Goal: Transaction & Acquisition: Download file/media

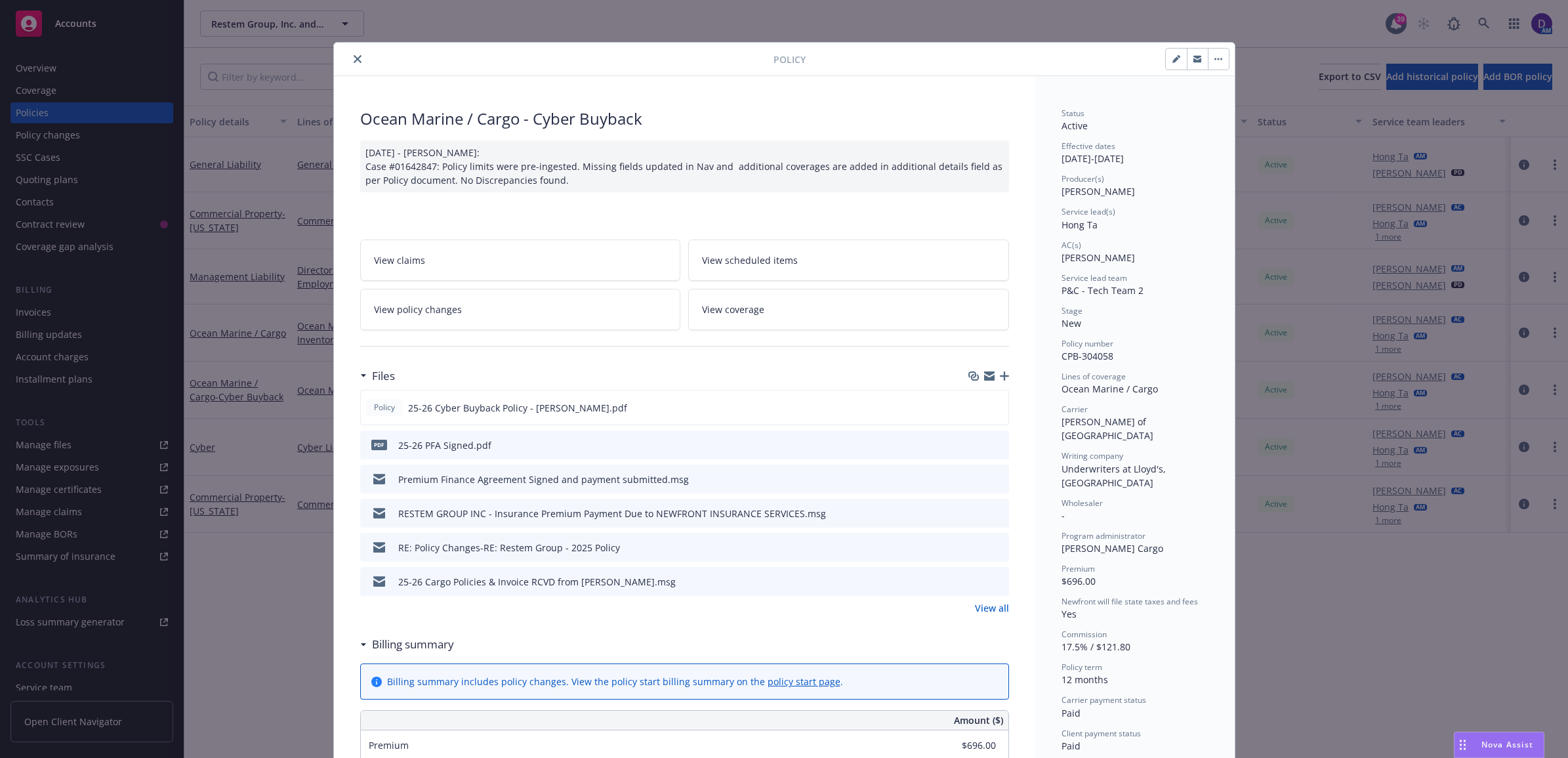
click at [354, 61] on icon "close" at bounding box center [358, 59] width 7 height 7
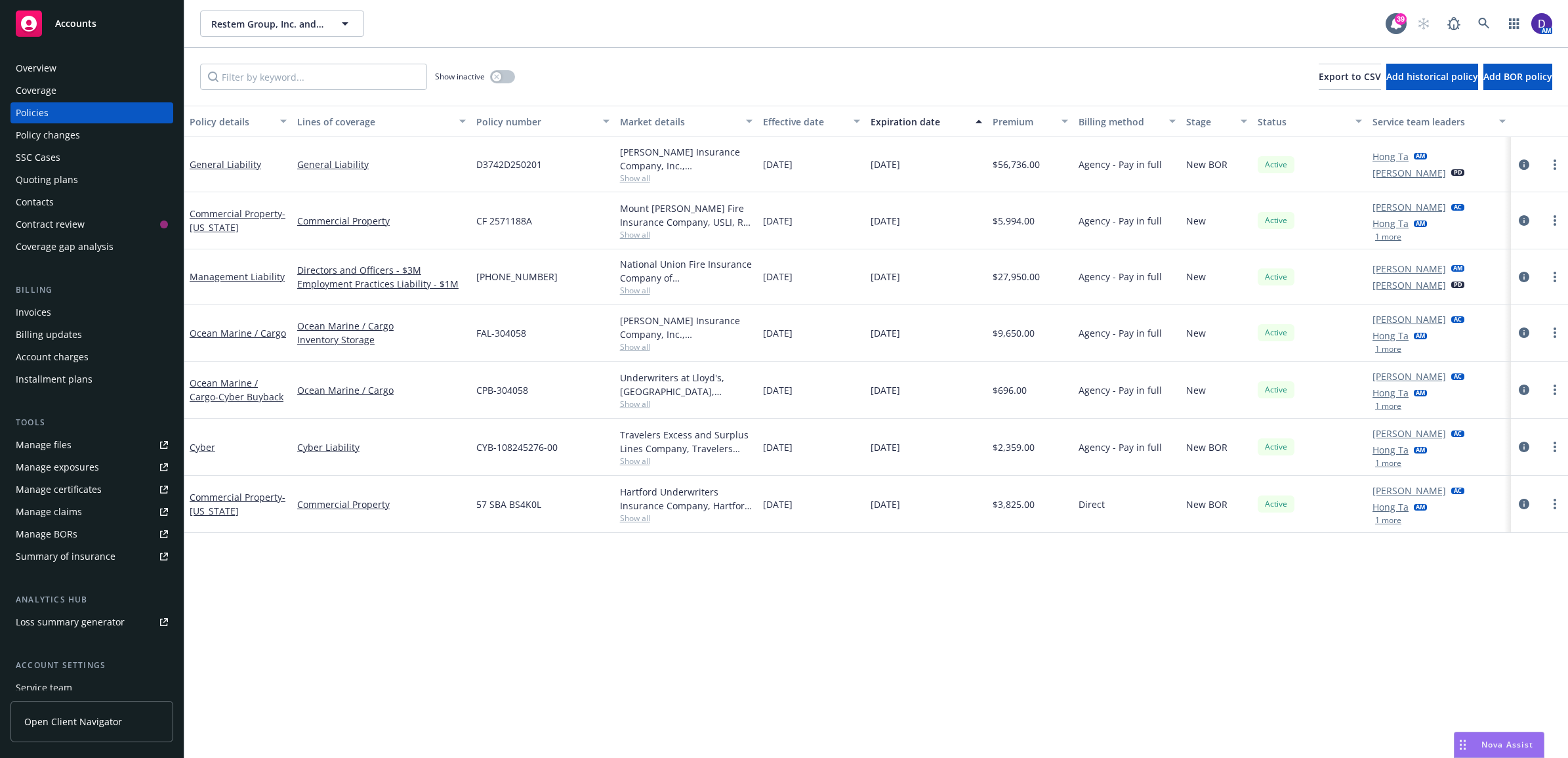
click at [1483, 38] on div "Search /" at bounding box center [1483, 49] width 57 height 24
click at [1478, 21] on icon at bounding box center [1483, 23] width 11 height 11
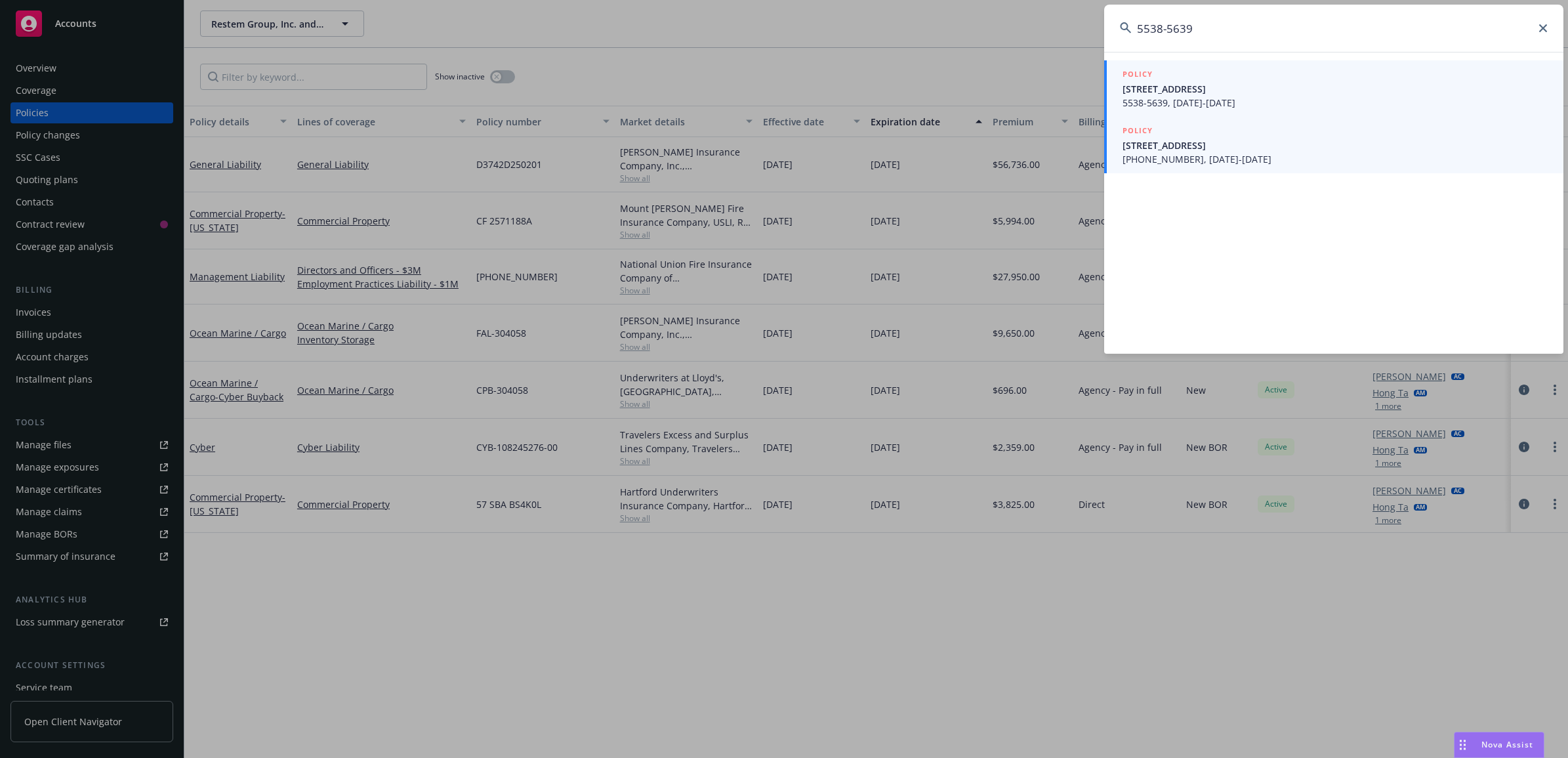
type input "5538-5639"
click at [1241, 76] on div "POLICY" at bounding box center [1336, 75] width 425 height 15
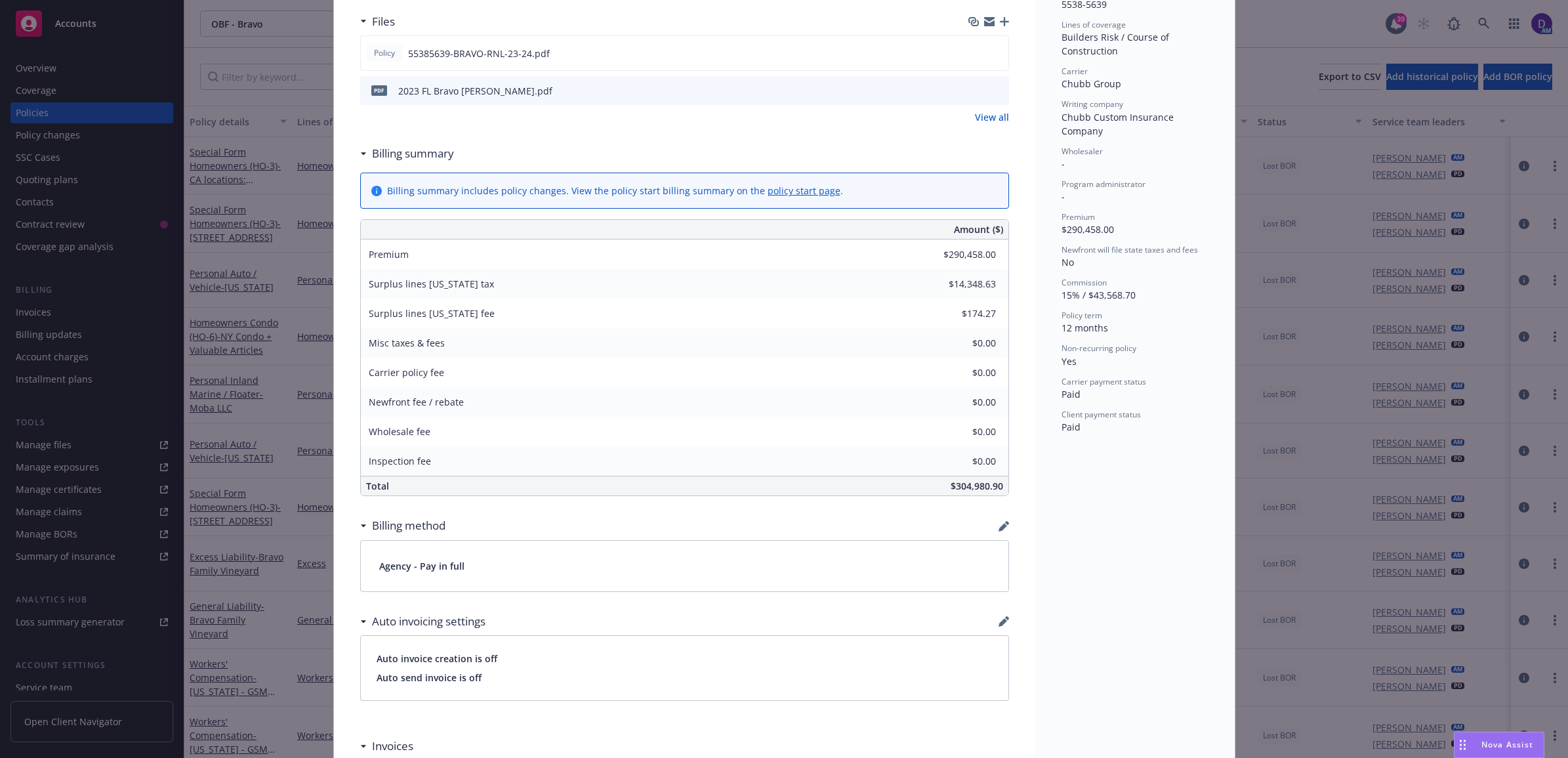
scroll to position [574, 0]
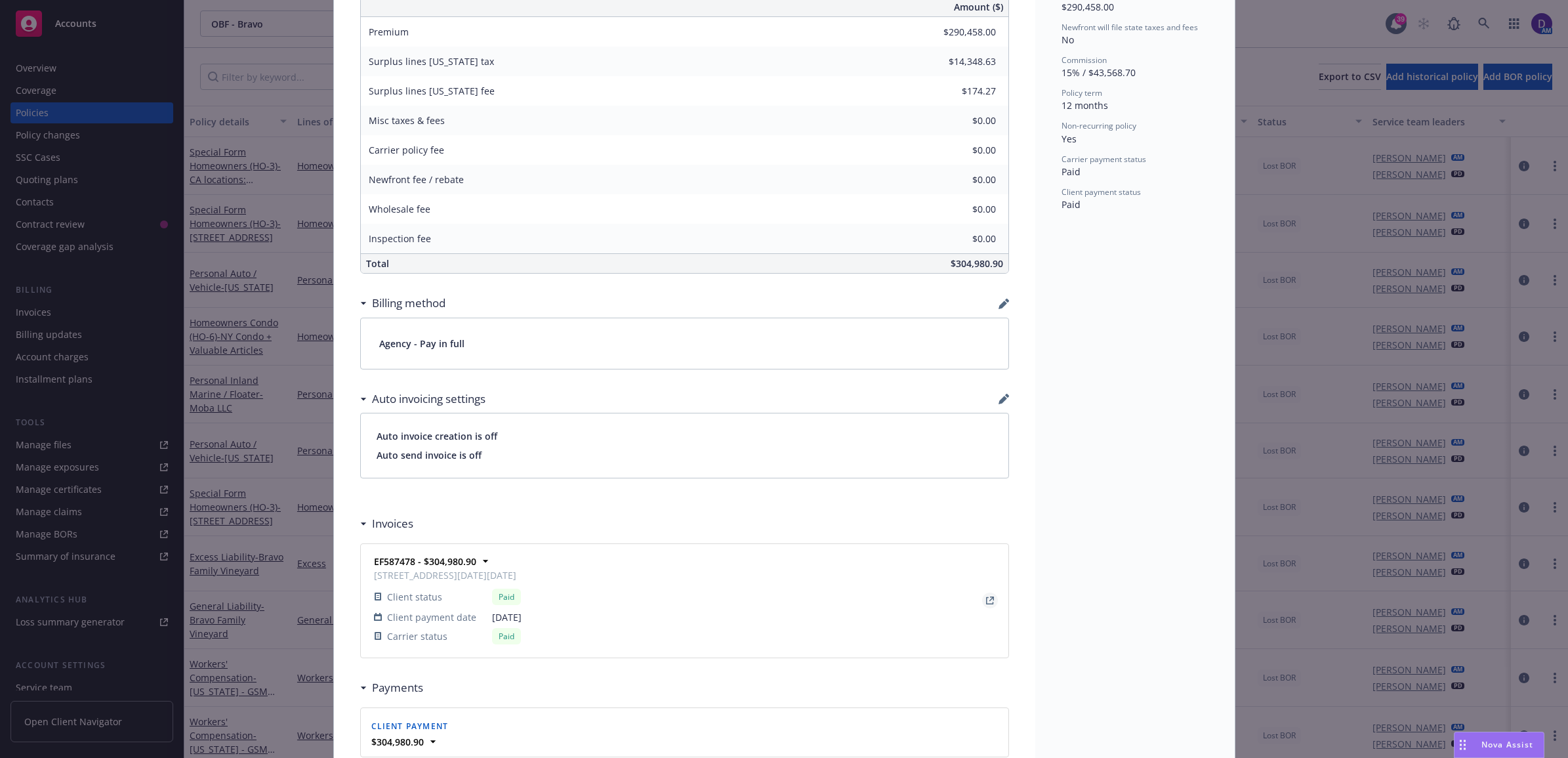
click at [988, 601] on icon "View Invoice" at bounding box center [990, 598] width 5 height 5
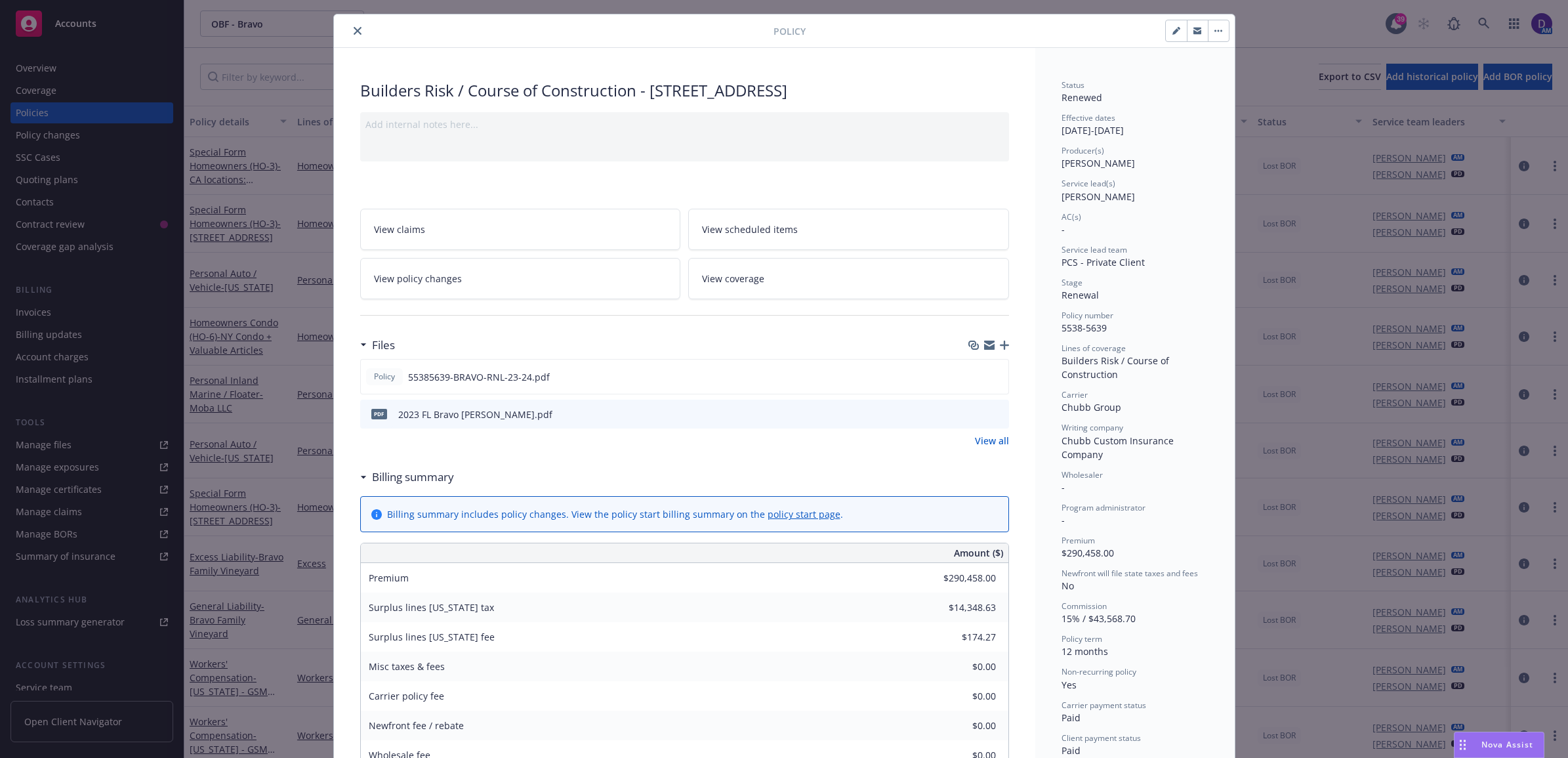
scroll to position [0, 0]
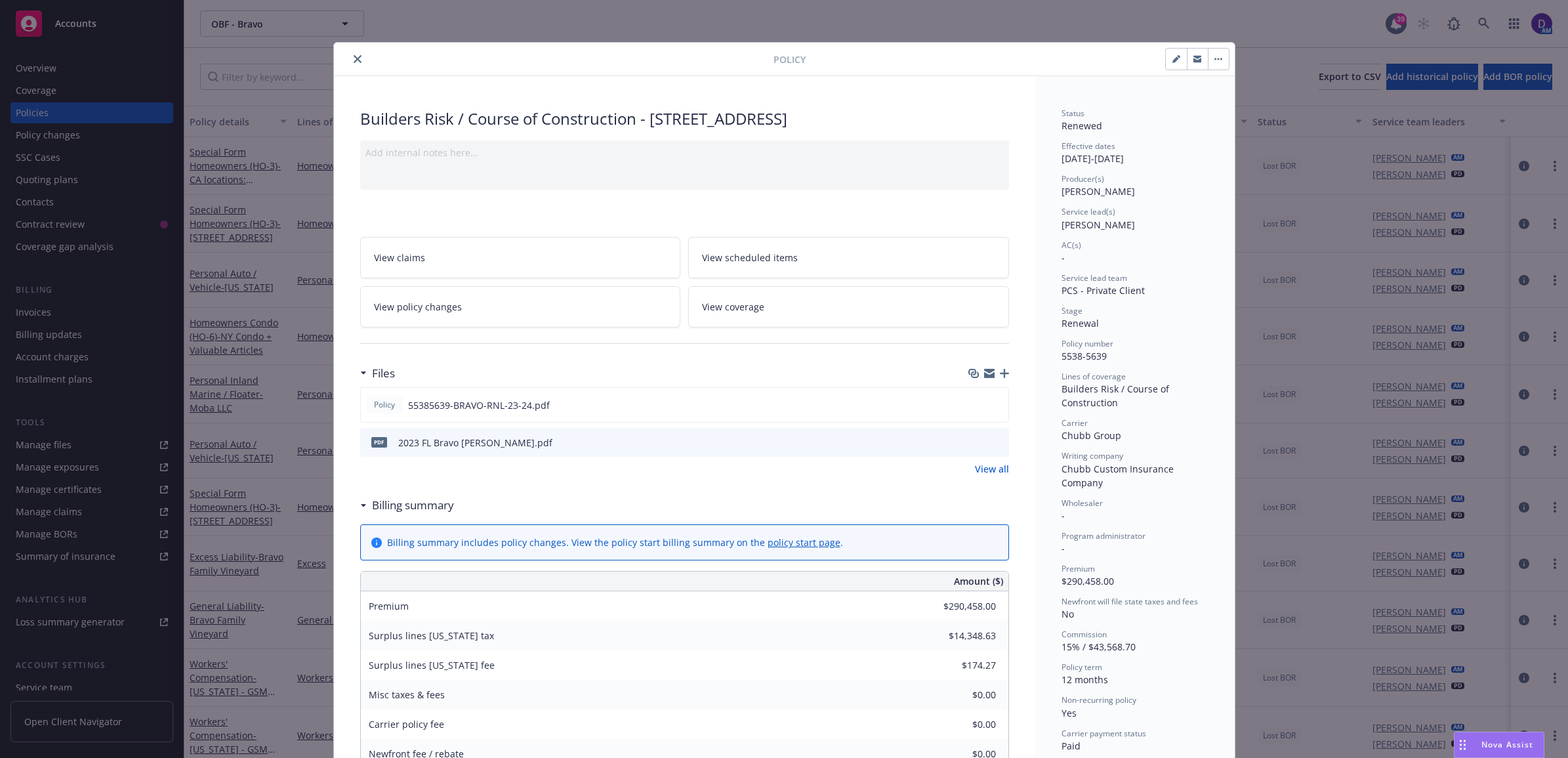
click at [354, 60] on icon "close" at bounding box center [358, 59] width 7 height 7
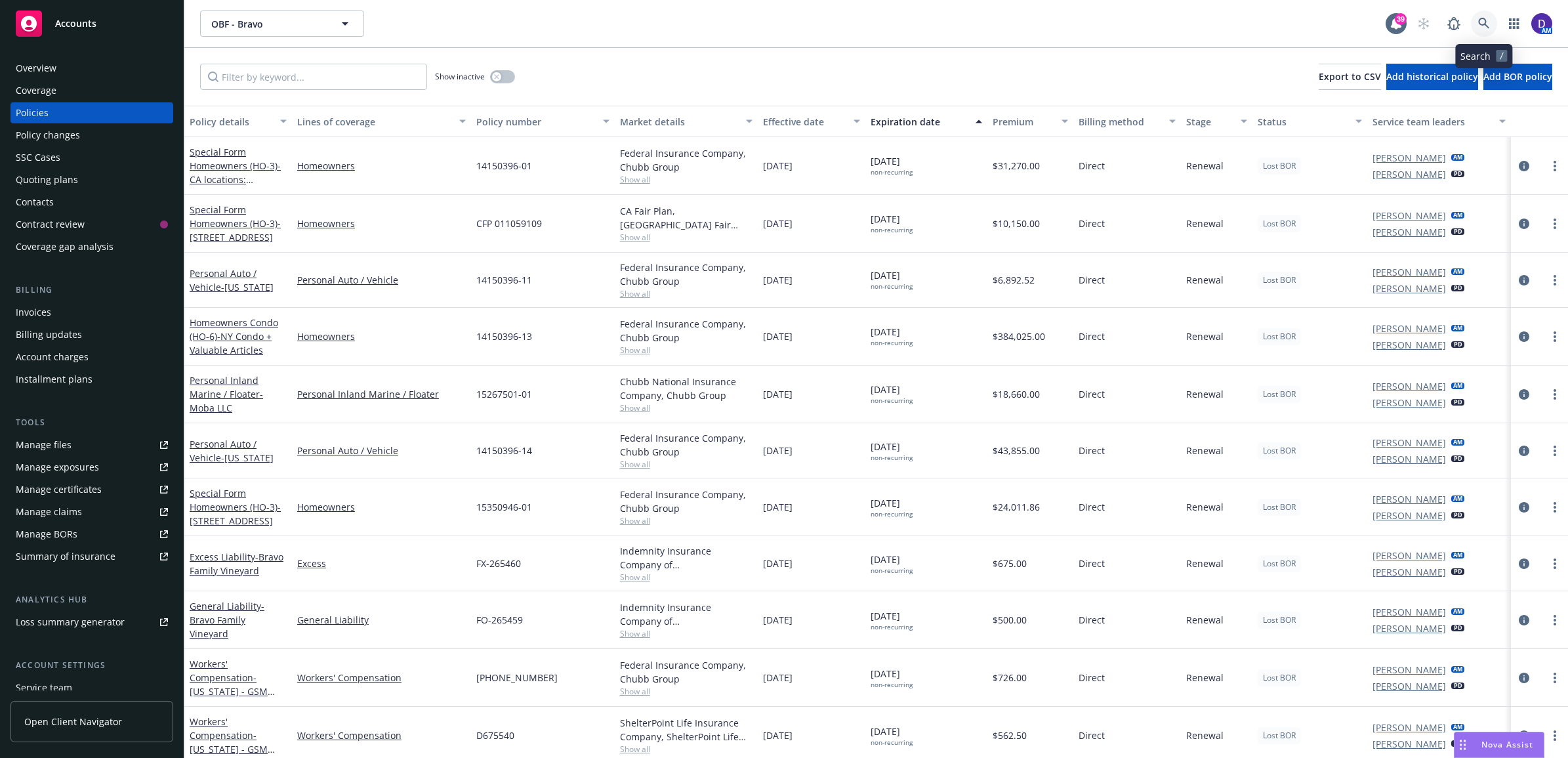
click at [1483, 26] on icon at bounding box center [1483, 23] width 12 height 12
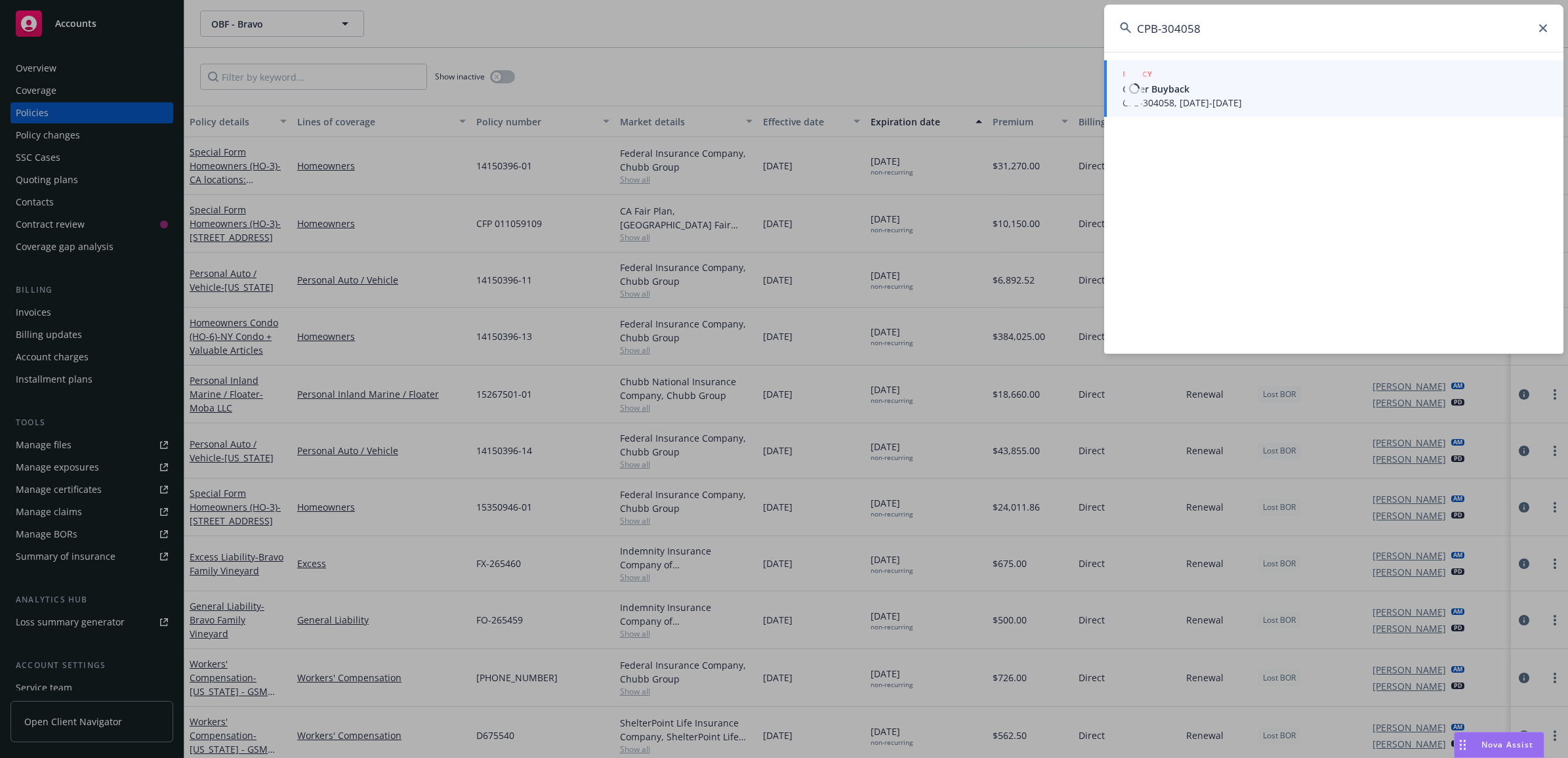
type input "CPB-304058"
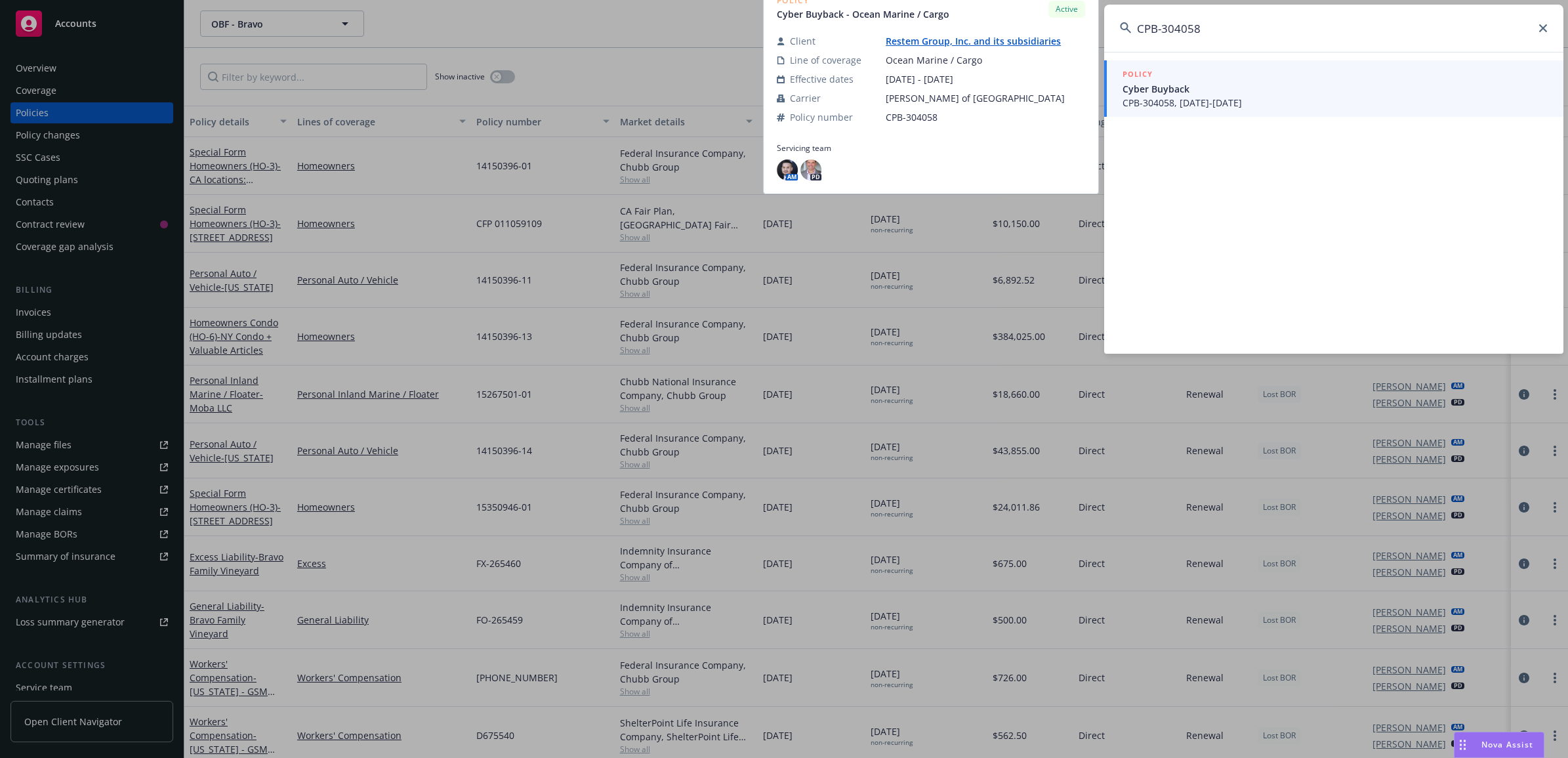
click at [1277, 82] on span "Cyber Buyback" at bounding box center [1336, 88] width 425 height 14
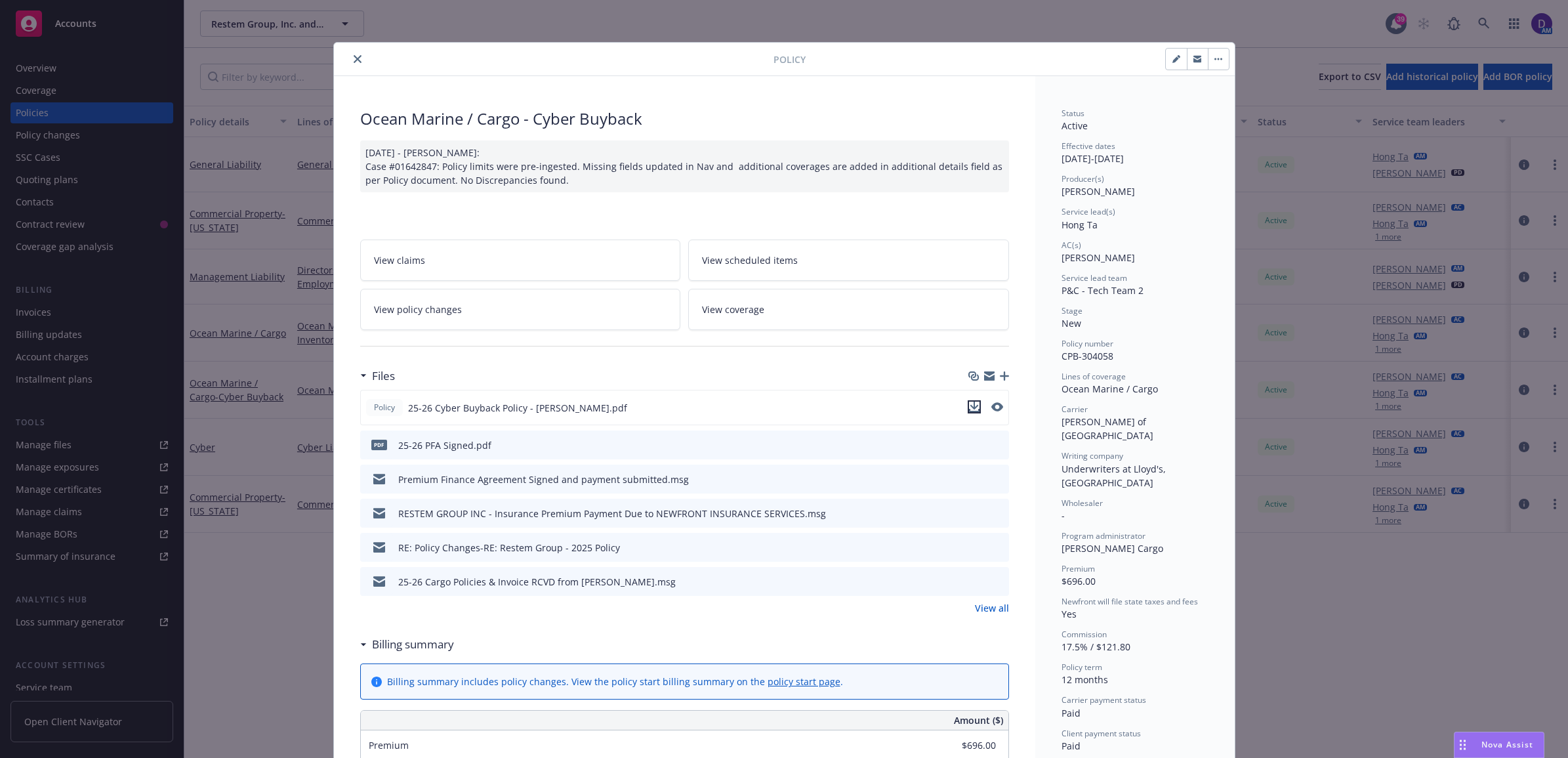
click at [969, 411] on icon "download file" at bounding box center [973, 406] width 10 height 10
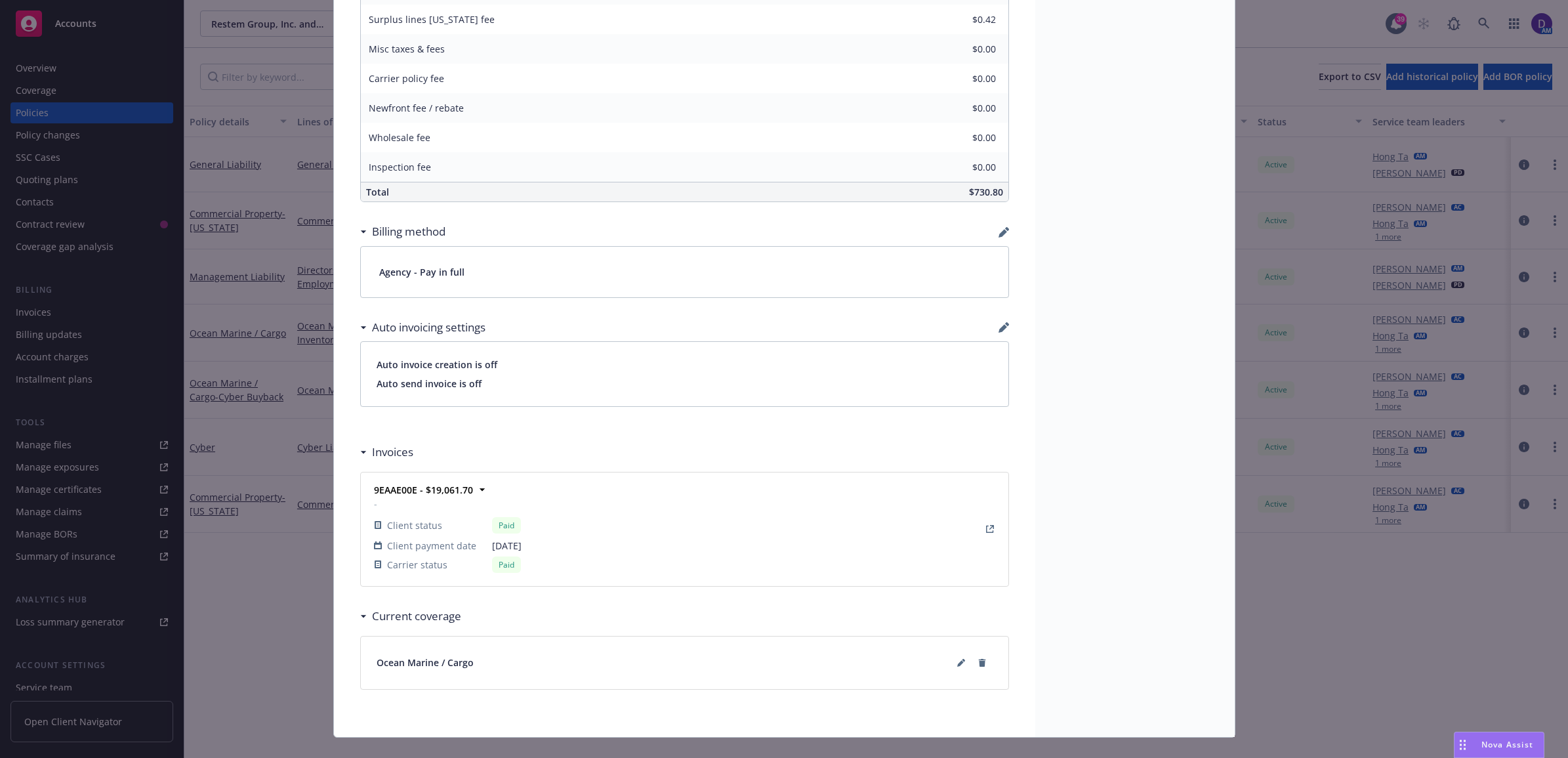
scroll to position [809, 0]
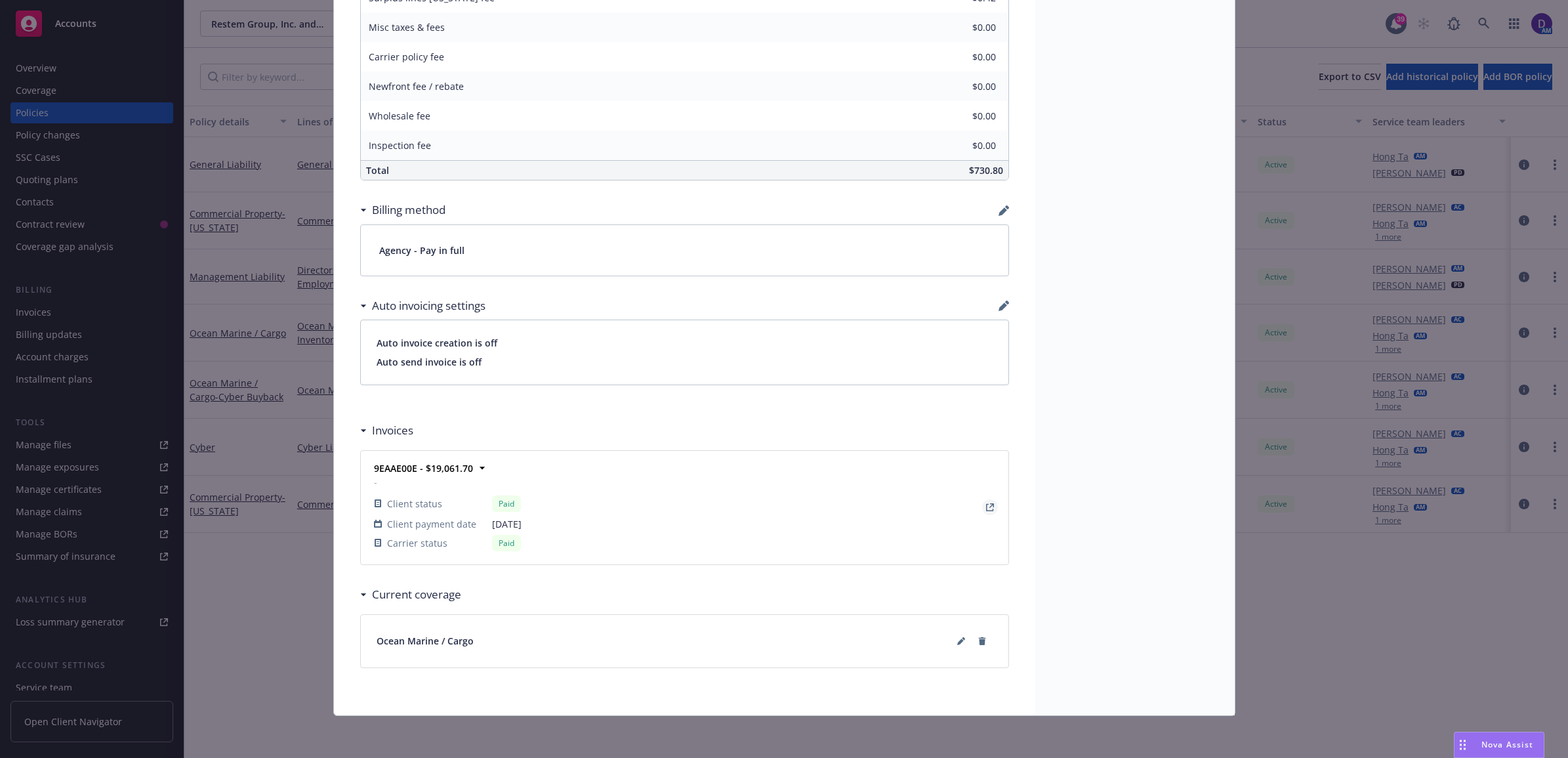
click at [987, 503] on icon "View Invoice" at bounding box center [990, 507] width 7 height 7
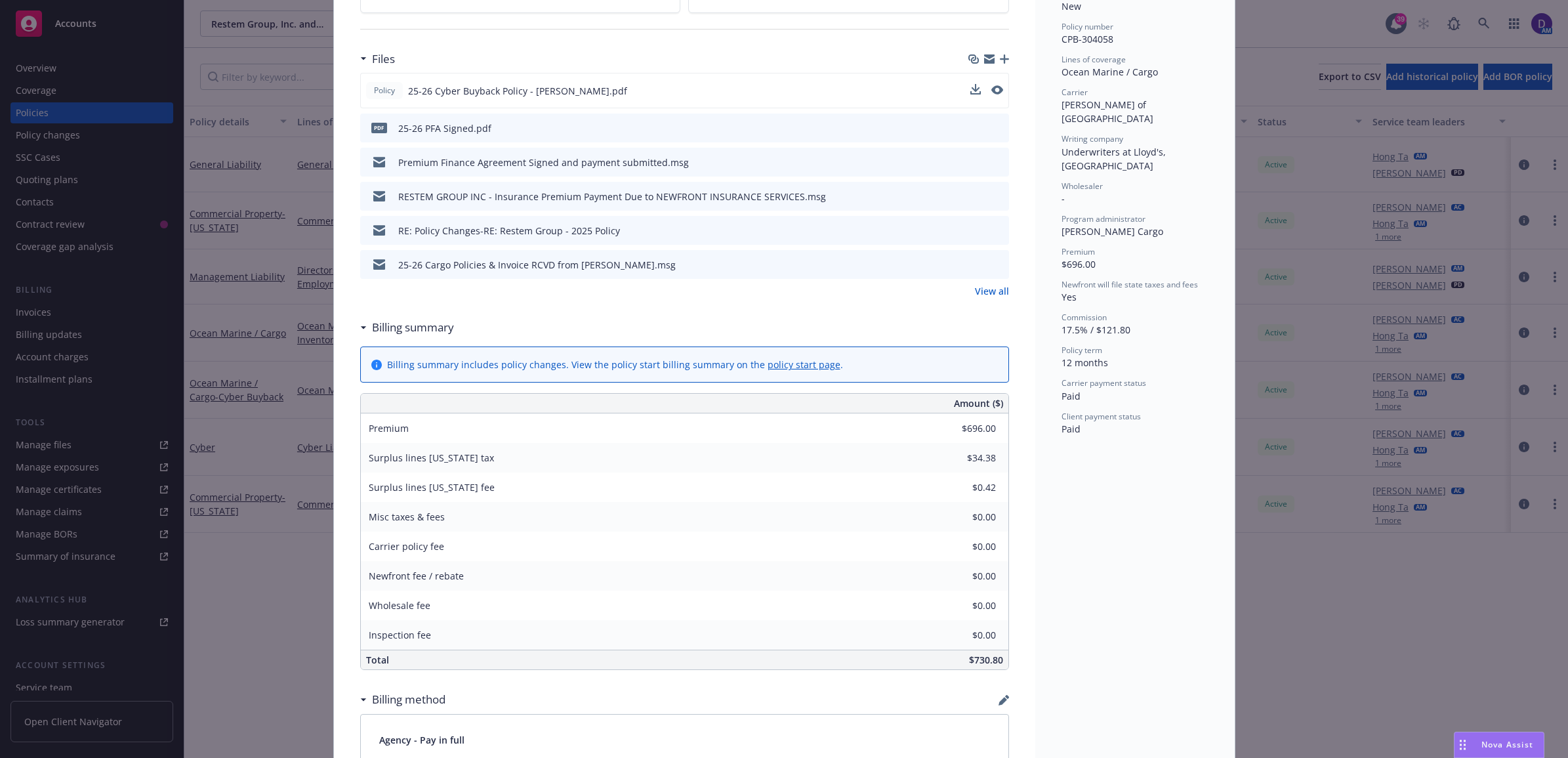
scroll to position [0, 0]
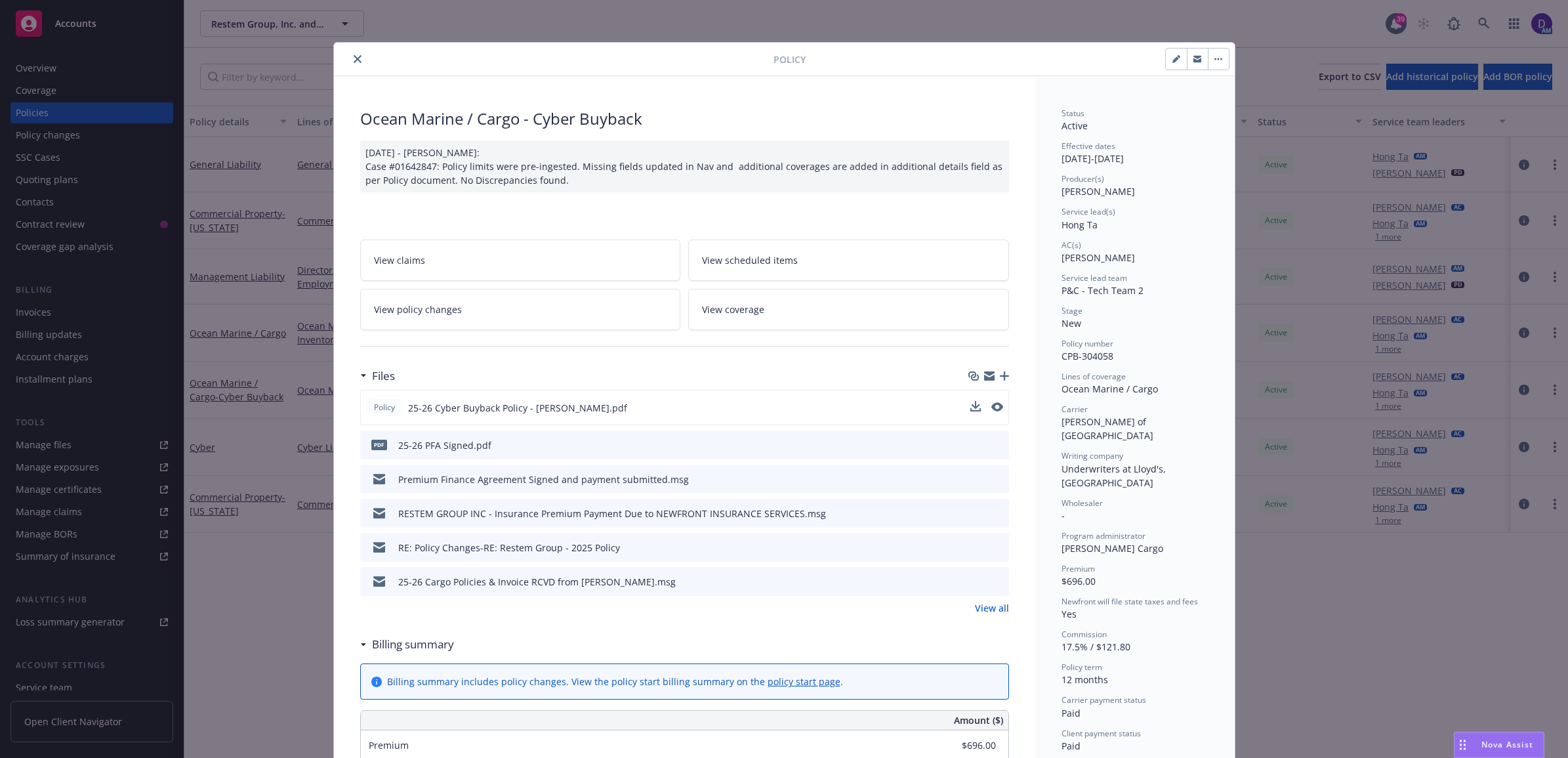
click at [349, 51] on button "close" at bounding box center [357, 59] width 16 height 16
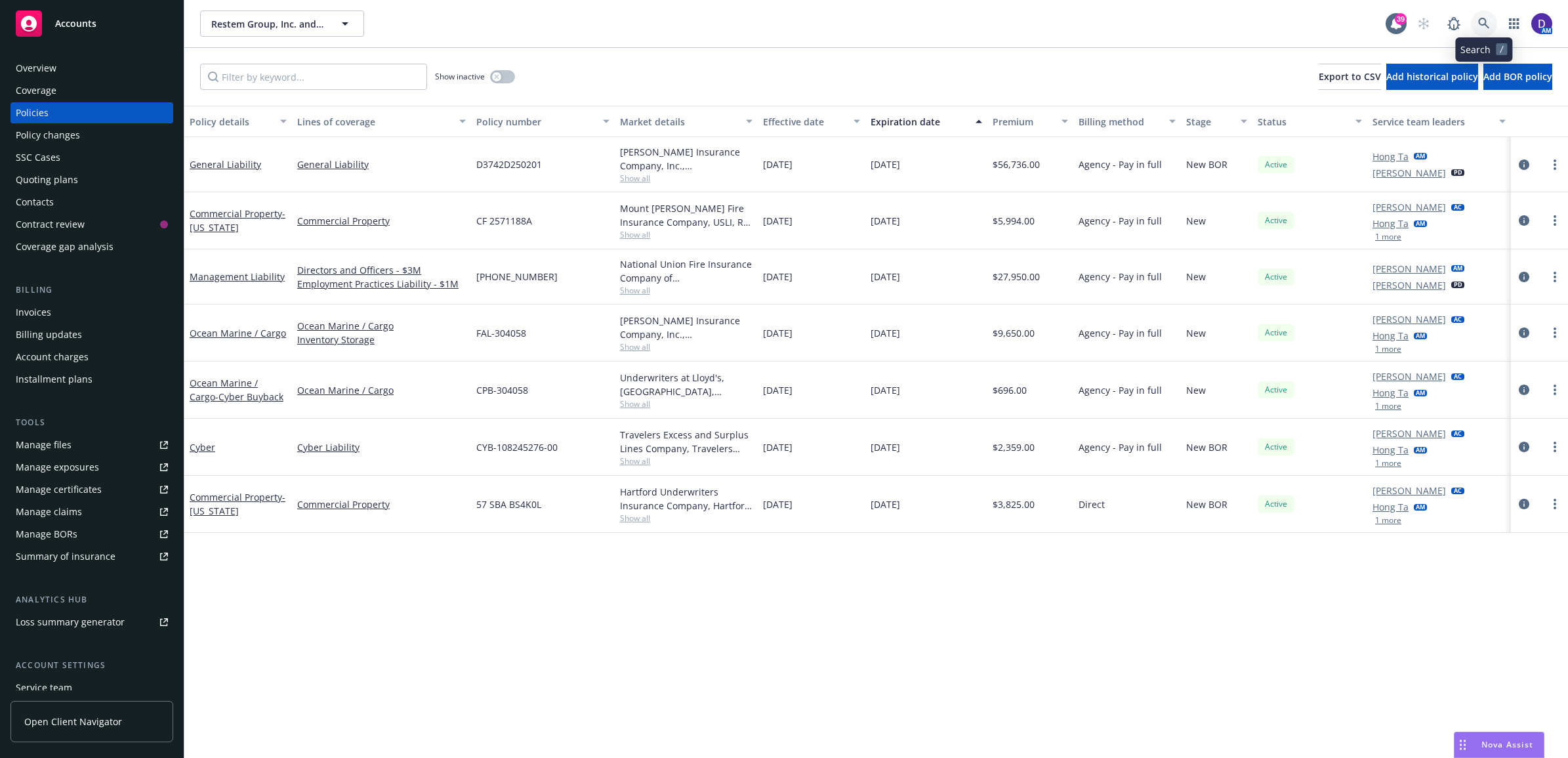
click at [1484, 21] on icon at bounding box center [1483, 23] width 12 height 12
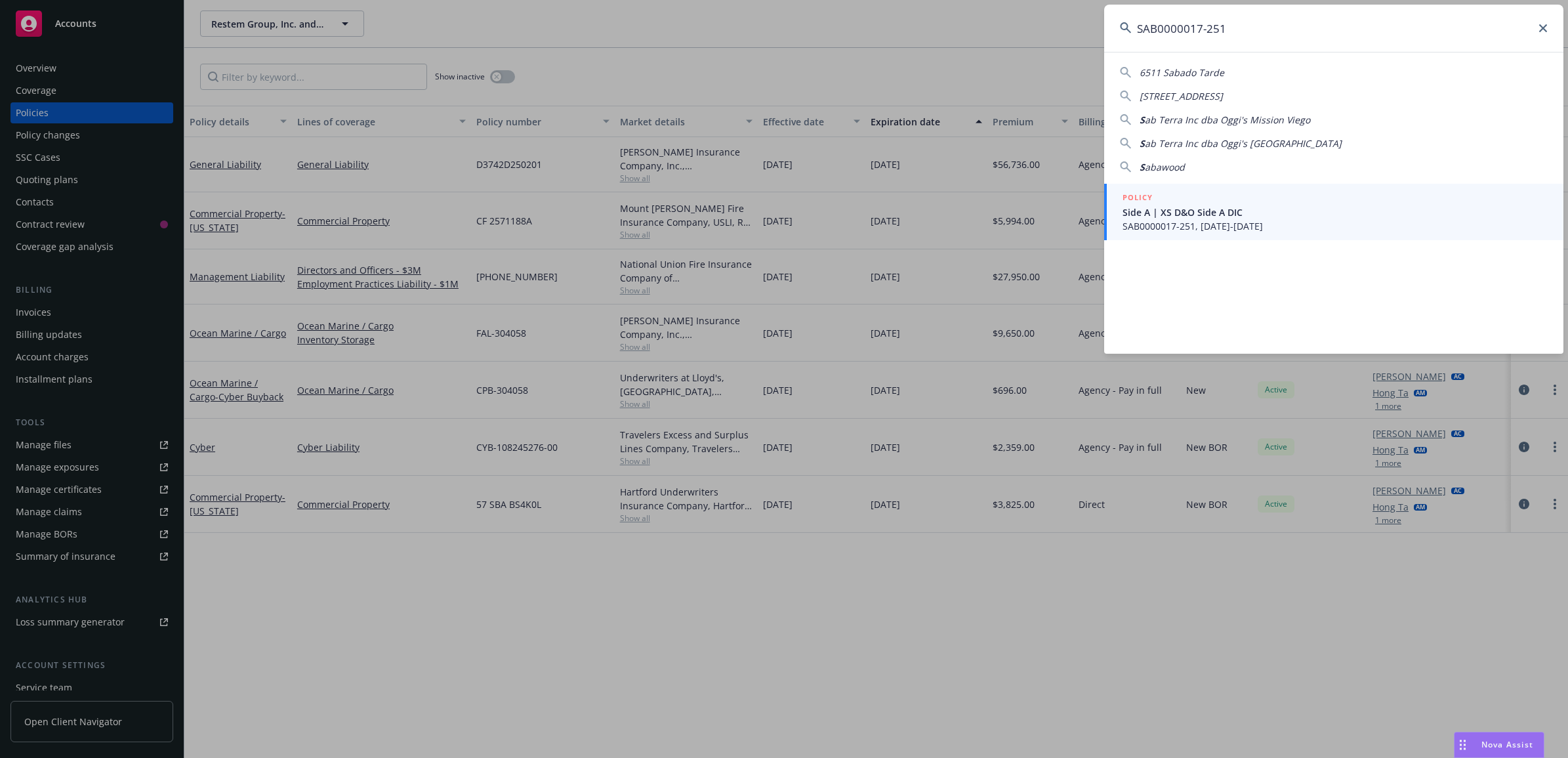
type input "SAB0000017-251"
click at [1160, 205] on span "Side A | XS D&O Side A DIC" at bounding box center [1336, 212] width 425 height 14
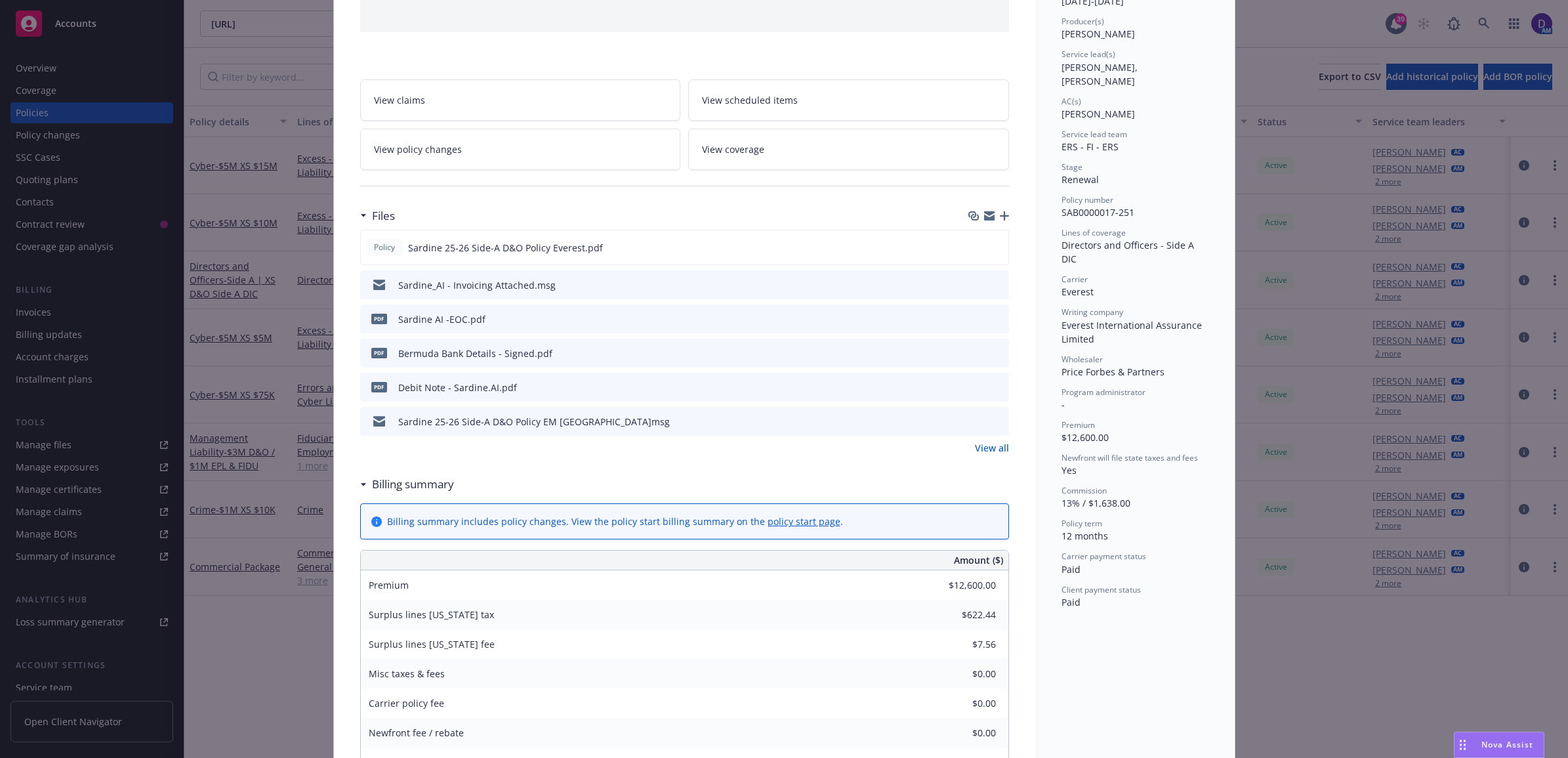
scroll to position [164, 0]
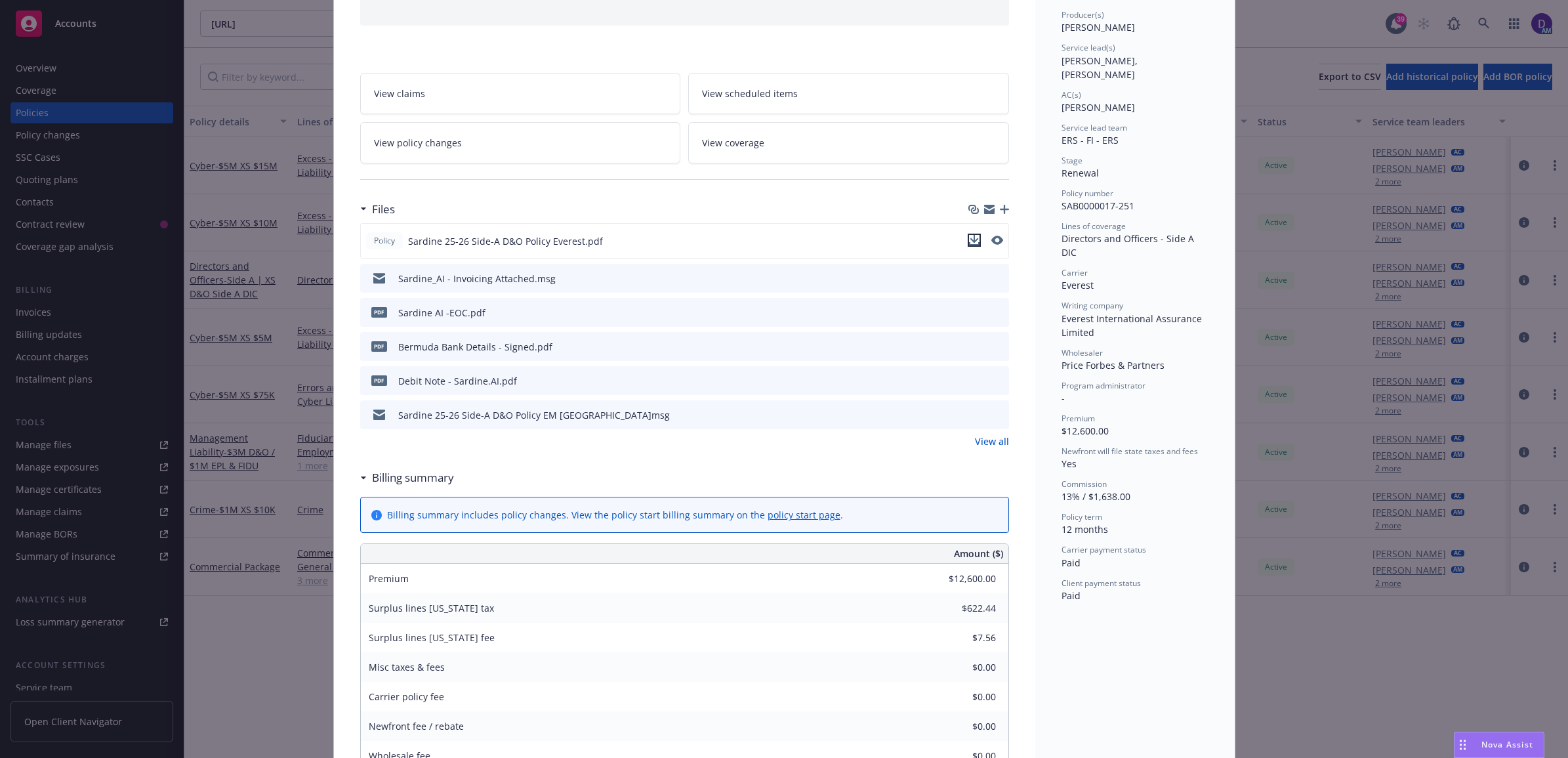
click at [969, 236] on icon "download file" at bounding box center [973, 240] width 10 height 10
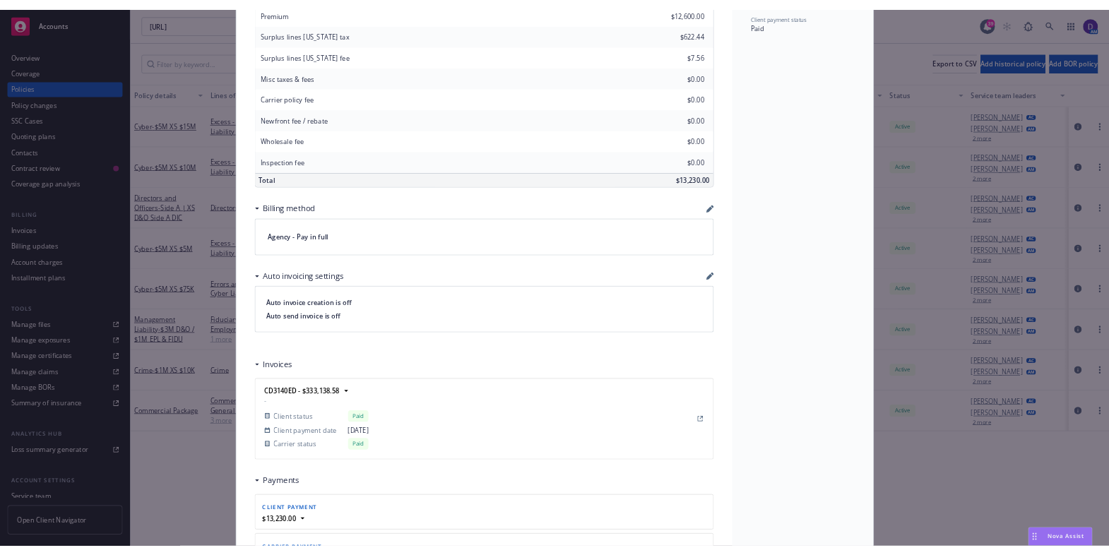
scroll to position [795, 0]
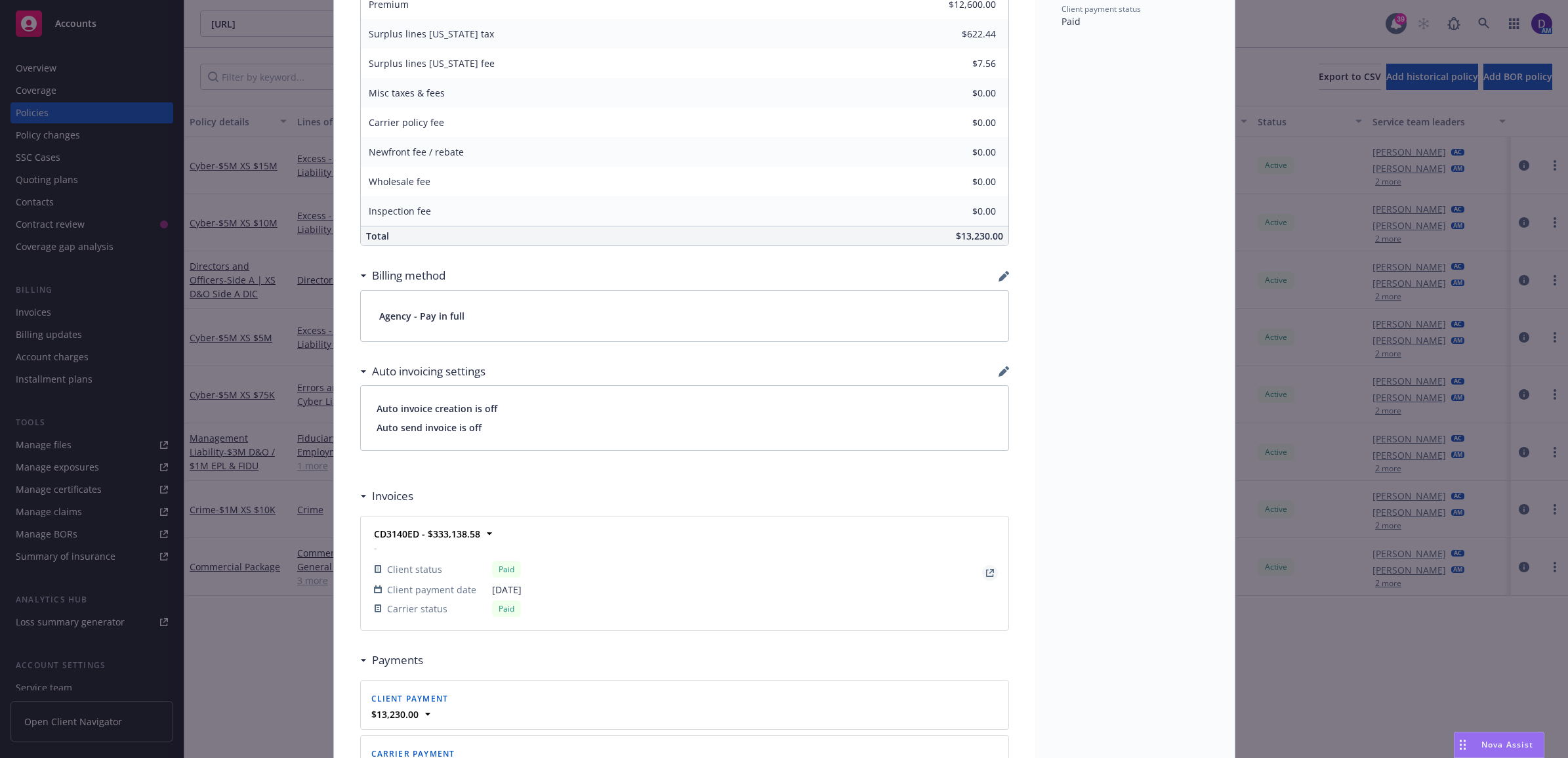
click at [987, 577] on icon "View Invoice" at bounding box center [990, 572] width 7 height 7
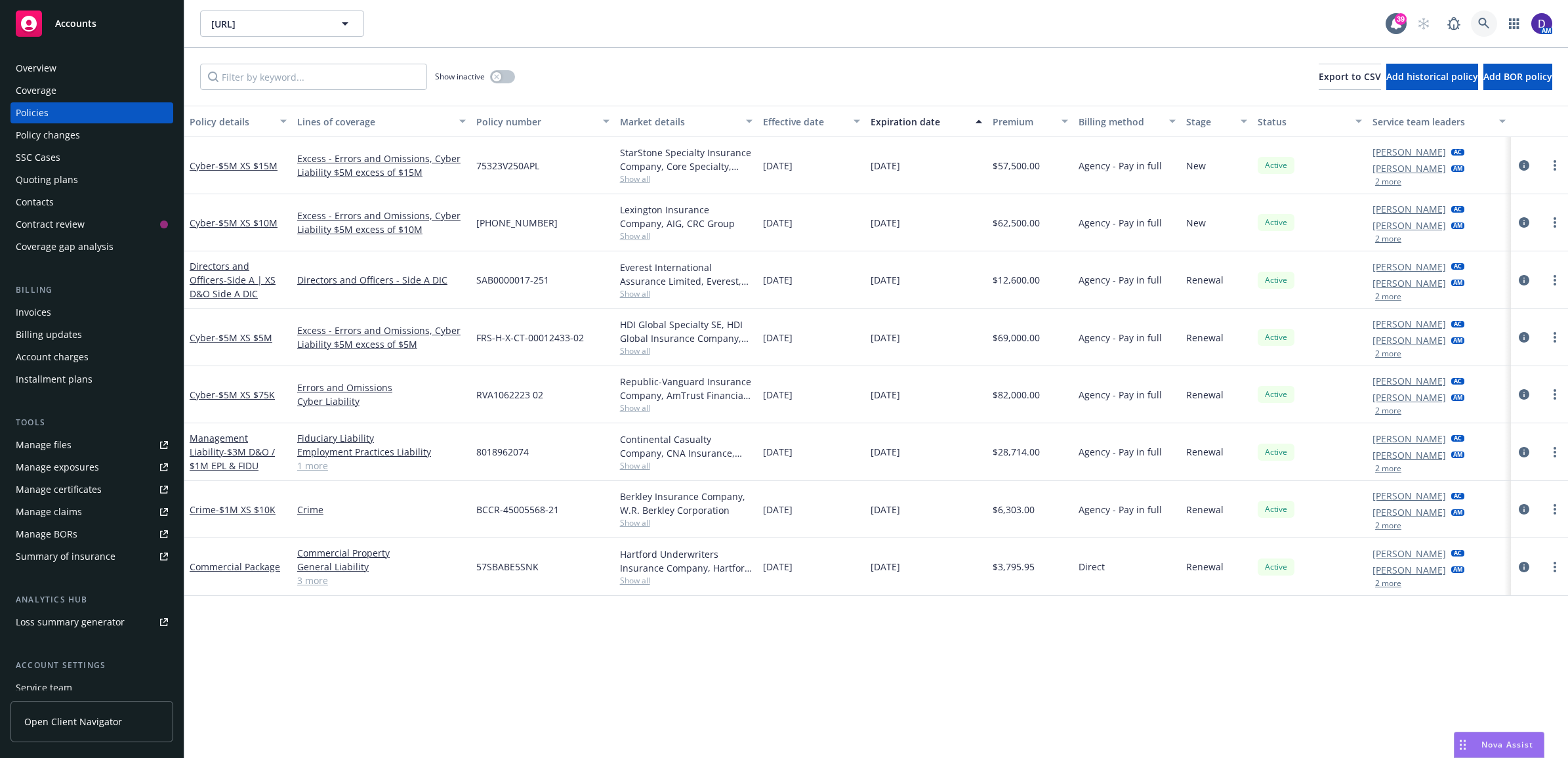
click at [1484, 30] on link at bounding box center [1484, 23] width 26 height 26
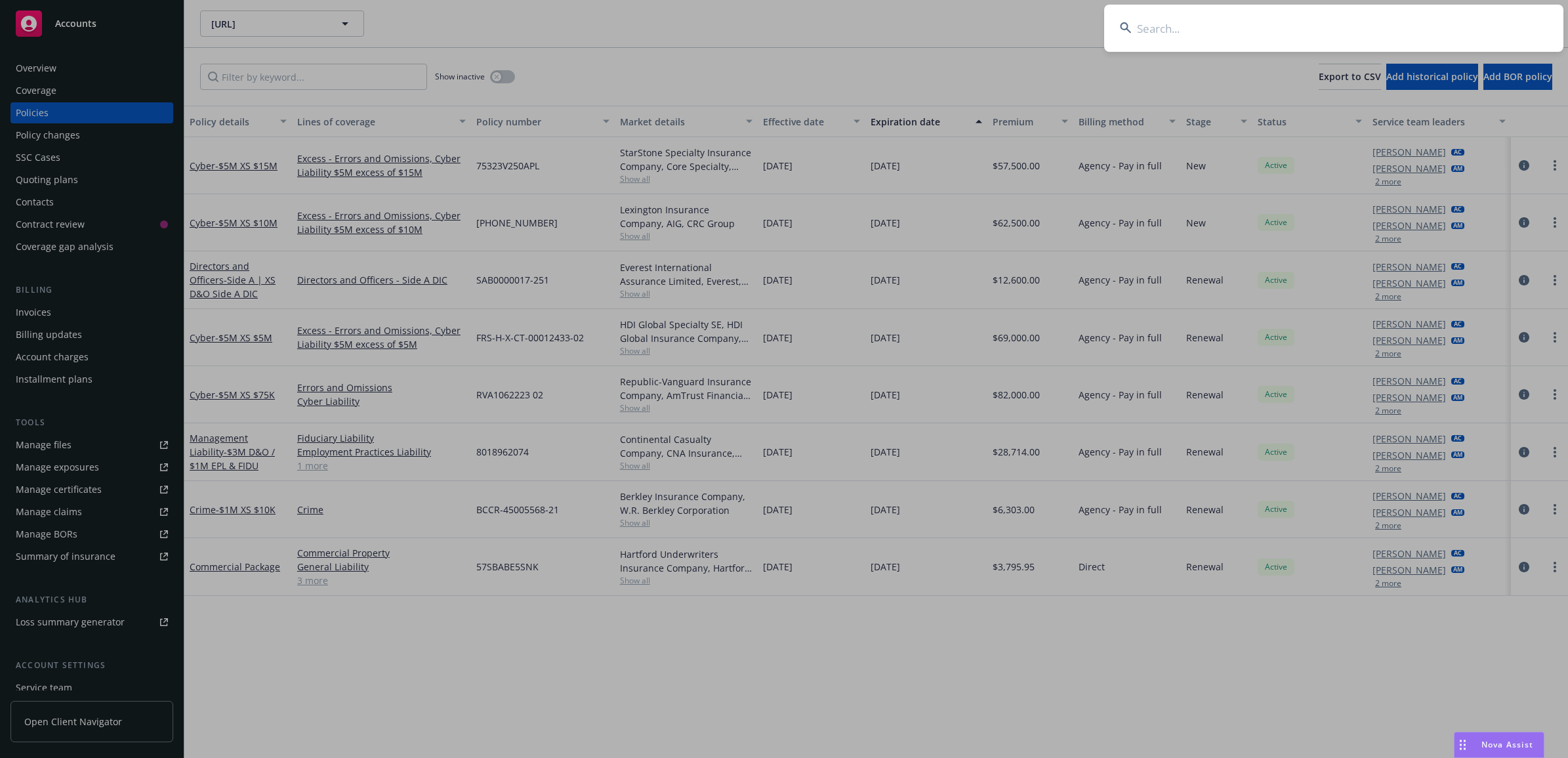
type input "C-4LUP-037804-CYBER-2025"
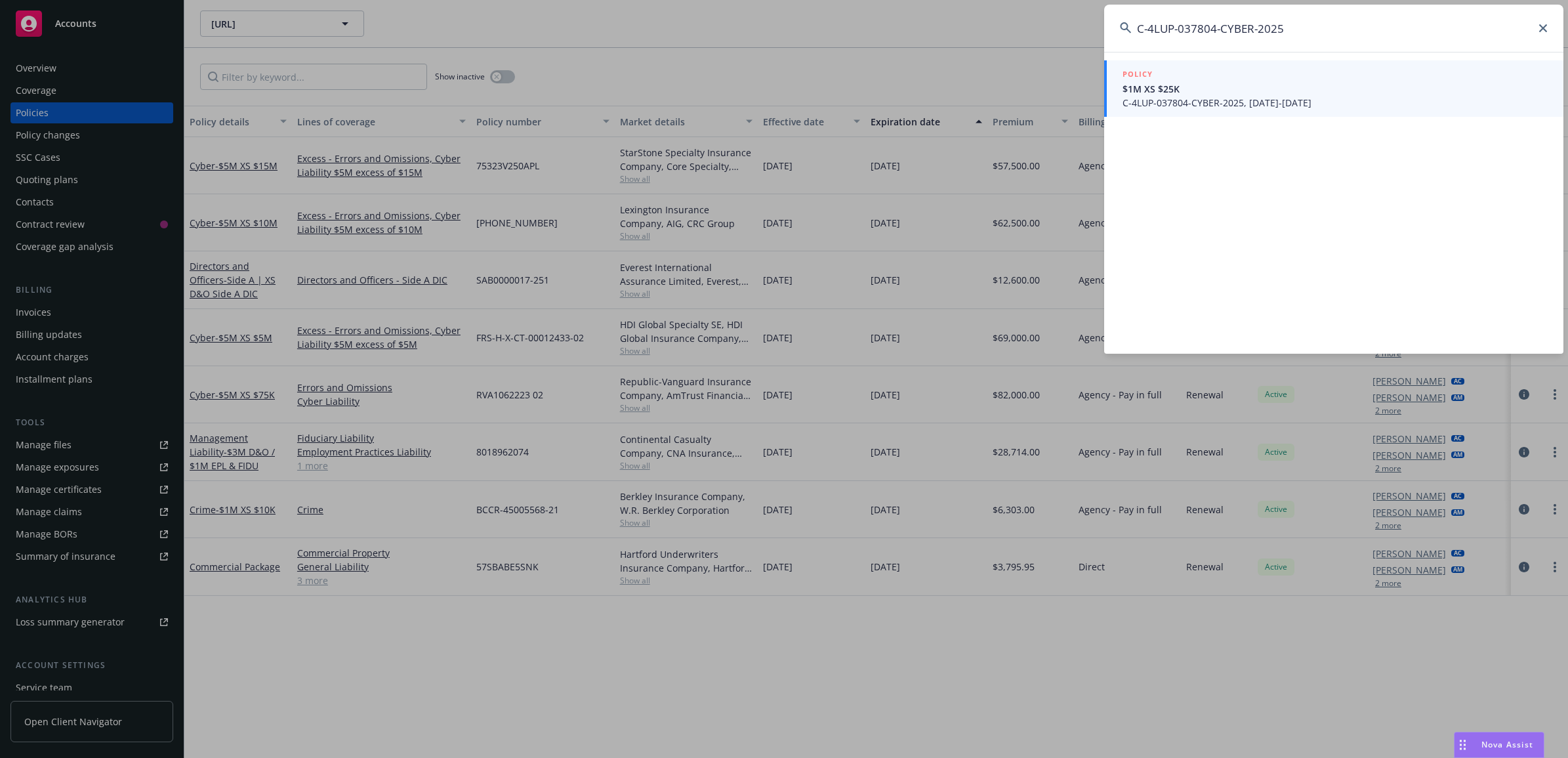
click at [1195, 105] on span "C-4LUP-037804-CYBER-2025, 05/11/2025-05/11/2026" at bounding box center [1336, 102] width 425 height 14
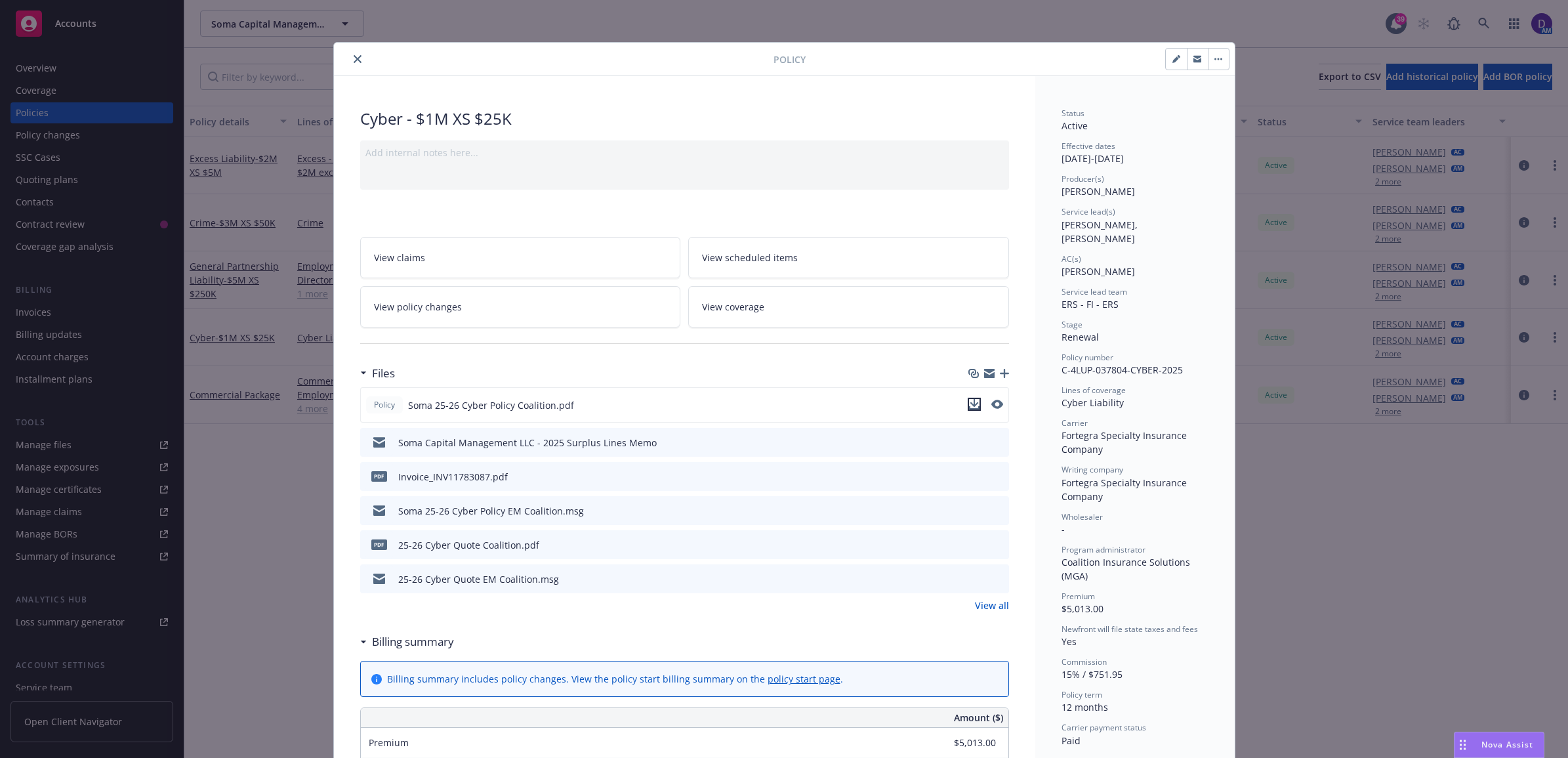
click at [973, 406] on button "download file" at bounding box center [974, 404] width 13 height 13
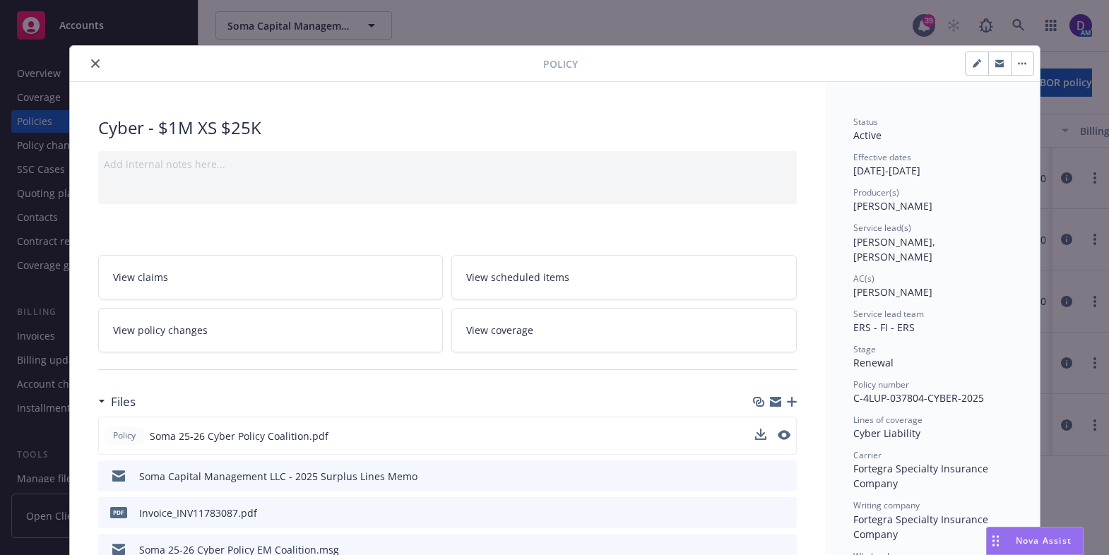
scroll to position [706, 0]
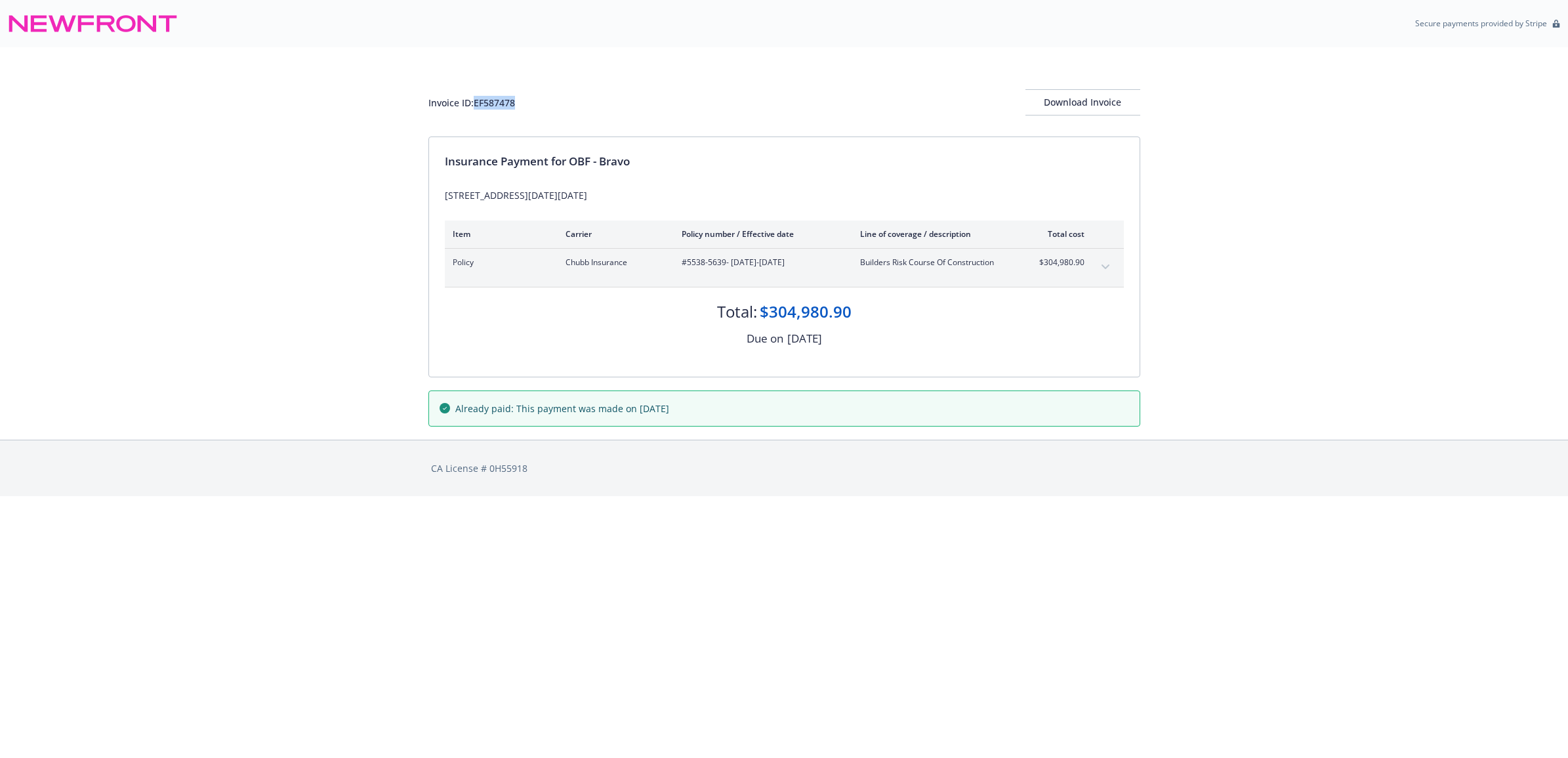
drag, startPoint x: 523, startPoint y: 106, endPoint x: 475, endPoint y: 106, distance: 48.0
click at [475, 106] on div "Invoice ID: EF587478 Download Invoice" at bounding box center [784, 102] width 712 height 26
copy div "EF587478"
click at [1094, 90] on div "Download Invoice" at bounding box center [1083, 102] width 115 height 25
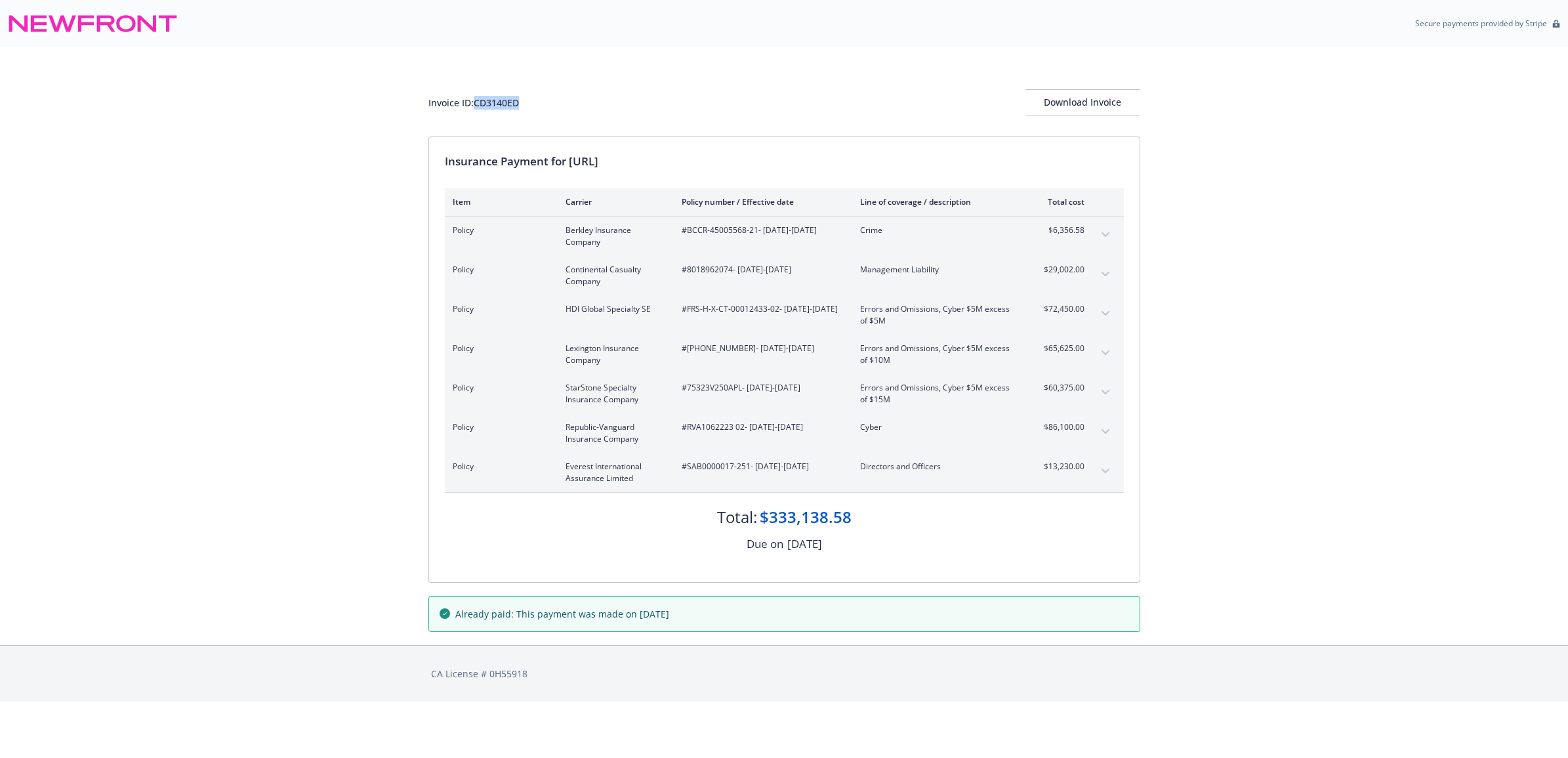
drag, startPoint x: 549, startPoint y: 87, endPoint x: 474, endPoint y: 100, distance: 76.1
click at [474, 100] on div "Invoice ID: CD3140ED Download Invoice" at bounding box center [784, 92] width 712 height 89
copy div "CD3140ED"
click at [1061, 99] on div "Download Invoice" at bounding box center [1083, 102] width 115 height 25
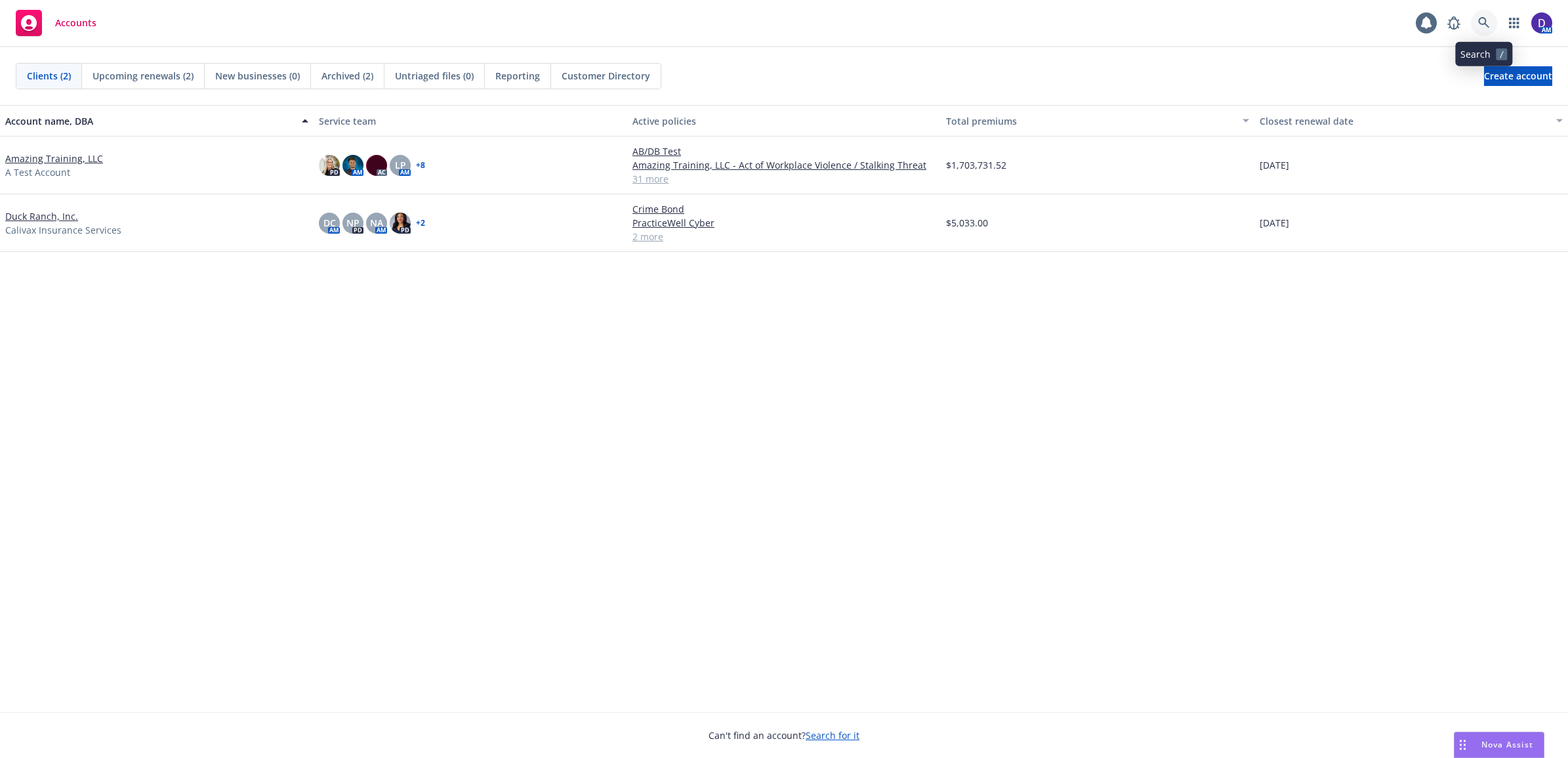
click at [1486, 26] on icon at bounding box center [1483, 22] width 12 height 12
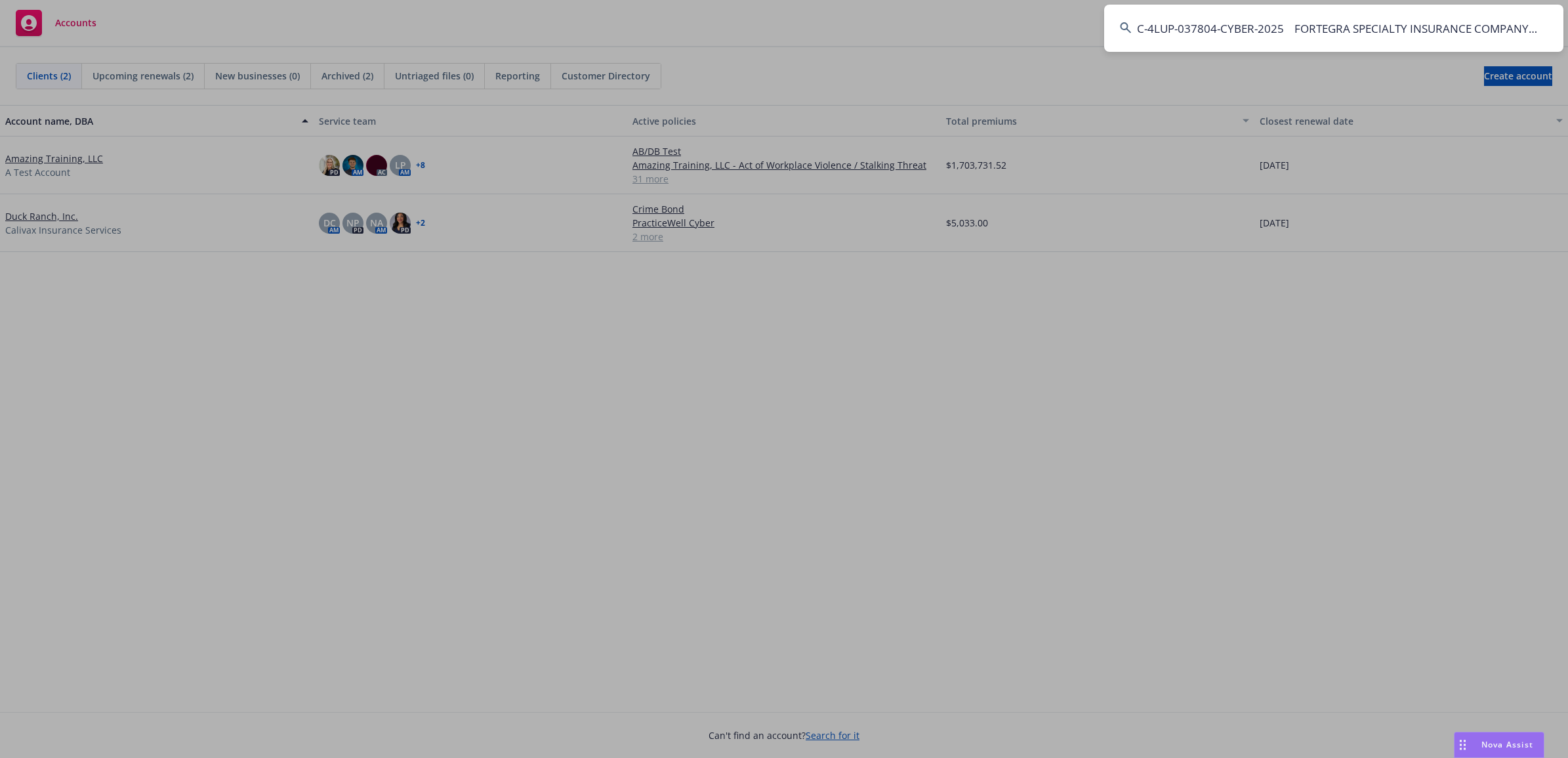
scroll to position [0, 544]
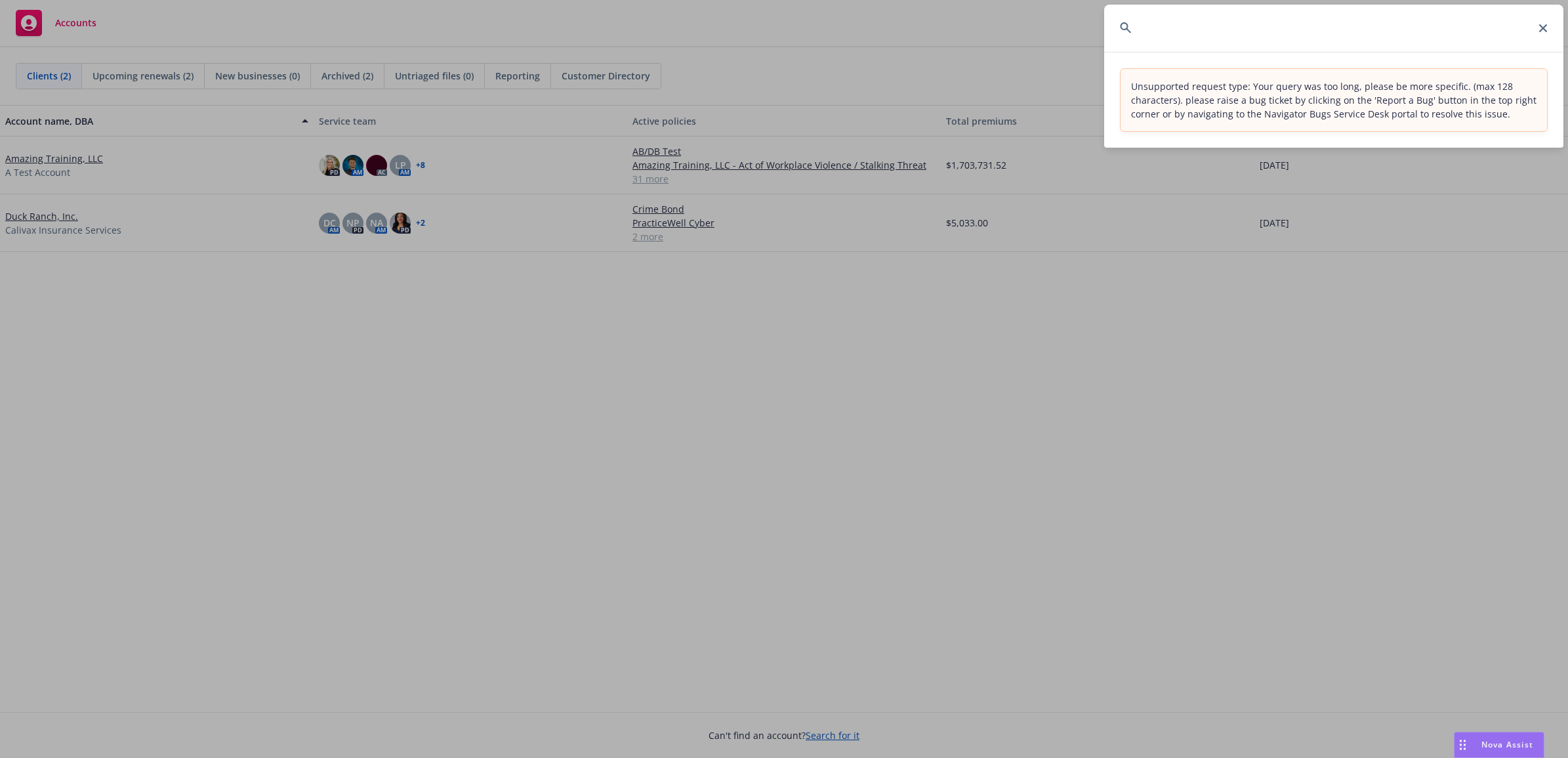
click at [1541, 36] on input "C-4LUP-037804-CYBER-2025 FORTEGRA SPECIALTY INSURANCE COMPANY SOMA CAPITAL MANA…" at bounding box center [1334, 28] width 459 height 47
type input "C-4LUP-037804-CYBER-2025 FORTEGRA SPECIALTY INSURANCE COMPANY SOMA CAPITAL MANA…"
click at [1541, 24] on icon at bounding box center [1543, 28] width 7 height 7
click at [1346, 24] on input at bounding box center [1334, 28] width 459 height 47
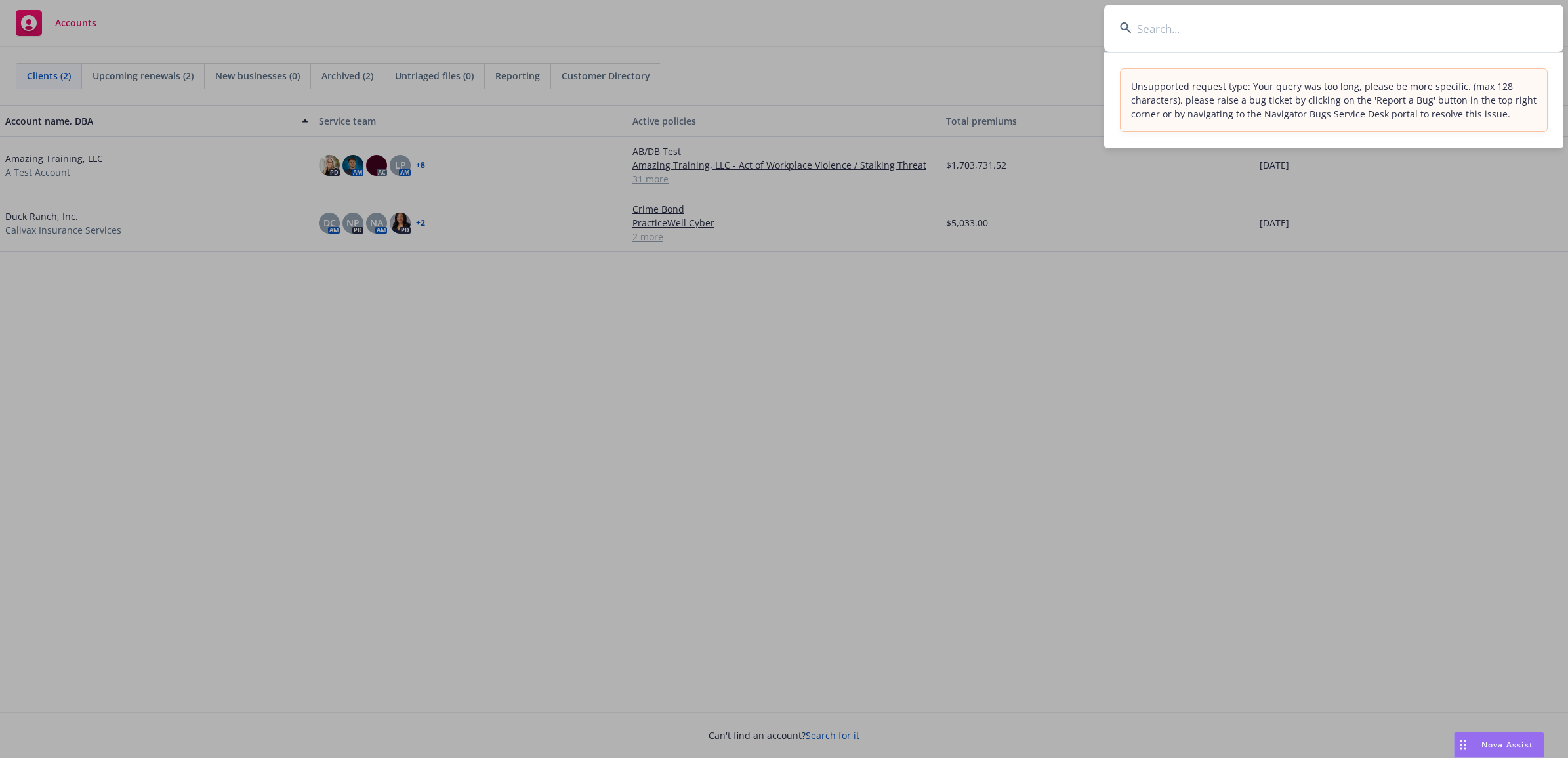
paste input "C-4LUP-037804-CYBER-2025"
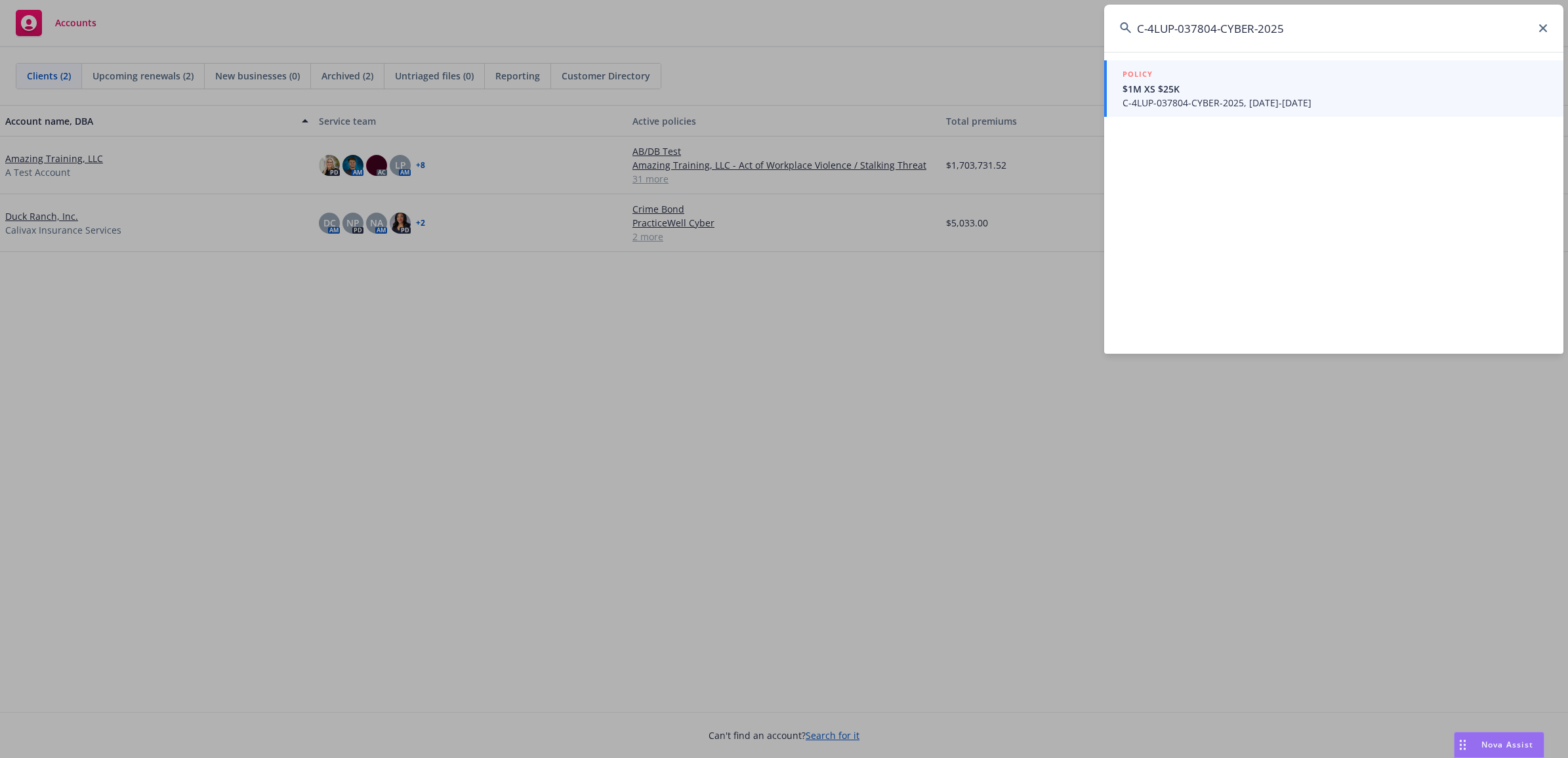
type input "C-4LUP-037804-CYBER-2025"
click at [1242, 93] on span "$1M XS $25K" at bounding box center [1336, 88] width 425 height 14
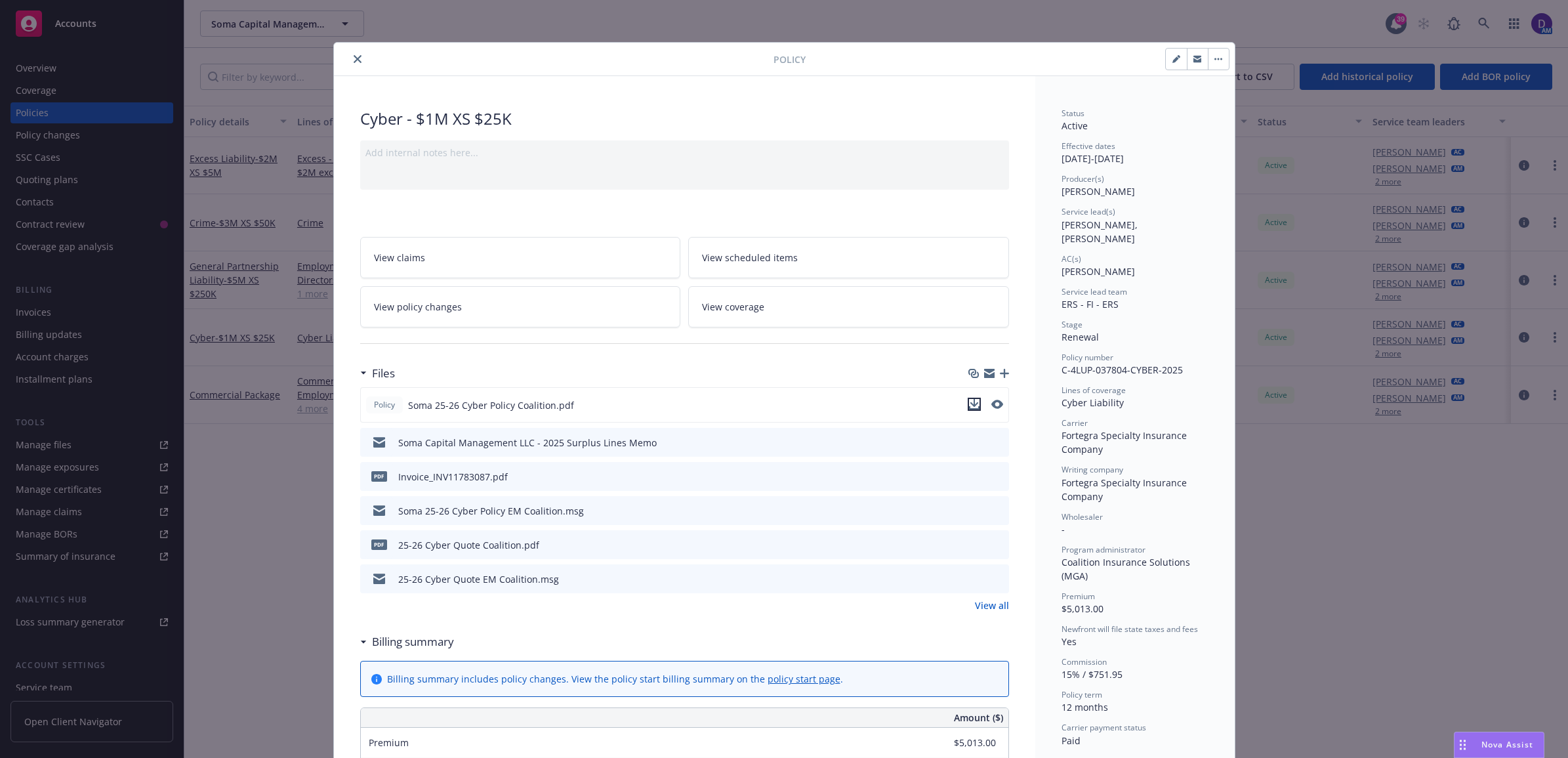
click at [969, 404] on icon "download file" at bounding box center [973, 403] width 10 height 10
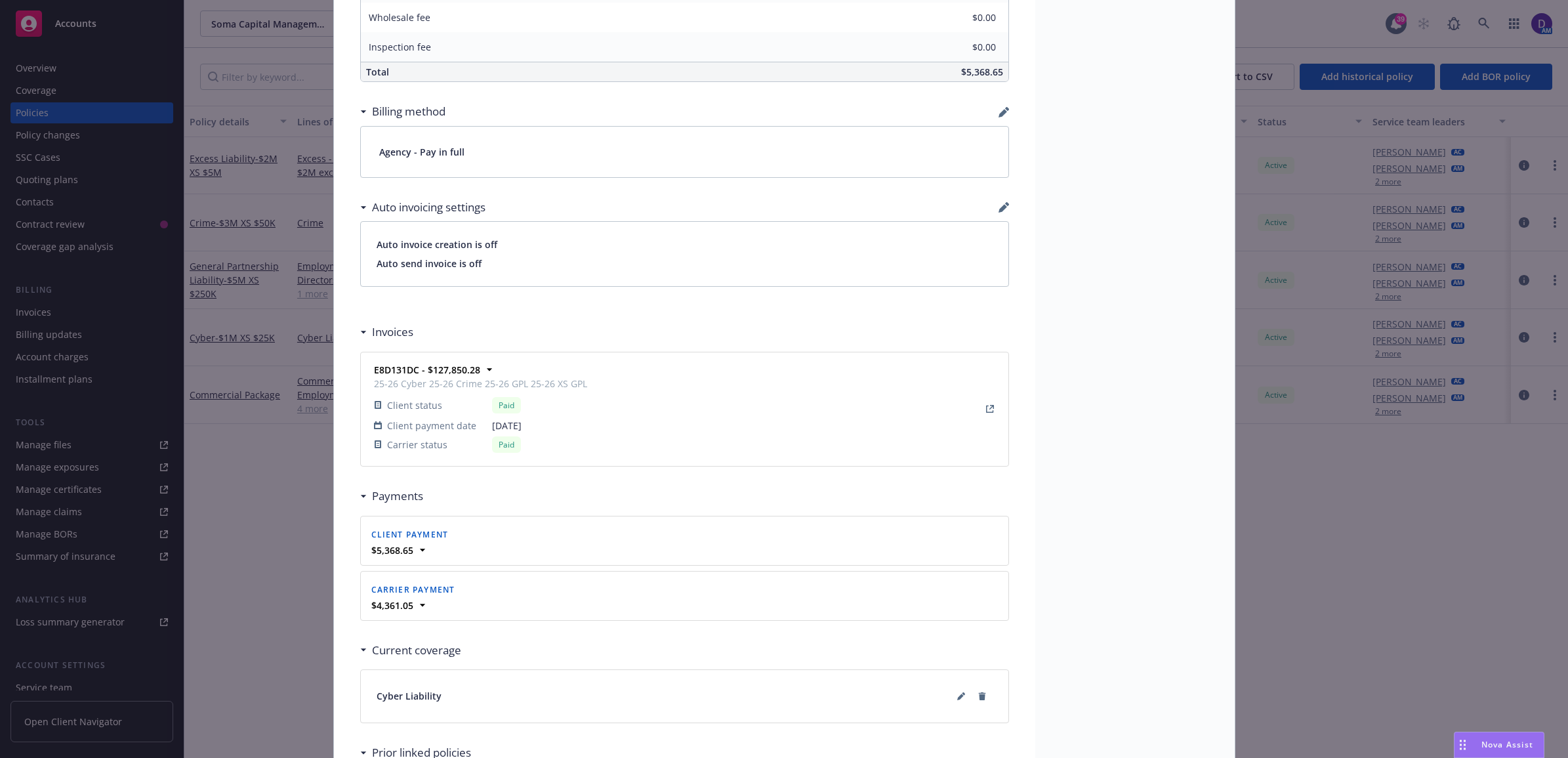
scroll to position [1066, 0]
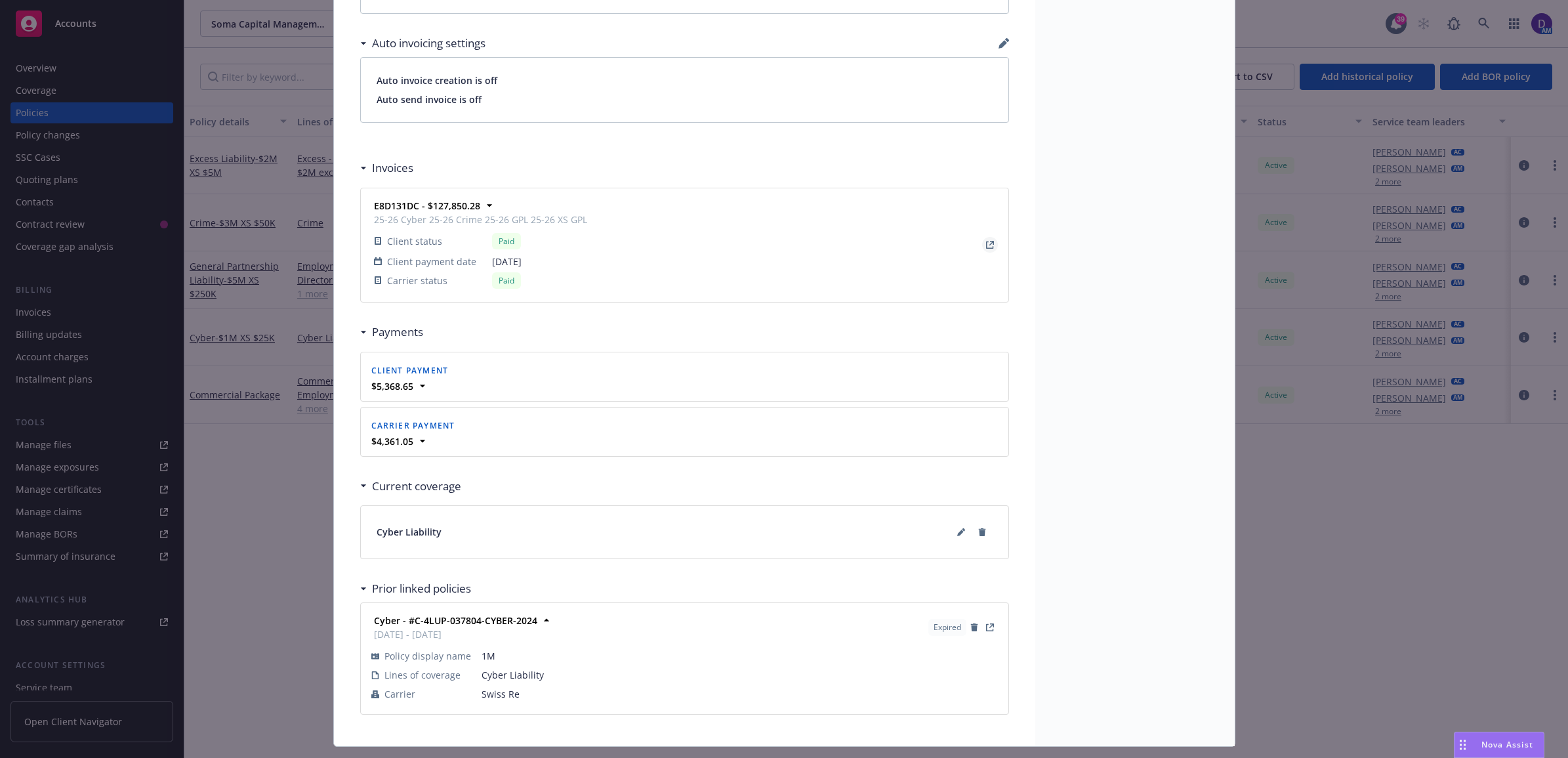
click at [987, 249] on icon "View Invoice" at bounding box center [990, 244] width 7 height 7
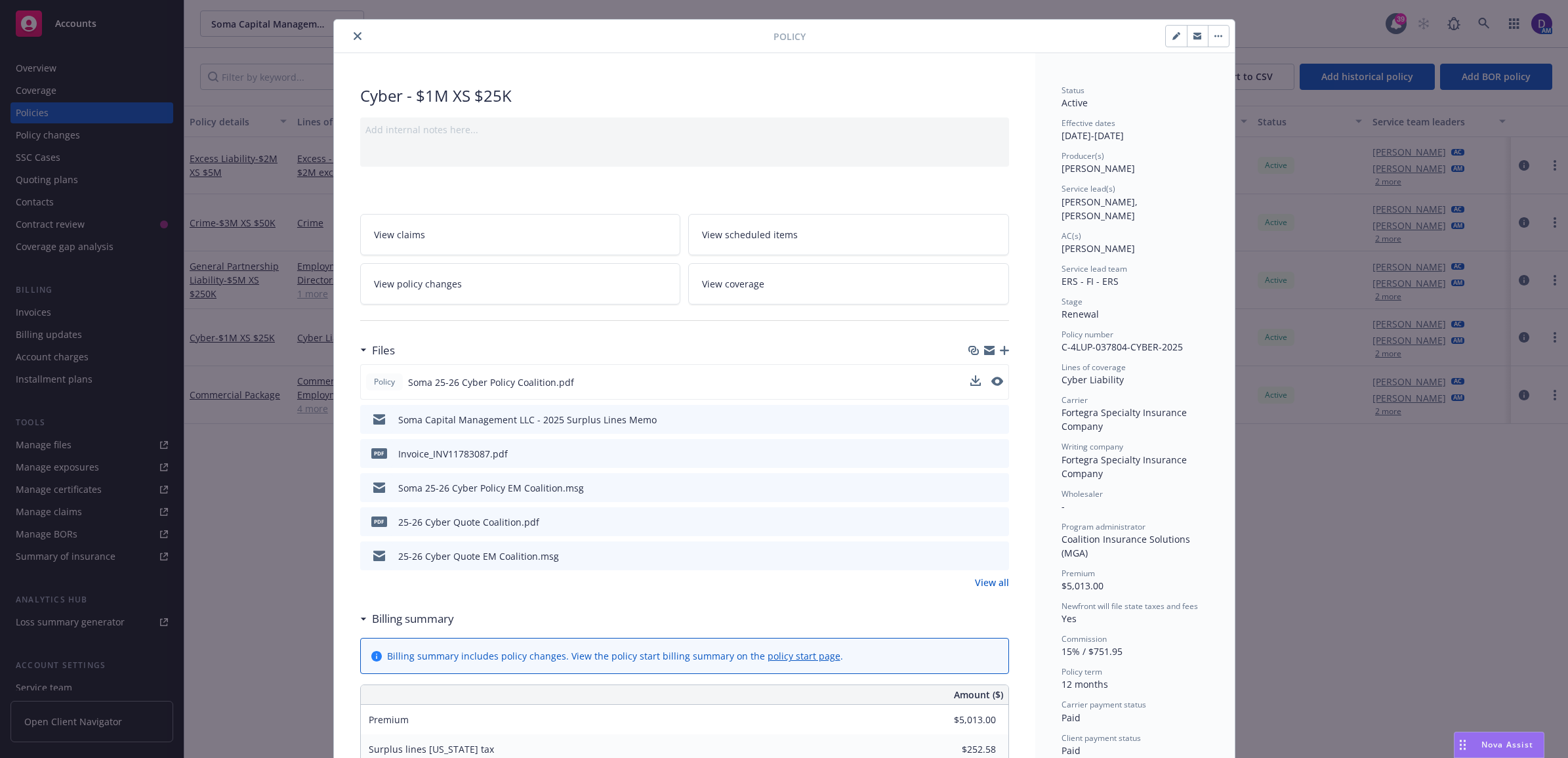
scroll to position [0, 0]
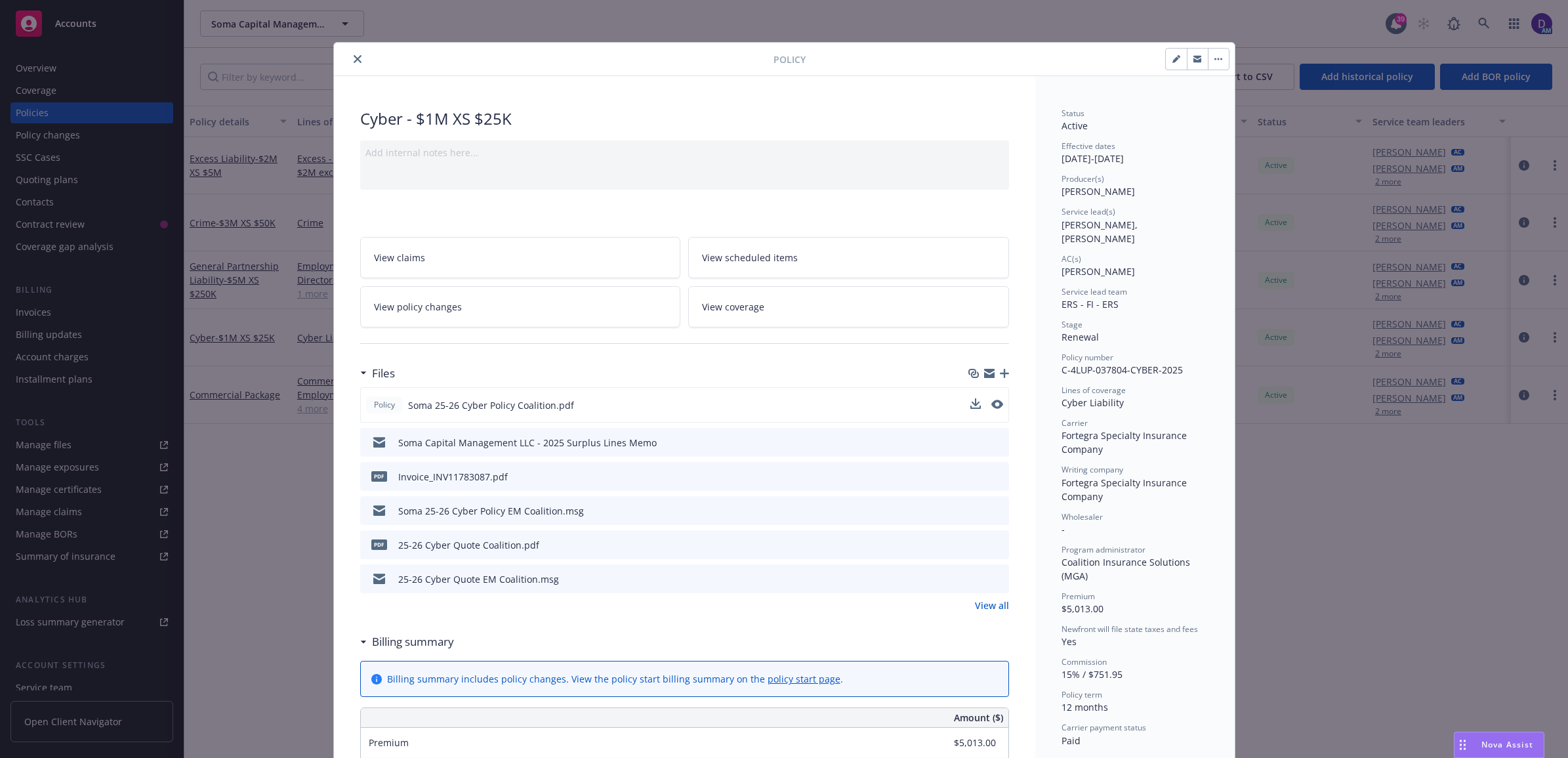
click at [354, 59] on icon "close" at bounding box center [358, 59] width 7 height 7
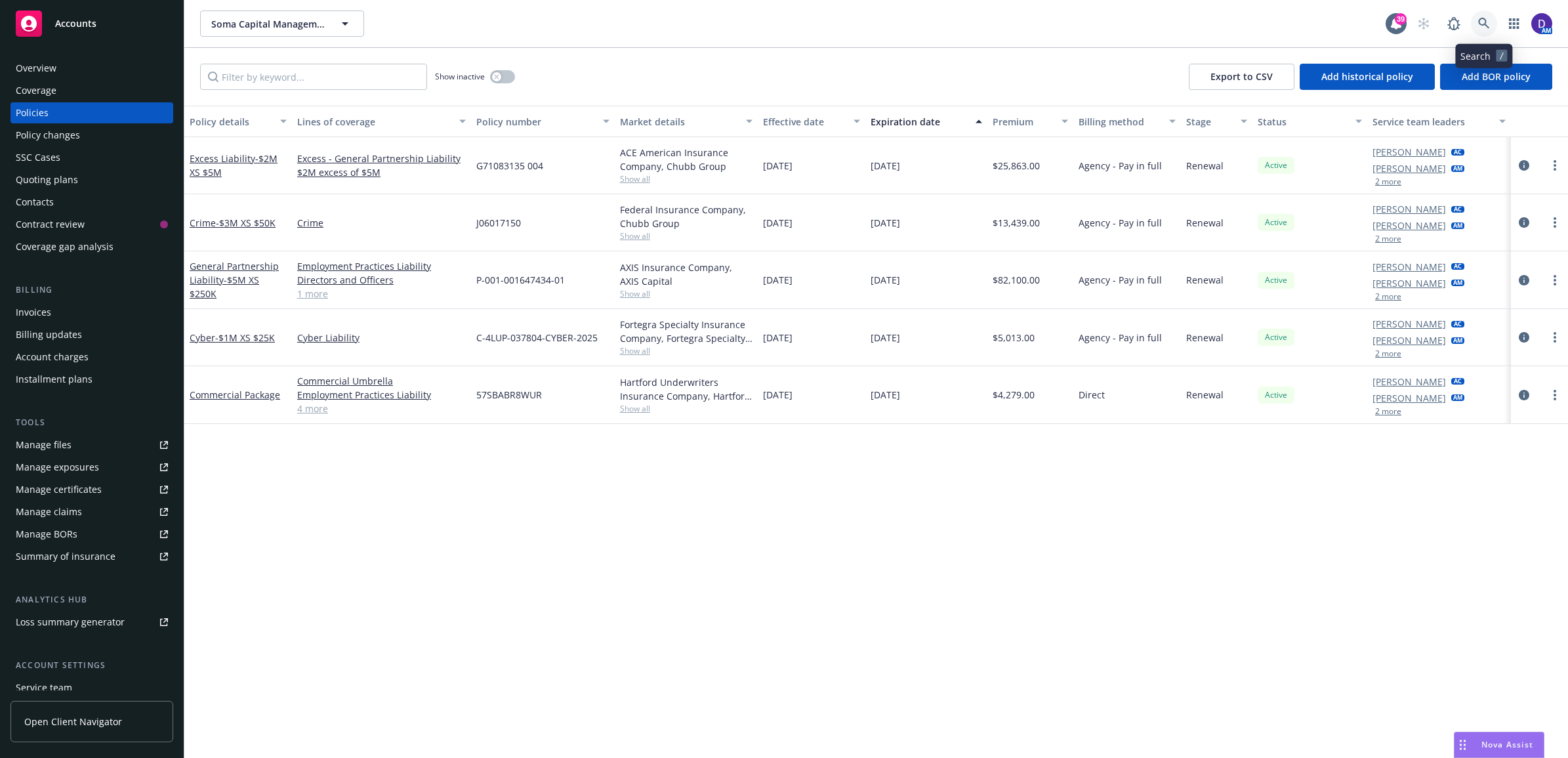
click at [1487, 26] on icon at bounding box center [1483, 23] width 11 height 11
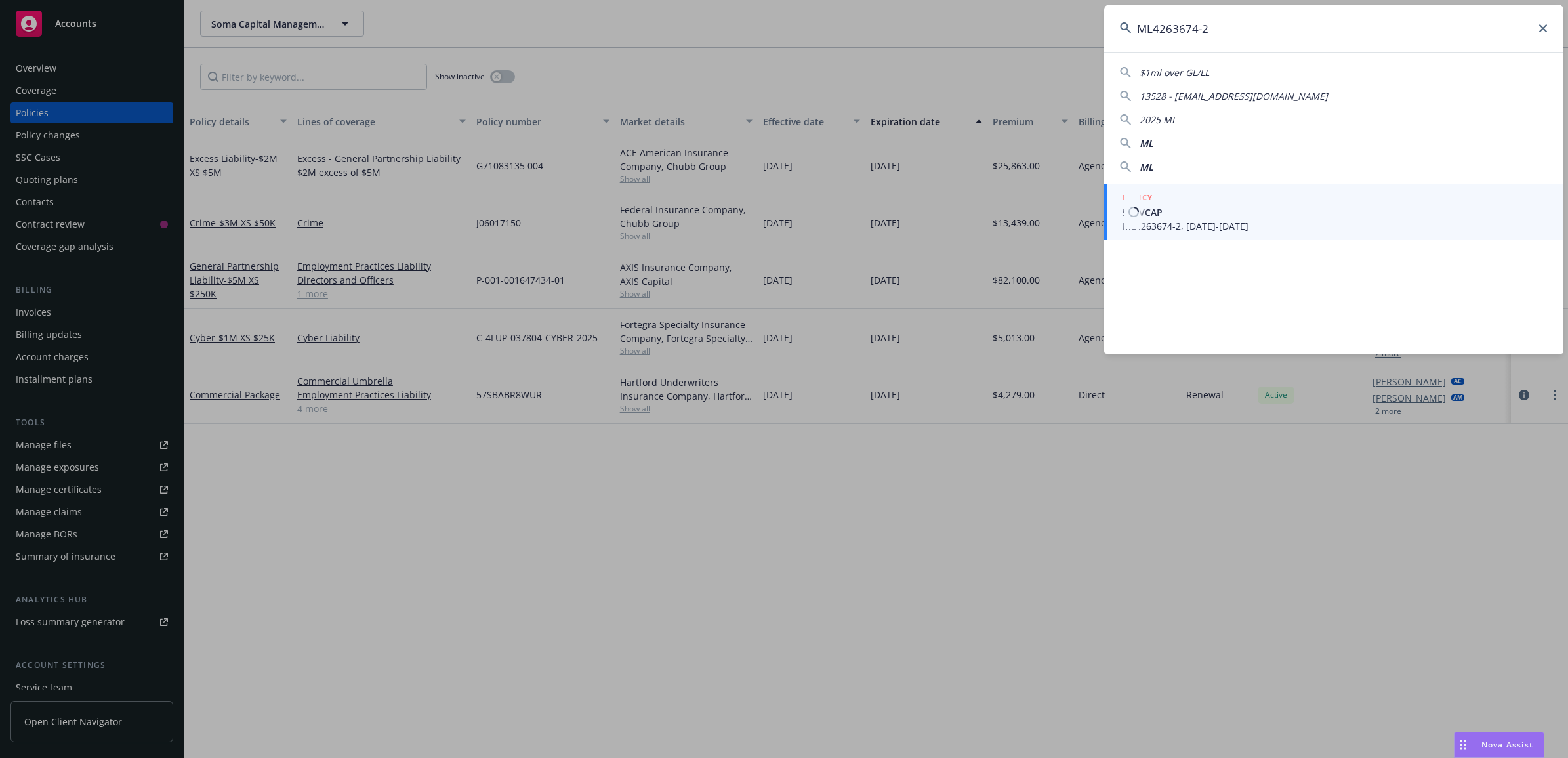
type input "ML4263674-2"
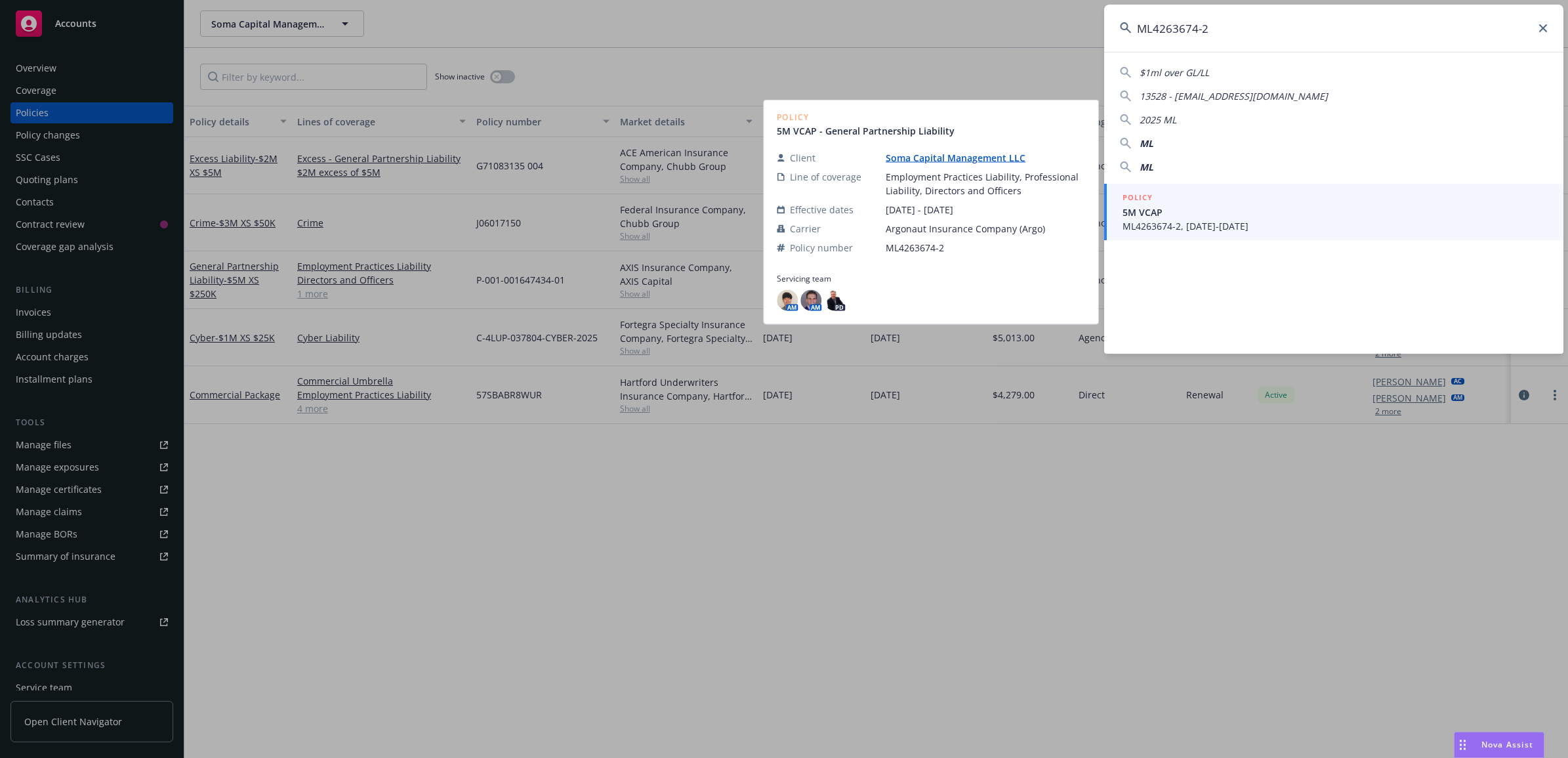
click at [1169, 205] on span "5M VCAP" at bounding box center [1336, 212] width 425 height 14
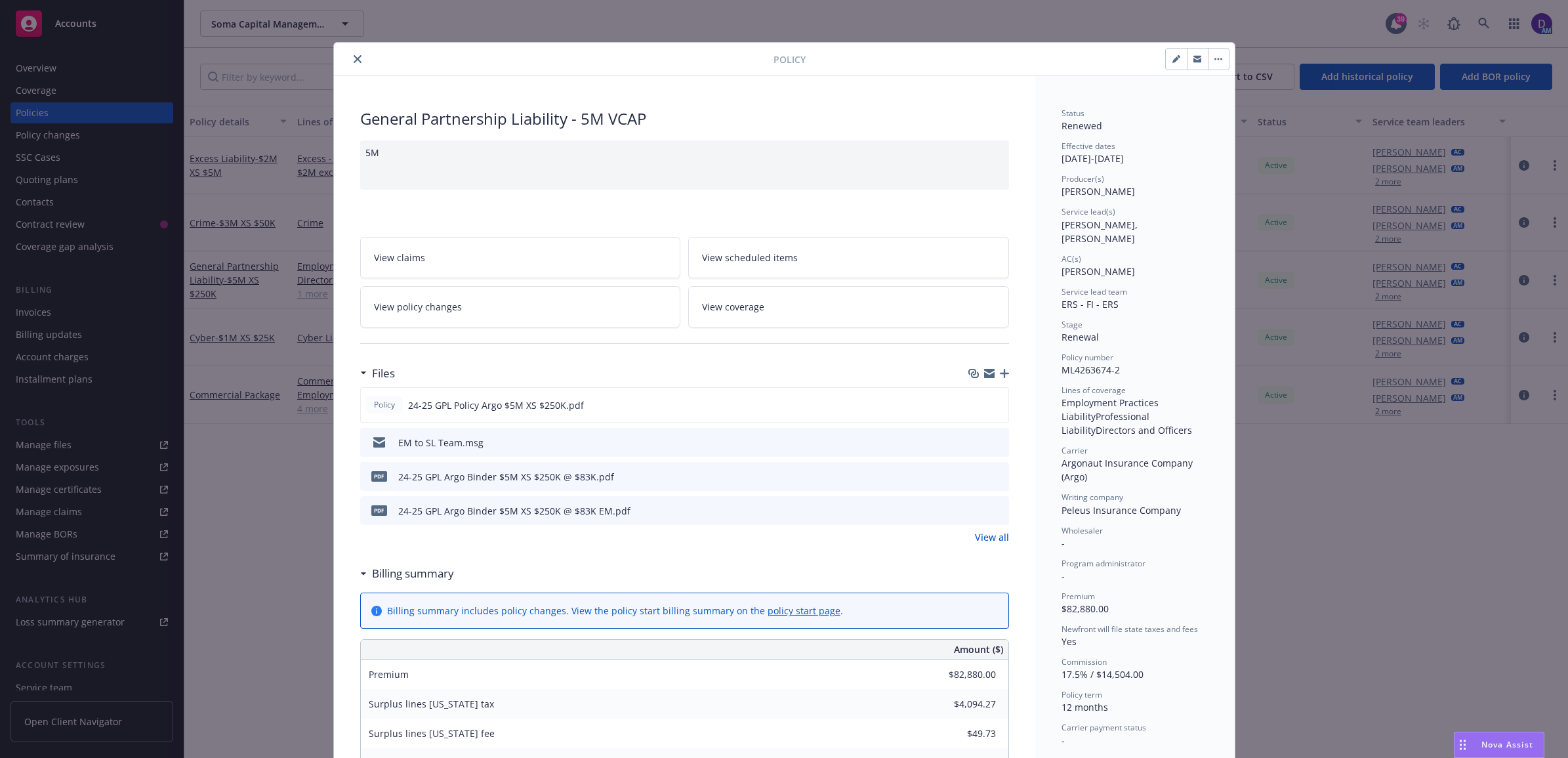
click at [349, 64] on button "close" at bounding box center [357, 59] width 16 height 16
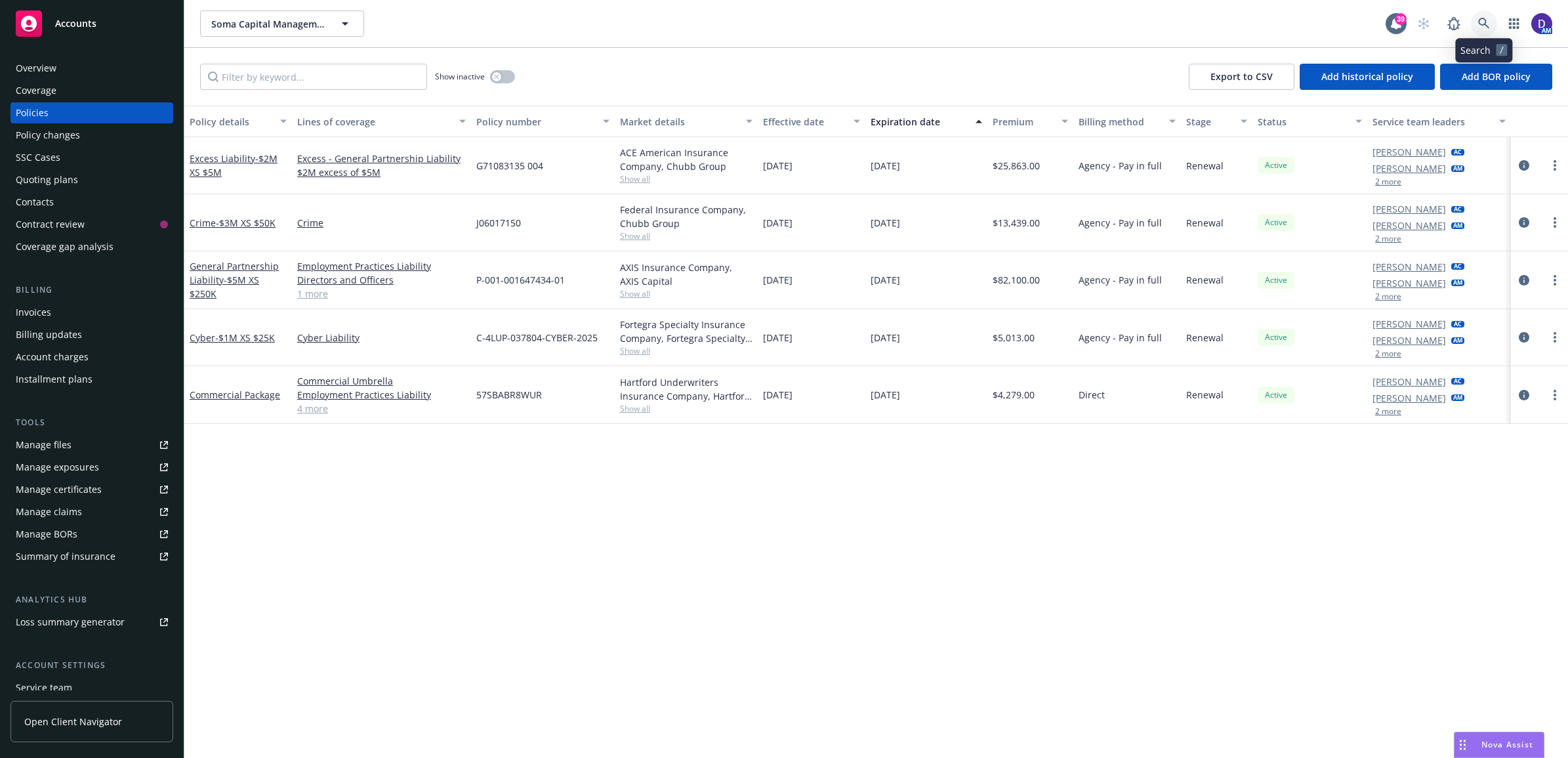
click at [1483, 20] on icon at bounding box center [1483, 23] width 12 height 12
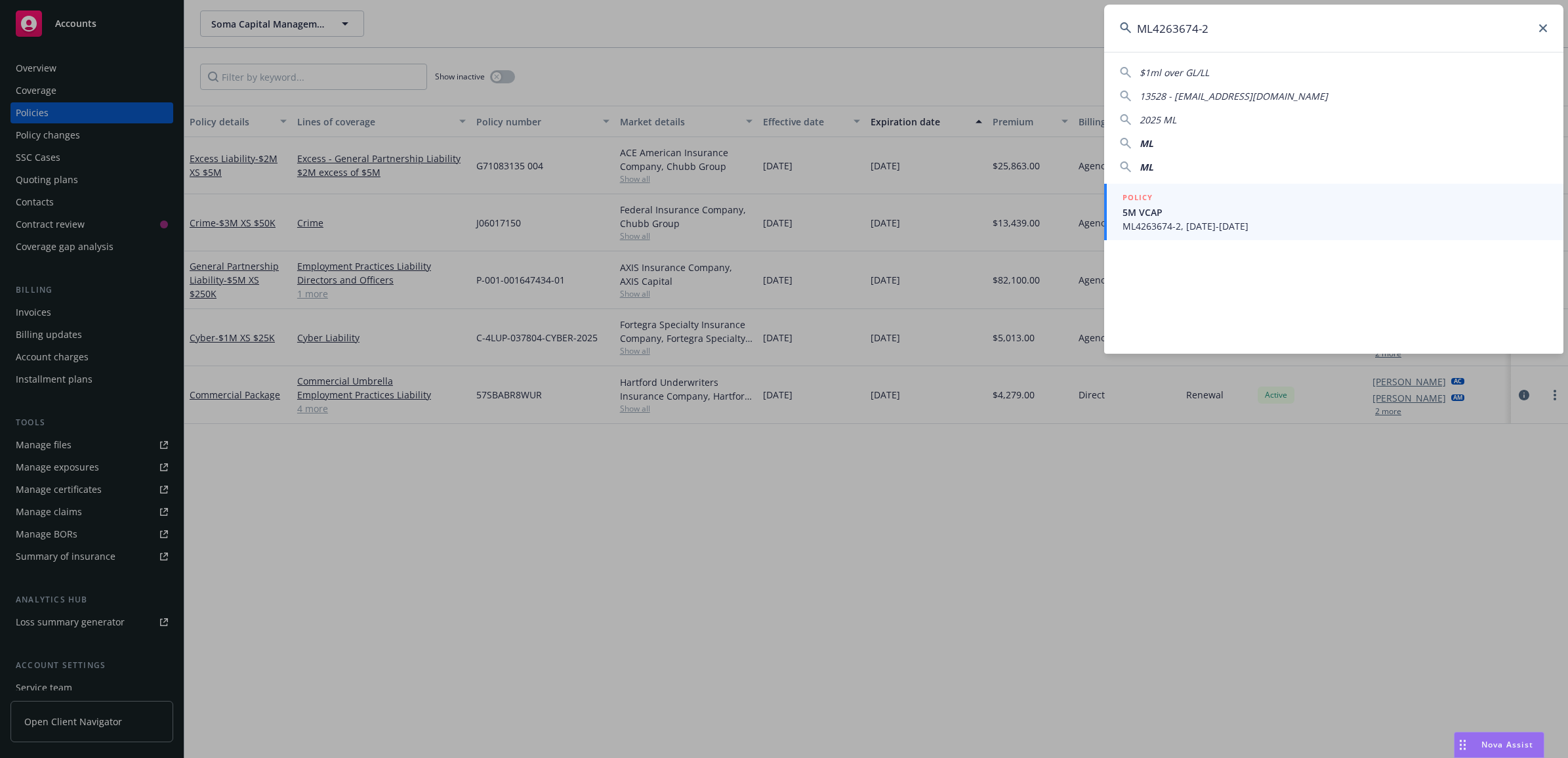
type input "ML4263674-2"
drag, startPoint x: 1168, startPoint y: 229, endPoint x: 1176, endPoint y: 229, distance: 8.0
click at [1169, 229] on span "ML4263674-2, 05/11/2024-05/11/2025" at bounding box center [1336, 226] width 425 height 14
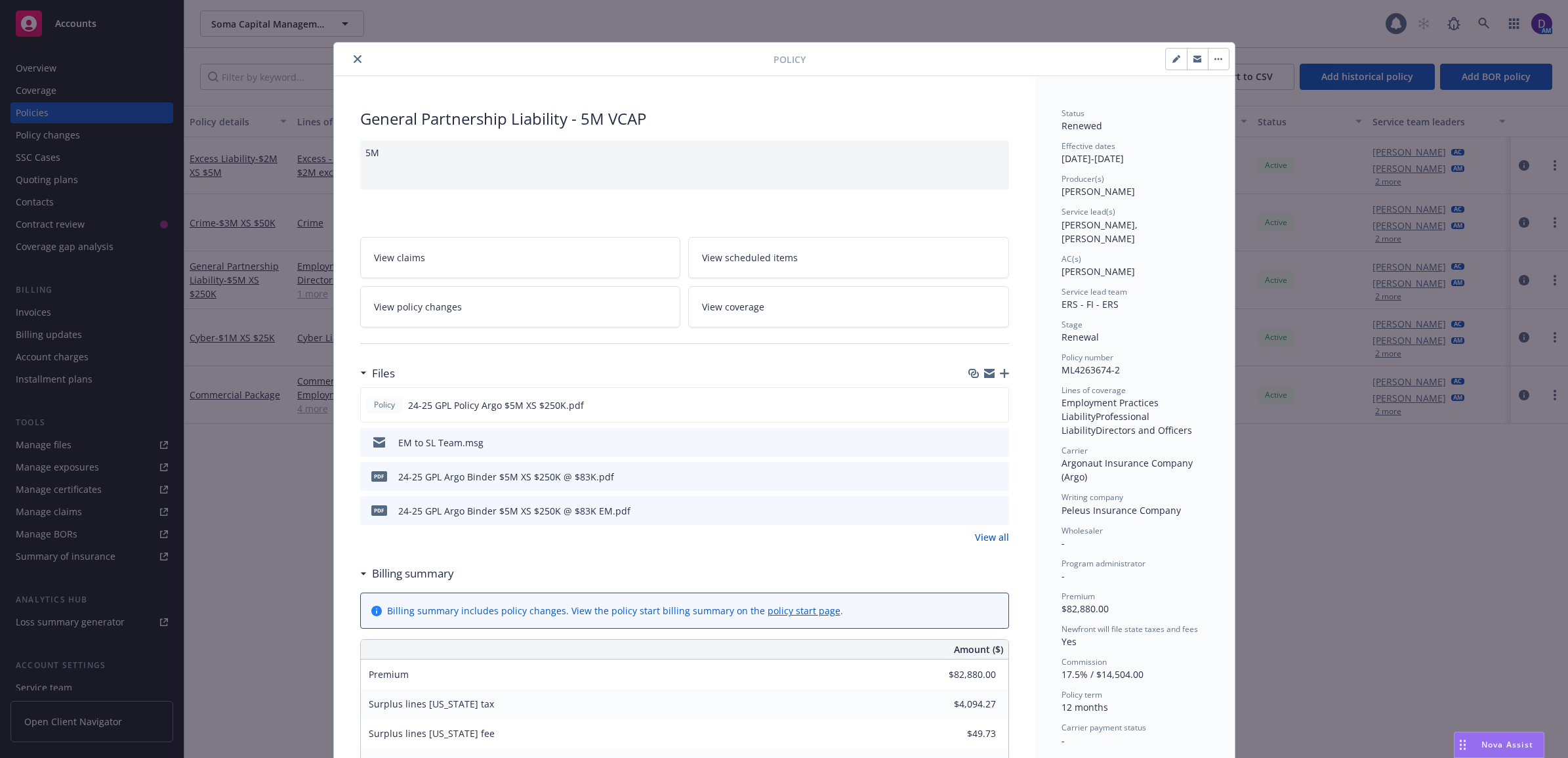
scroll to position [39, 0]
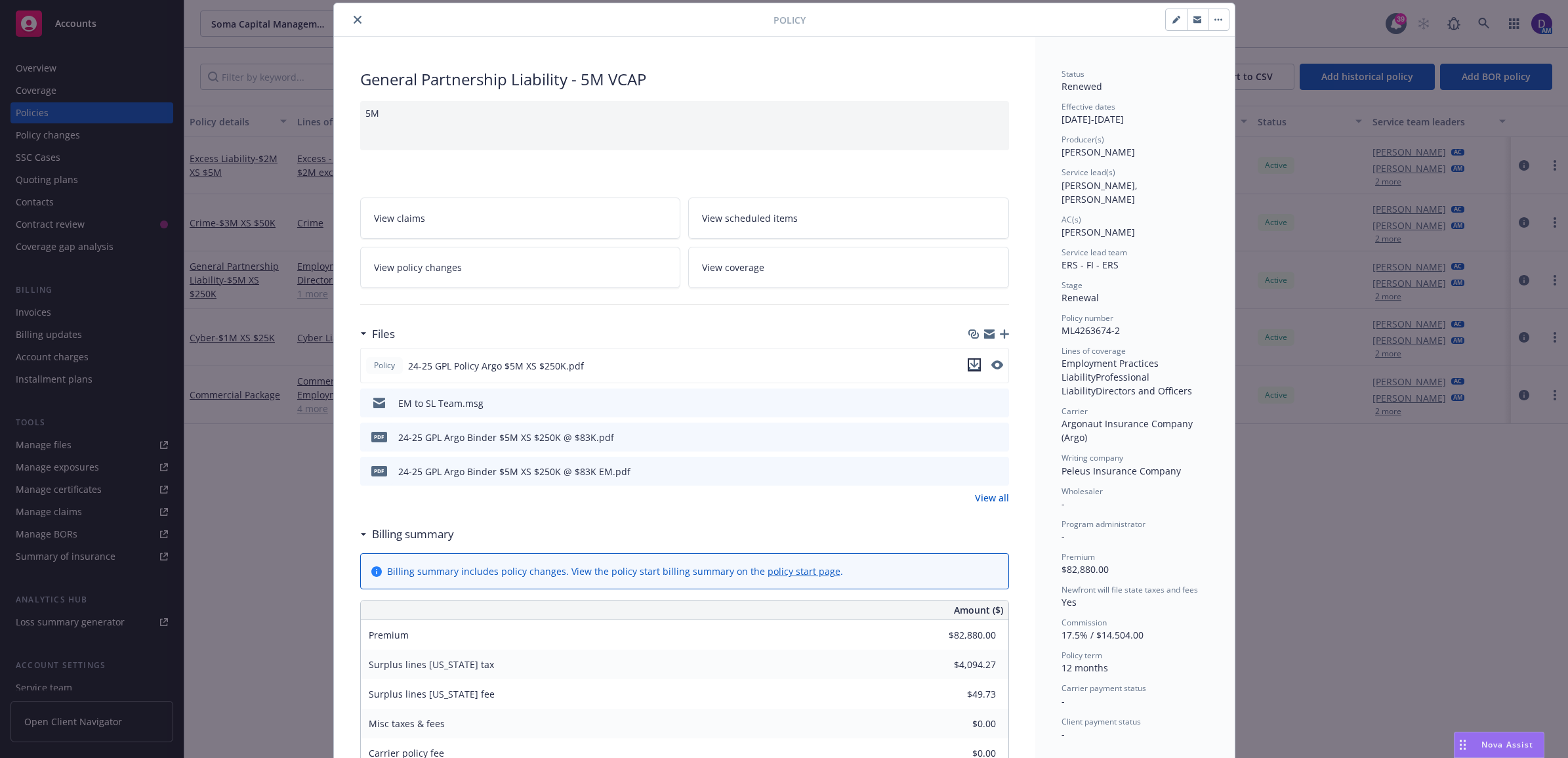
click at [969, 365] on icon "download file" at bounding box center [973, 364] width 10 height 10
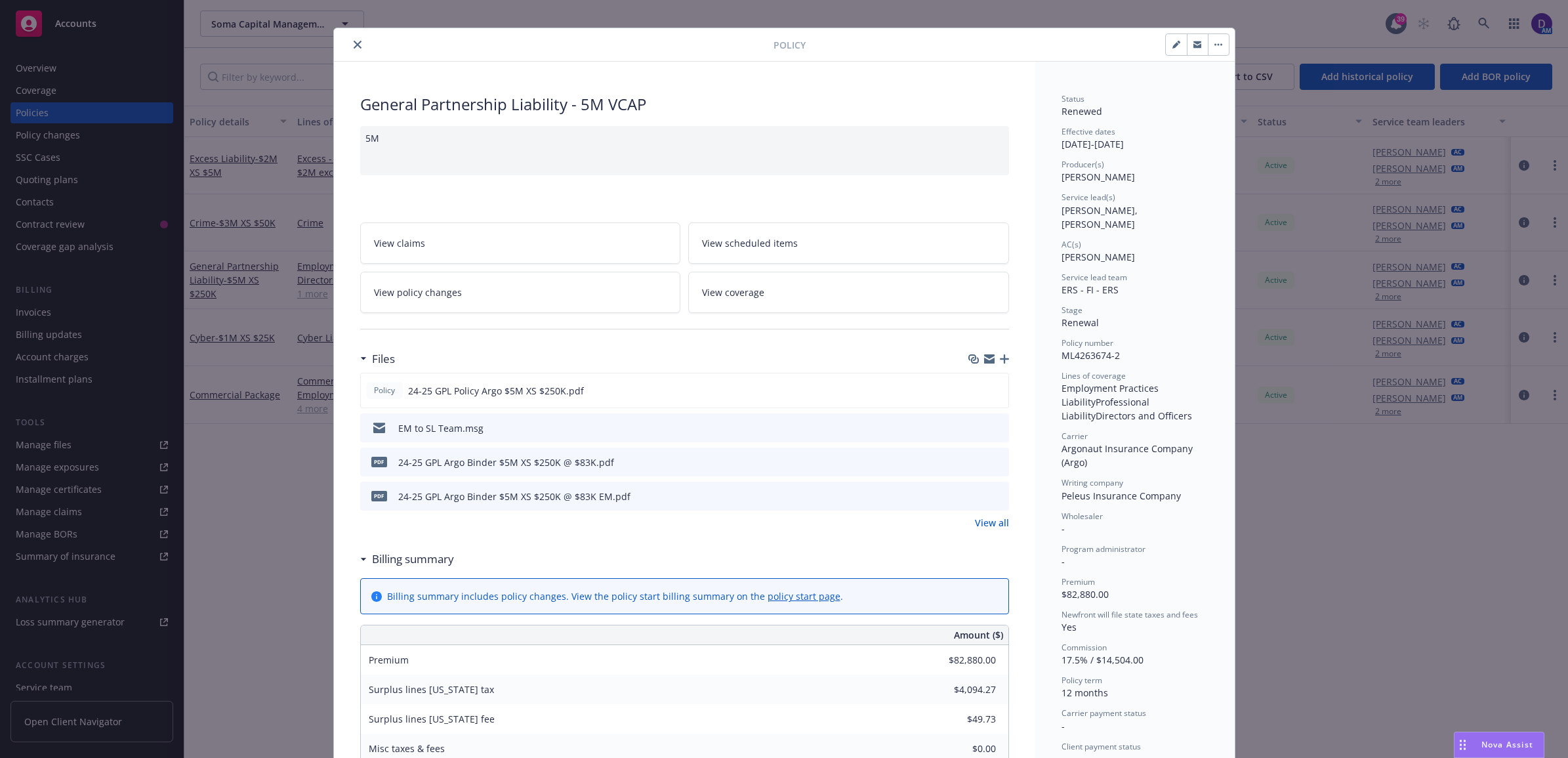
scroll to position [0, 0]
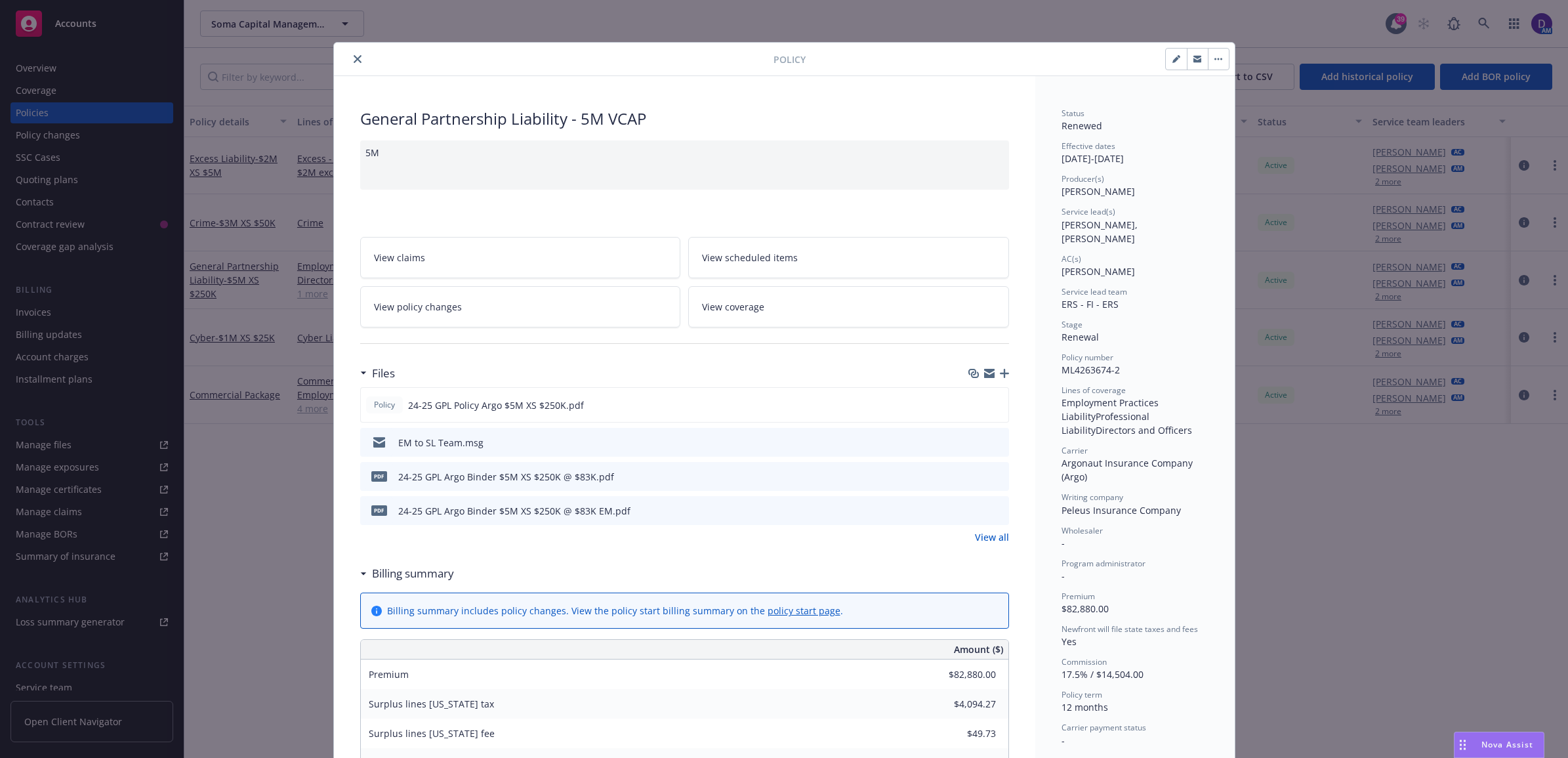
drag, startPoint x: 346, startPoint y: 57, endPoint x: 338, endPoint y: 64, distance: 10.6
click at [354, 57] on icon "close" at bounding box center [358, 59] width 7 height 7
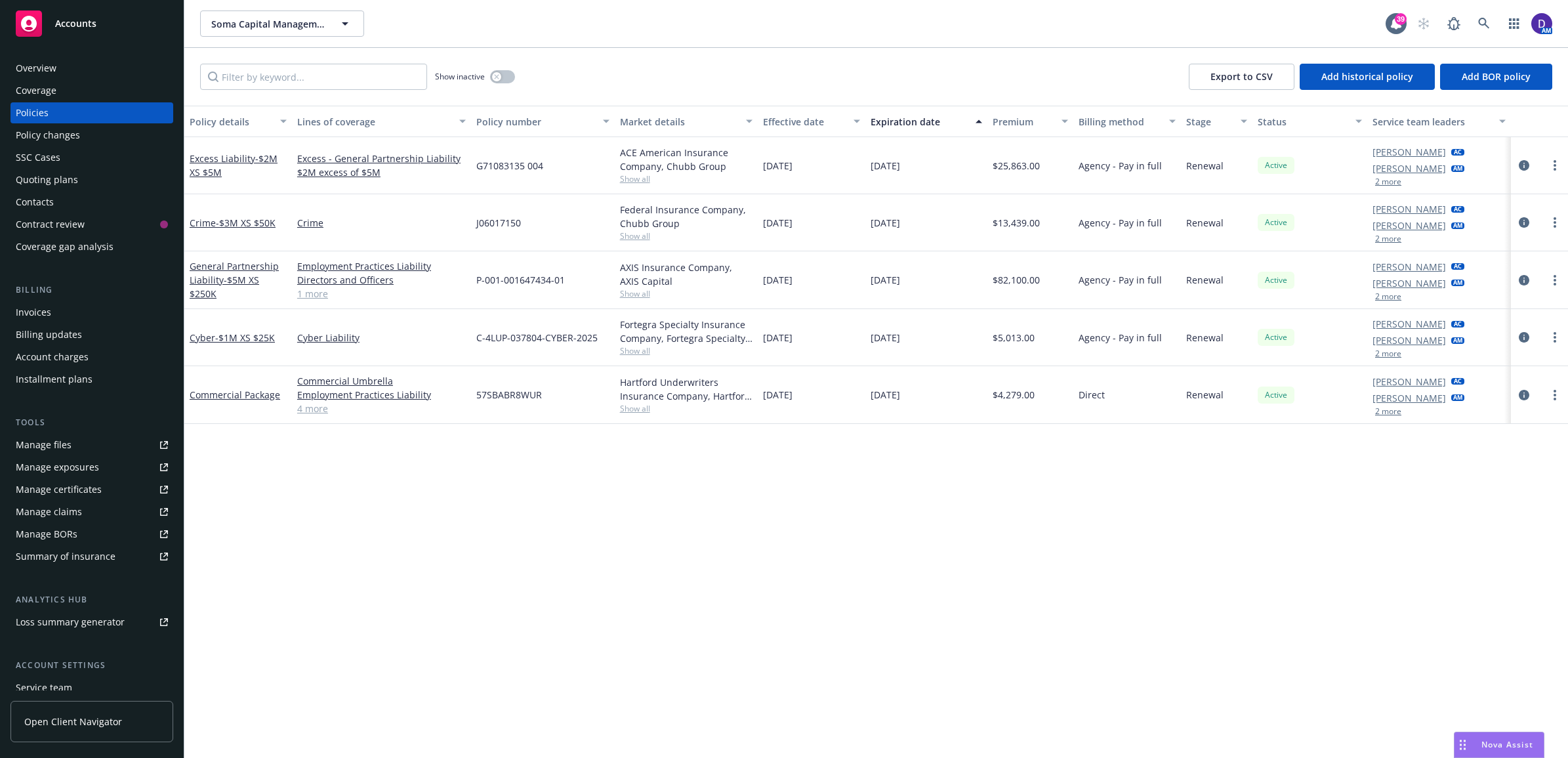
click at [41, 314] on div "Invoices" at bounding box center [33, 312] width 35 height 21
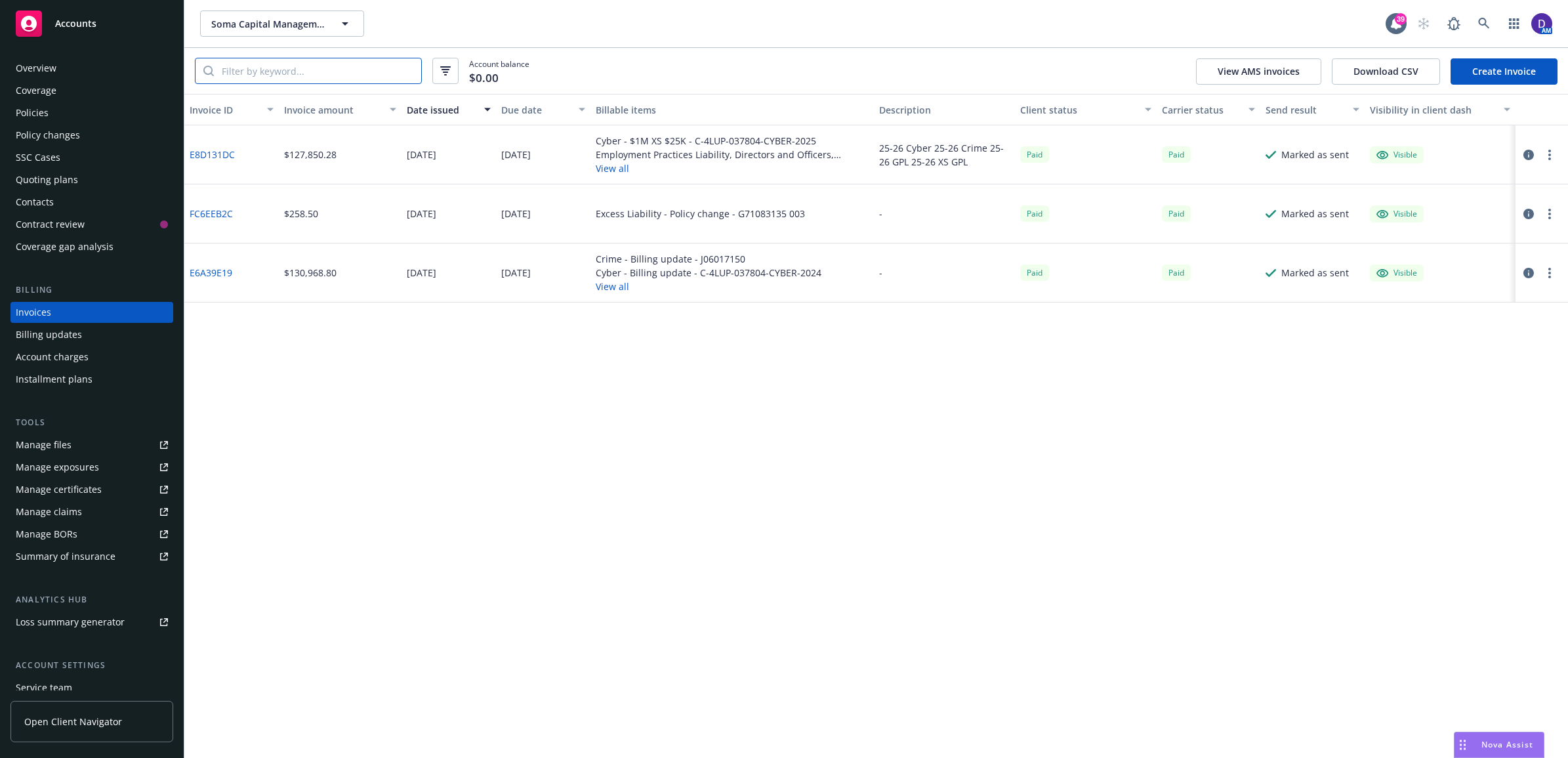
click at [282, 66] on input "search" at bounding box center [317, 71] width 207 height 25
paste input "ML4263674-2"
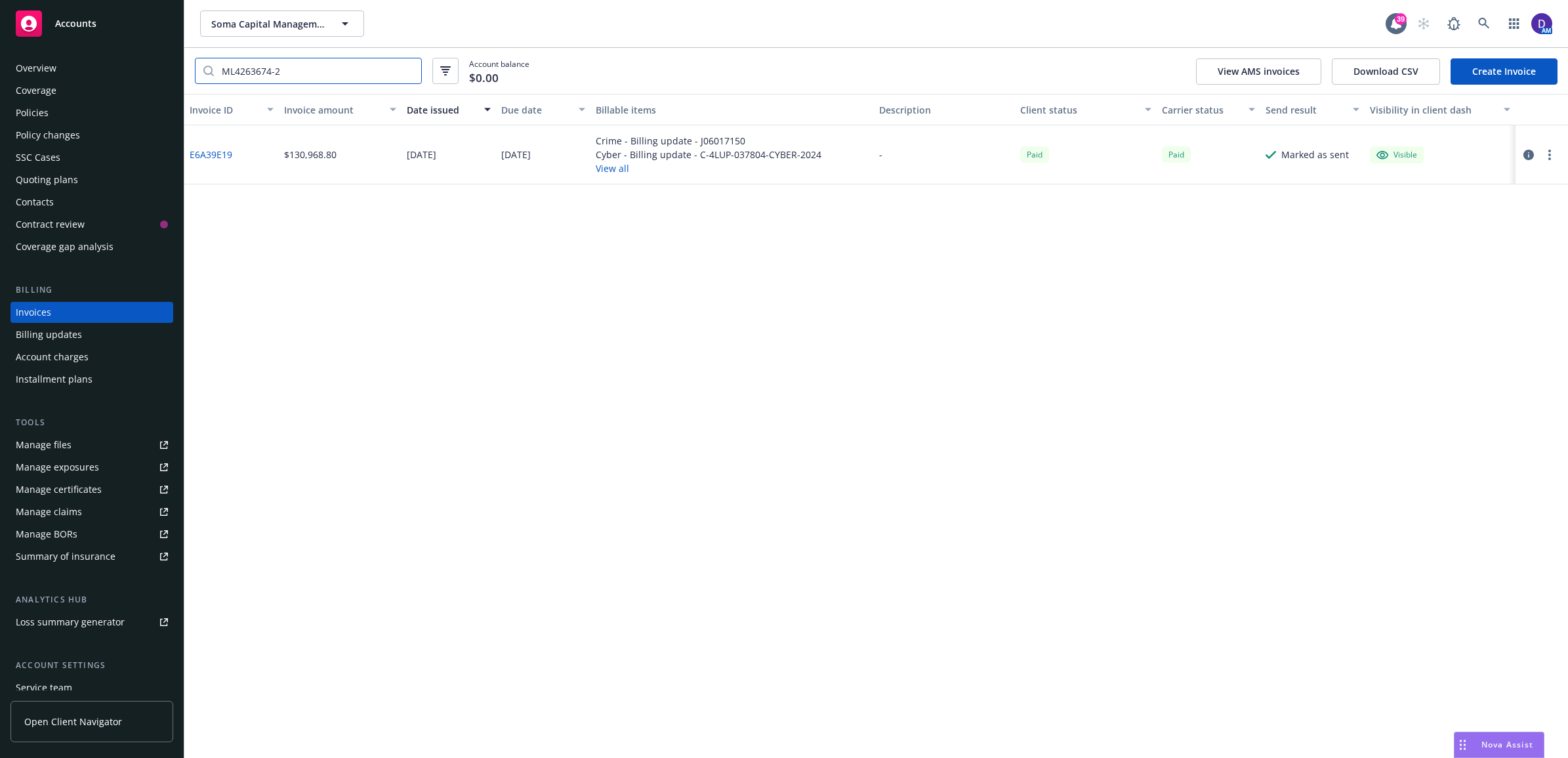
type input "ML4263674-2"
click at [225, 160] on link "E6A39E19" at bounding box center [211, 154] width 43 height 14
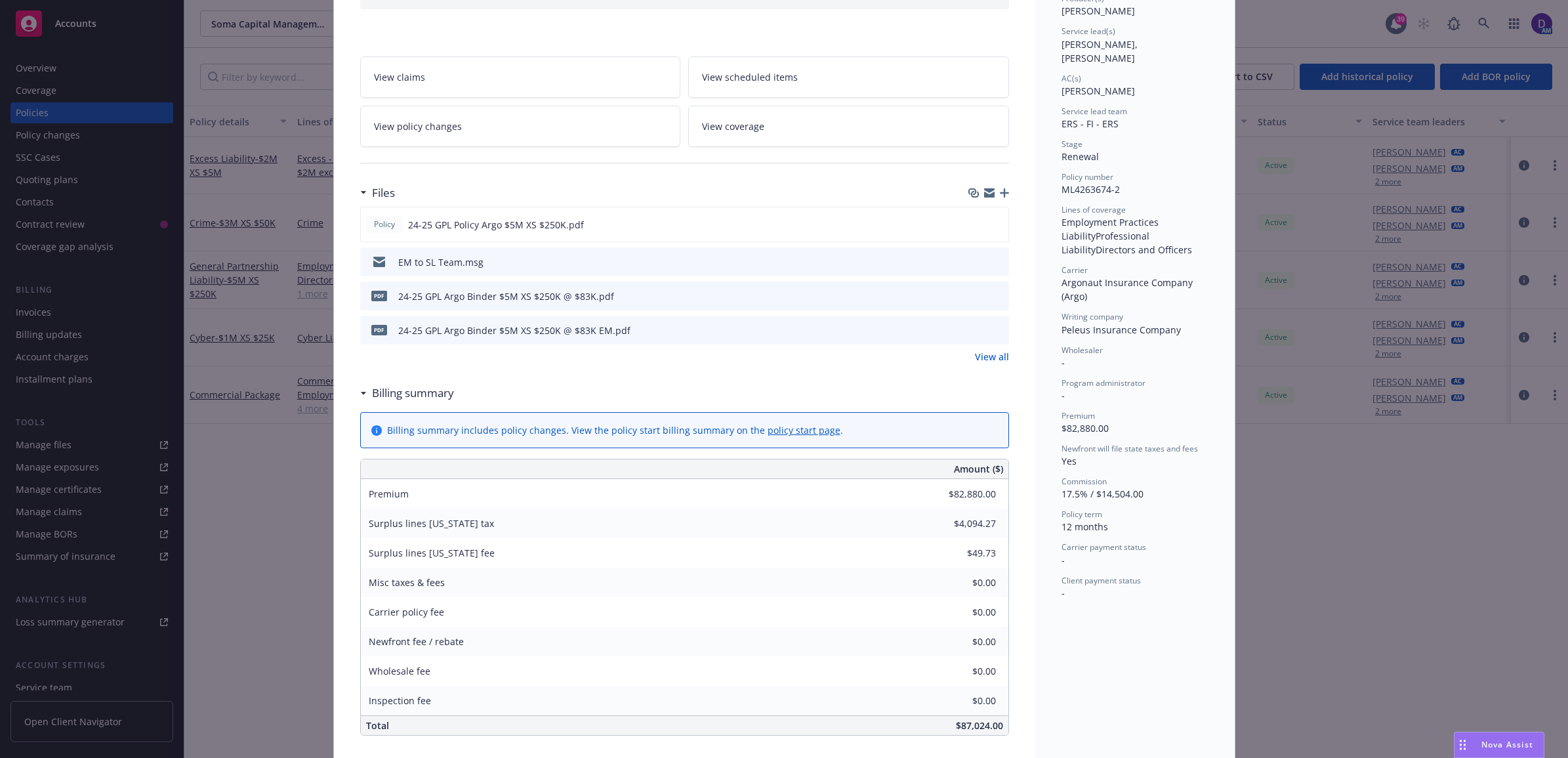
scroll to position [39, 0]
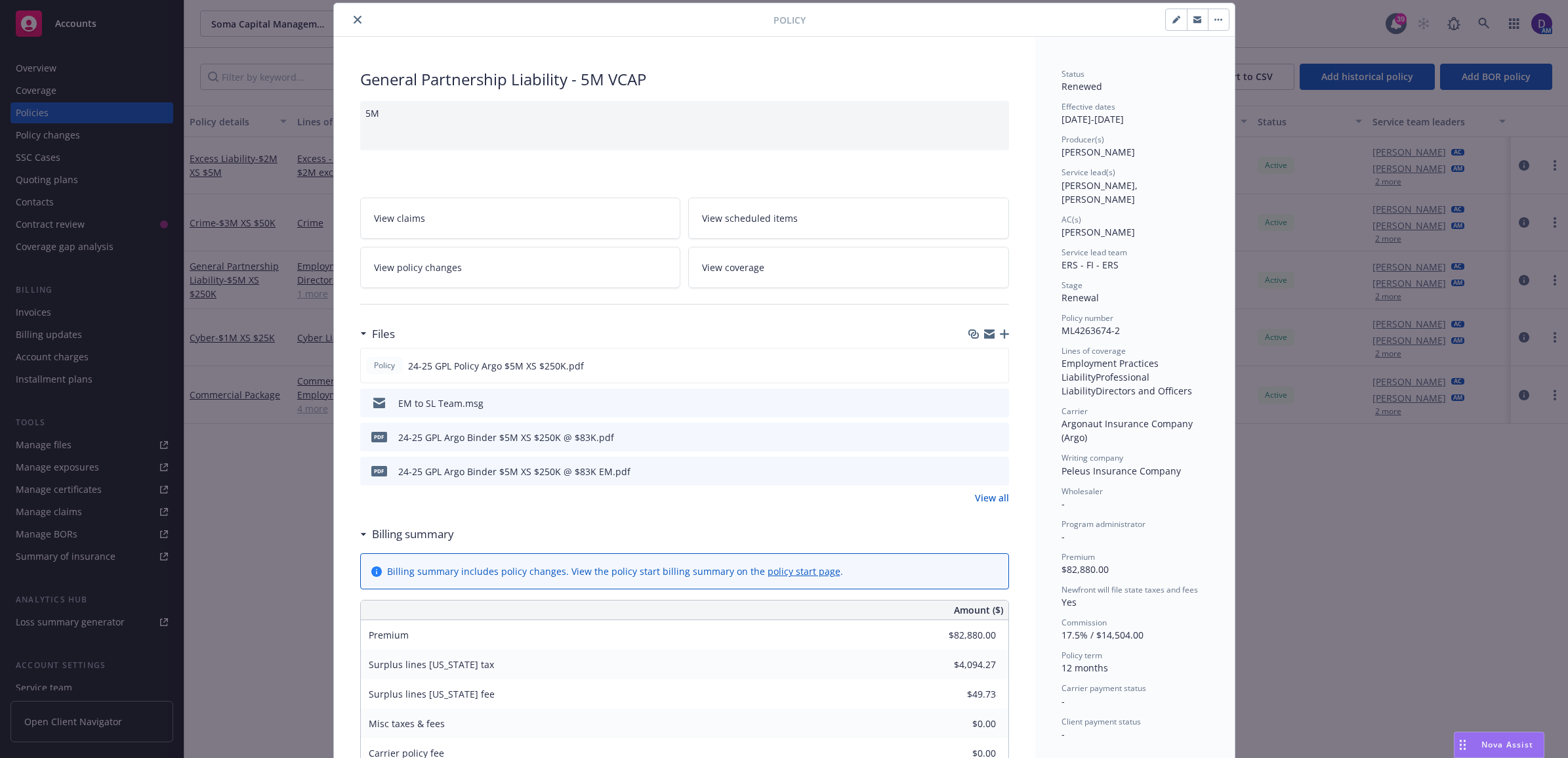
drag, startPoint x: 352, startPoint y: 23, endPoint x: 1074, endPoint y: 57, distance: 722.8
click at [354, 23] on icon "close" at bounding box center [358, 20] width 7 height 7
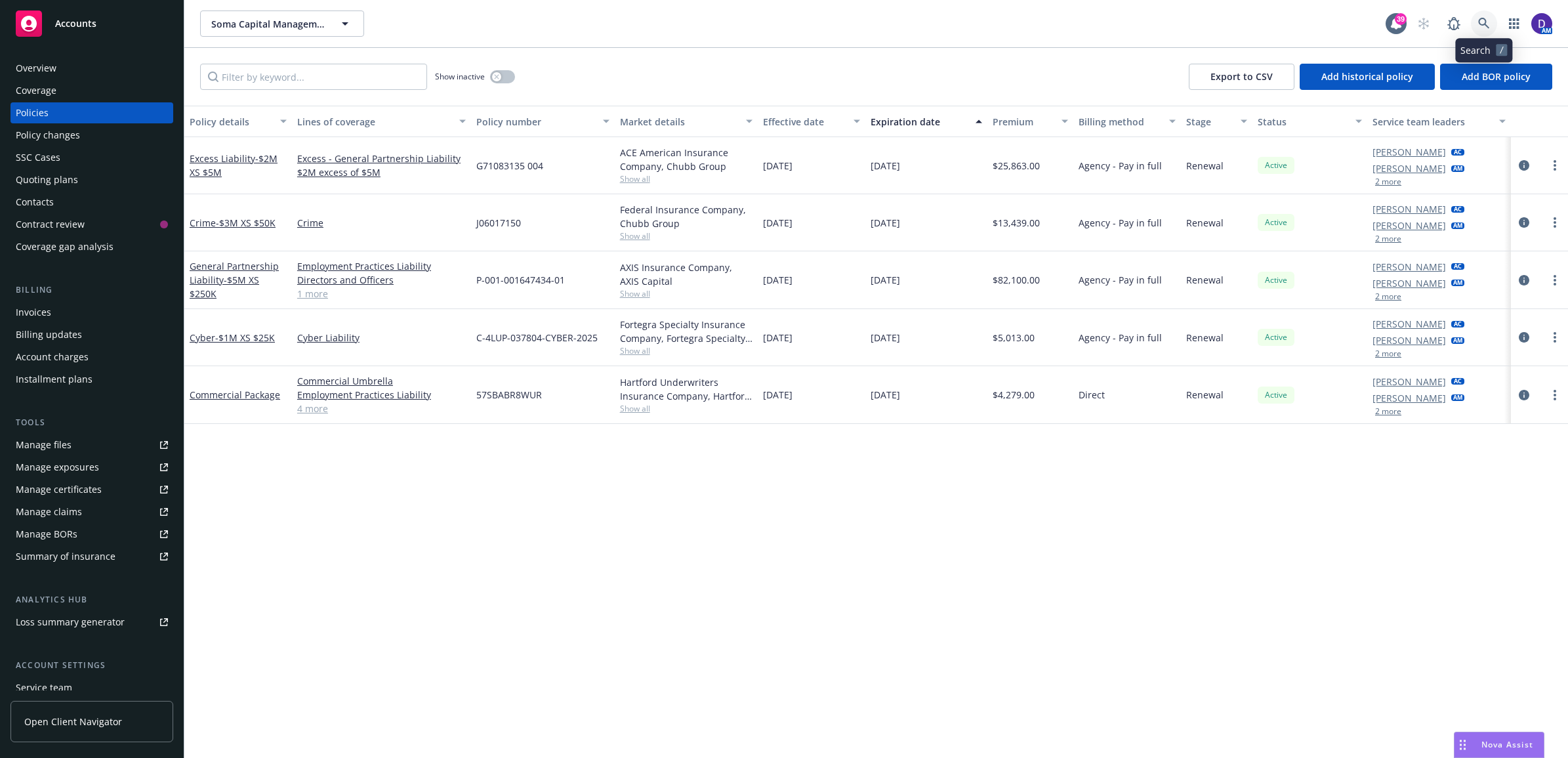
click at [1481, 26] on icon at bounding box center [1483, 23] width 12 height 12
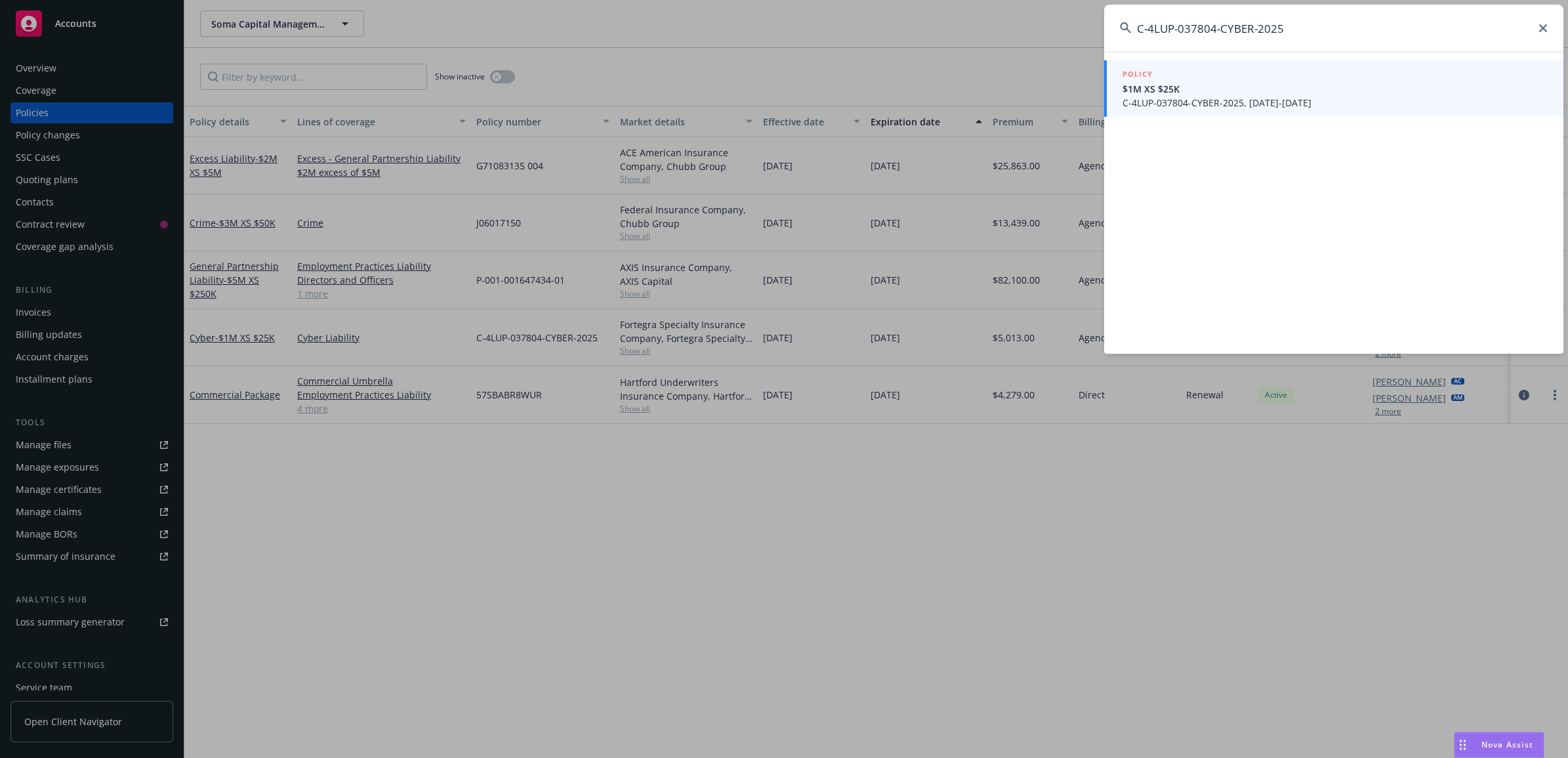
type input "C-4LUP-037804-CYBER-2025"
click at [1161, 93] on span "$1M XS $25K" at bounding box center [1336, 88] width 425 height 14
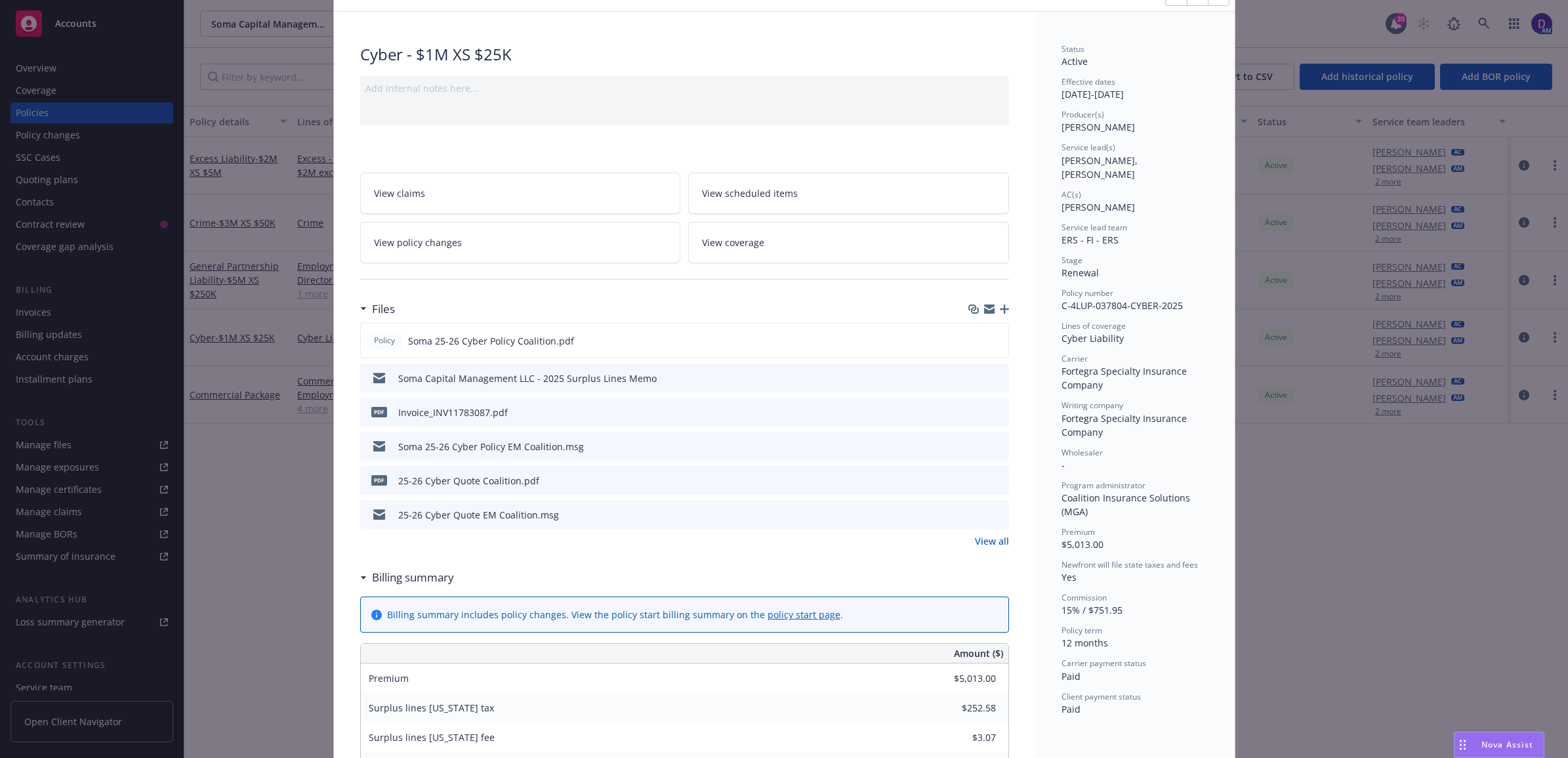
scroll to position [164, 0]
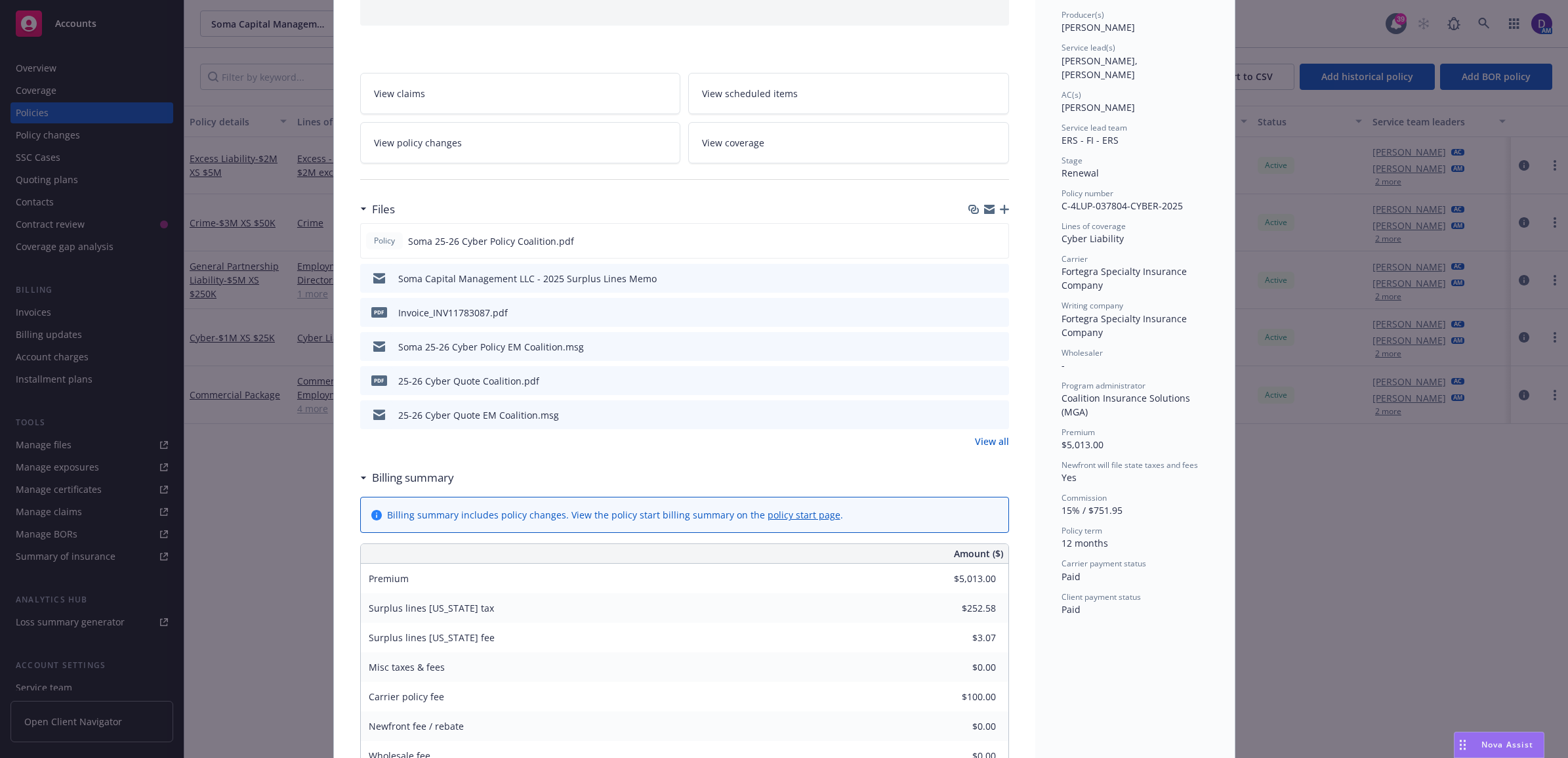
click at [991, 313] on icon "preview file" at bounding box center [997, 312] width 12 height 9
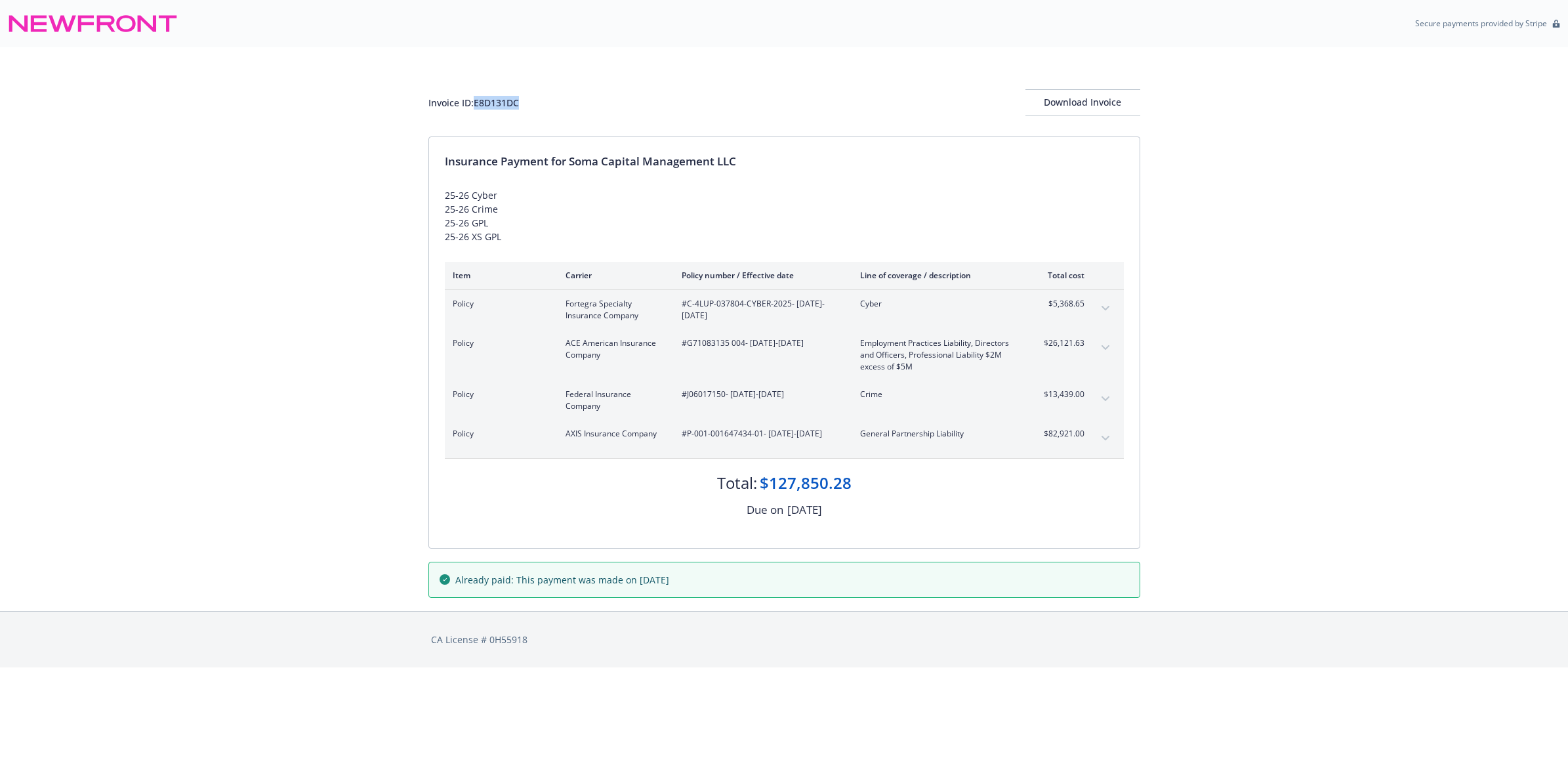
drag, startPoint x: 524, startPoint y: 109, endPoint x: 475, endPoint y: 105, distance: 49.2
click at [475, 105] on div "Invoice ID: E8D131DC Download Invoice" at bounding box center [784, 102] width 712 height 26
copy div "E8D131DC"
click at [1130, 106] on button "Download Invoice" at bounding box center [1083, 102] width 115 height 26
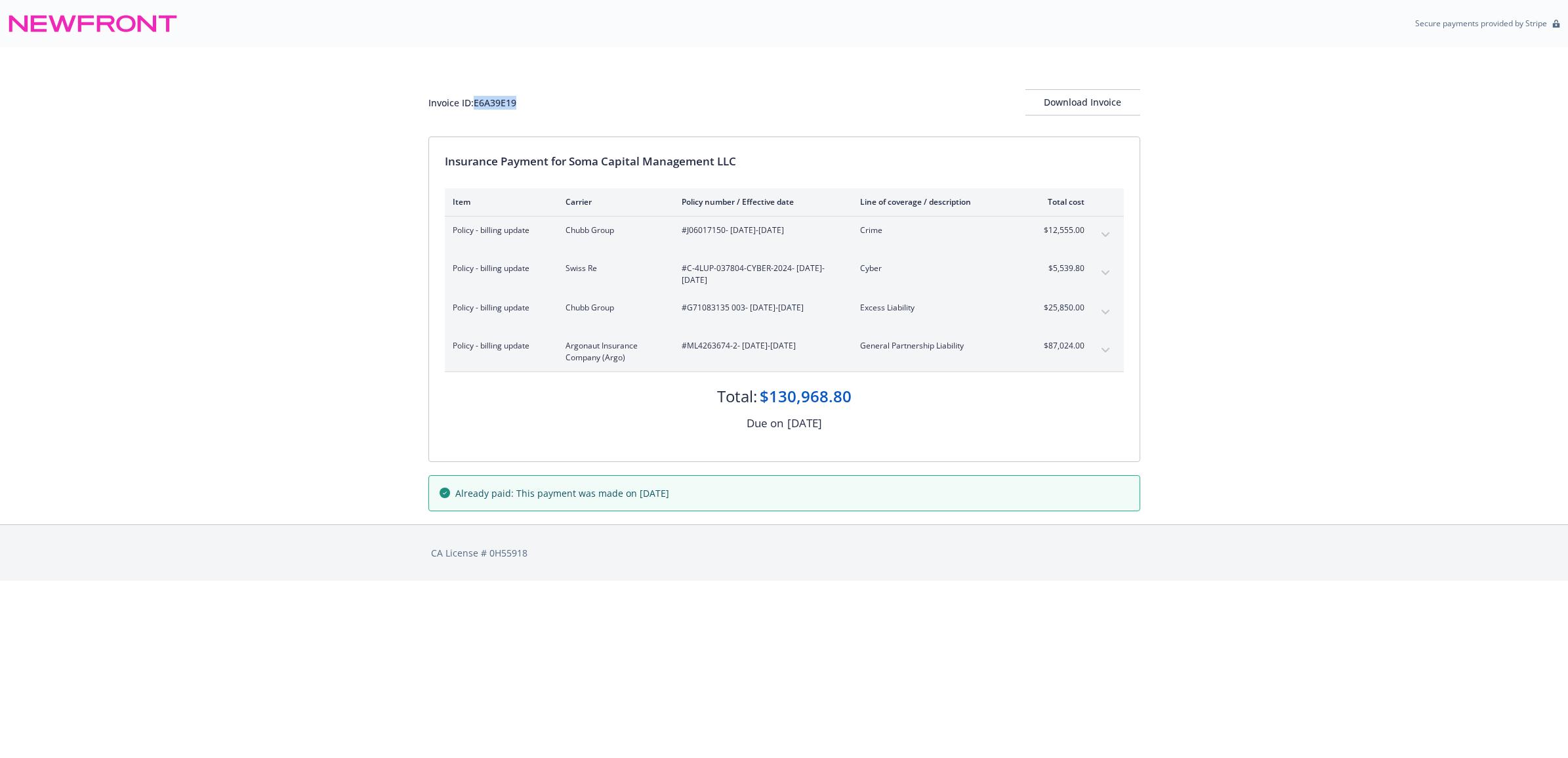
drag, startPoint x: 533, startPoint y: 106, endPoint x: 475, endPoint y: 102, distance: 58.1
click at [475, 102] on div "Invoice ID: E6A39E19 Download Invoice" at bounding box center [784, 102] width 712 height 26
copy div "E6A39E19"
click at [1040, 109] on button "Download Invoice" at bounding box center [1083, 102] width 115 height 26
